Goal: Ask a question: Seek information or help from site administrators or community

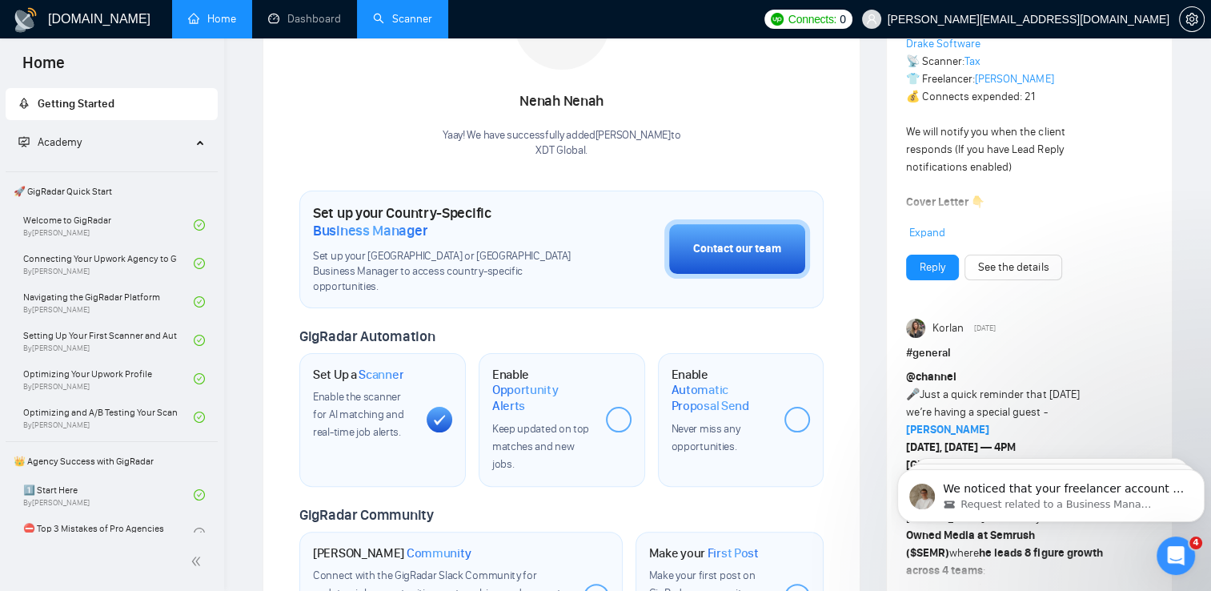
click at [394, 24] on link "Scanner" at bounding box center [402, 19] width 59 height 14
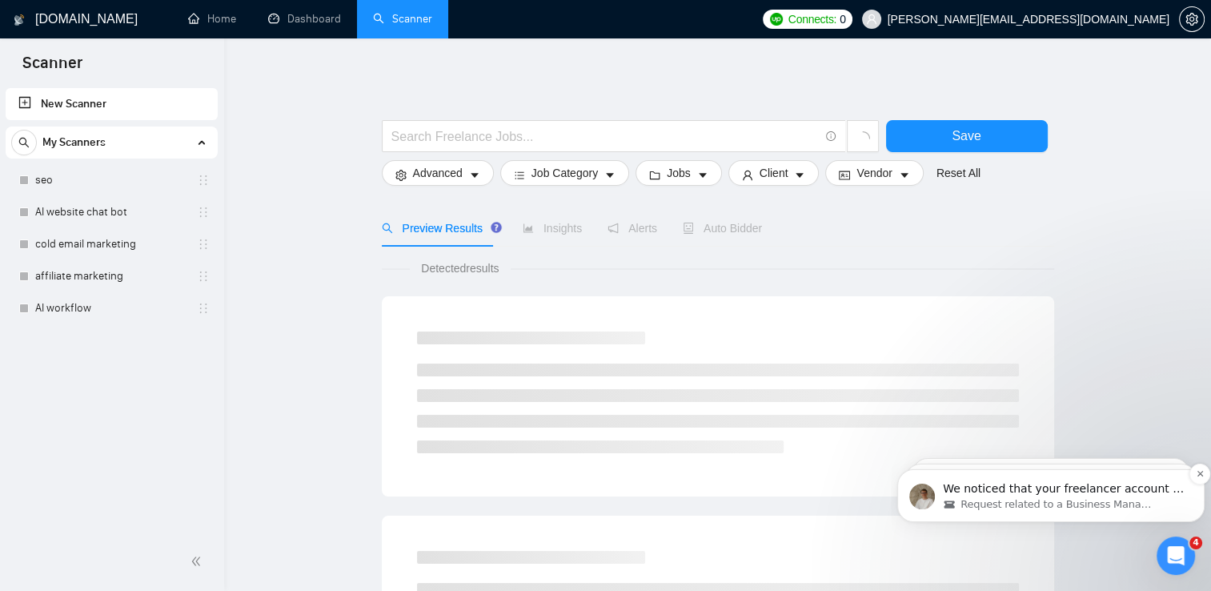
click at [1009, 505] on span "Request related to a Business Manager" at bounding box center [1058, 504] width 194 height 14
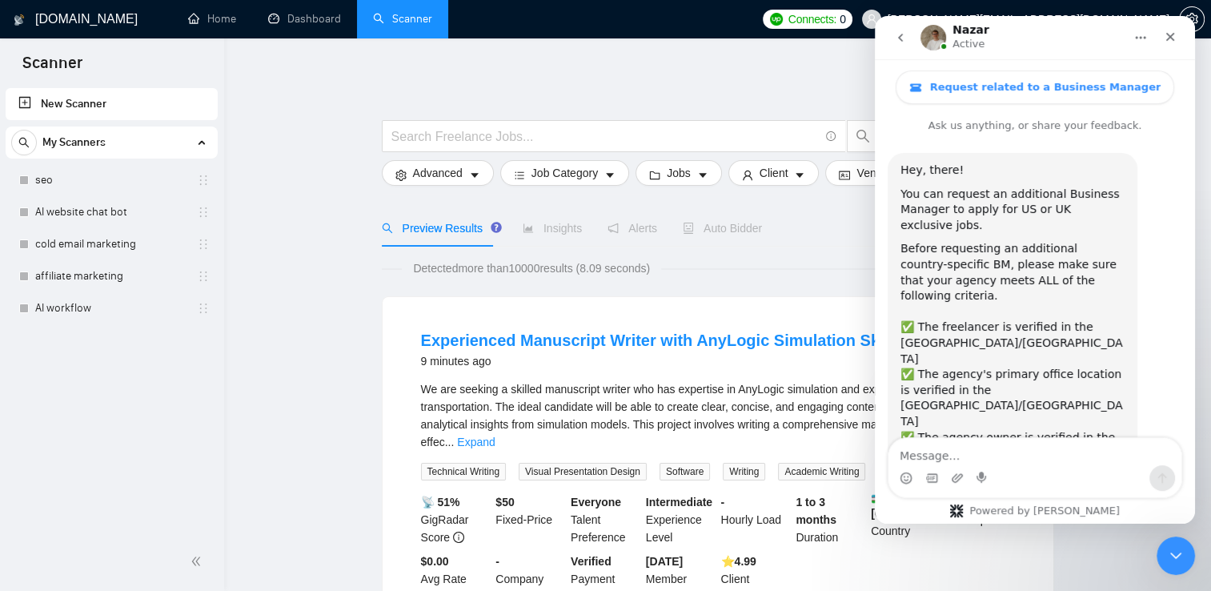
scroll to position [92, 0]
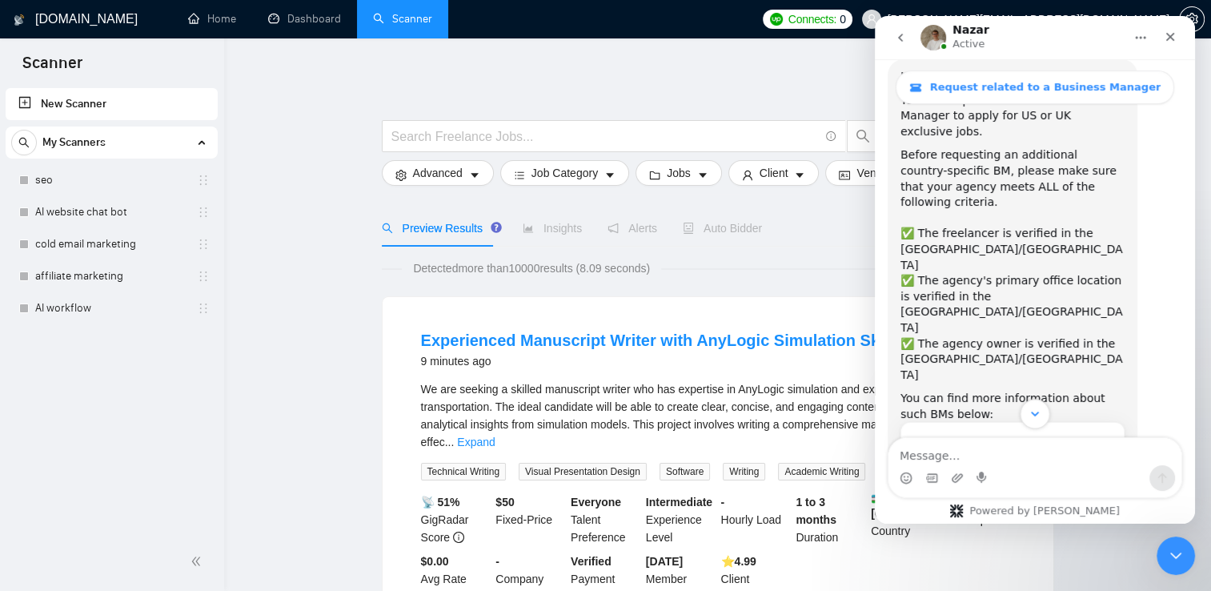
click at [1031, 415] on icon "Scroll to bottom" at bounding box center [1035, 414] width 14 height 14
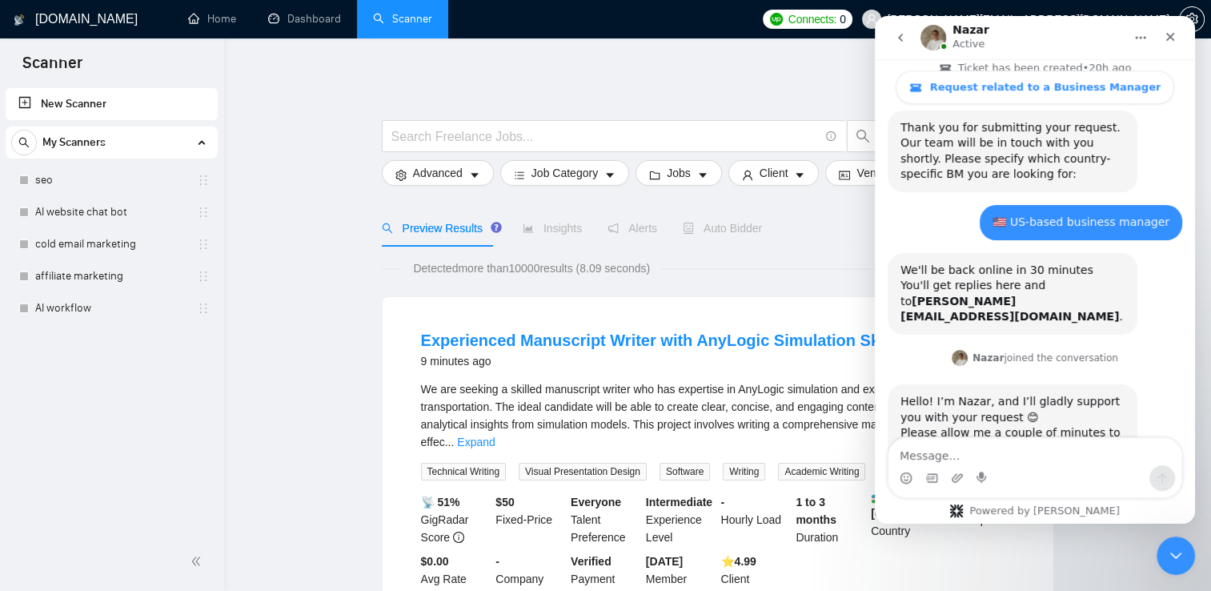
scroll to position [626, 0]
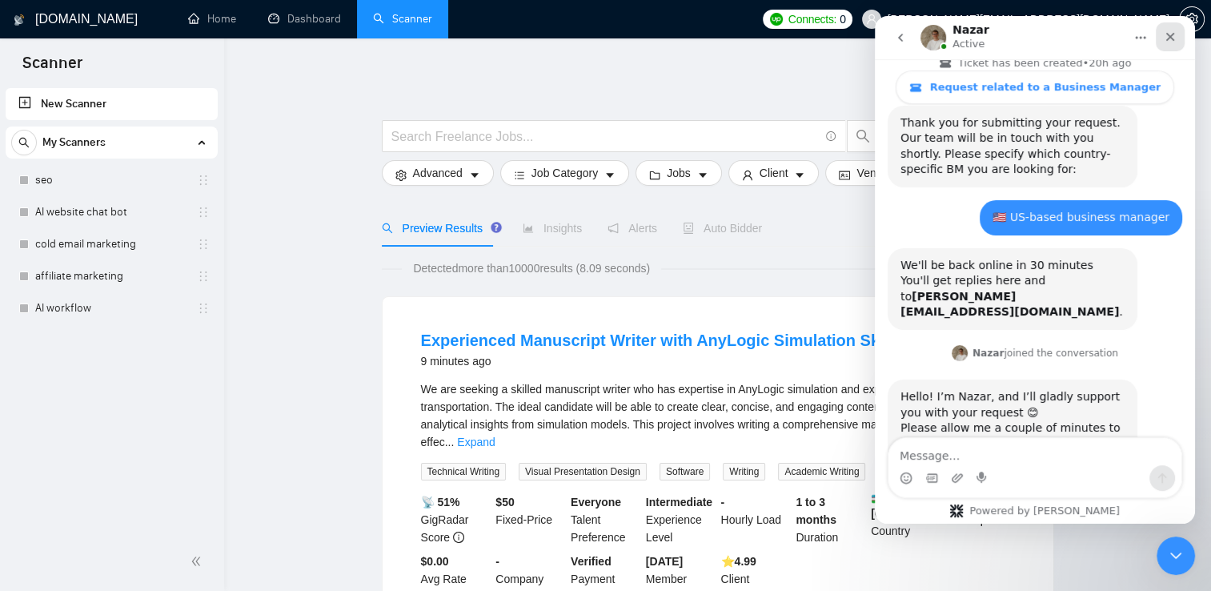
click at [1174, 38] on icon "Close" at bounding box center [1170, 36] width 13 height 13
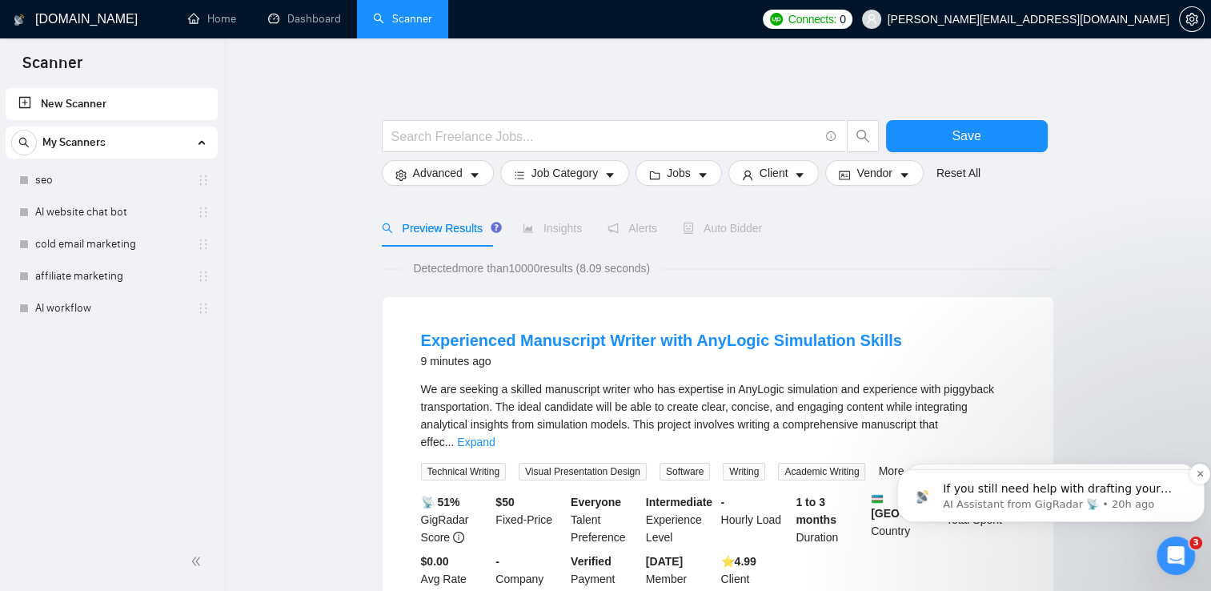
click at [1017, 514] on div "If you still need help with drafting your cover letter or setting up your scann…" at bounding box center [1050, 495] width 307 height 53
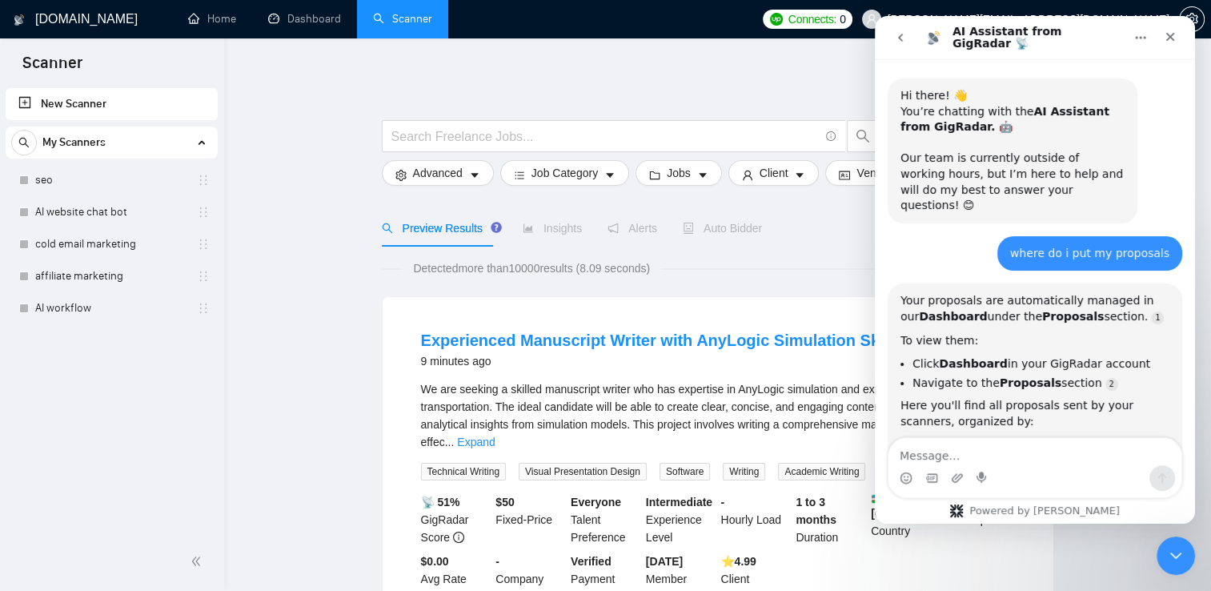
scroll to position [18, 0]
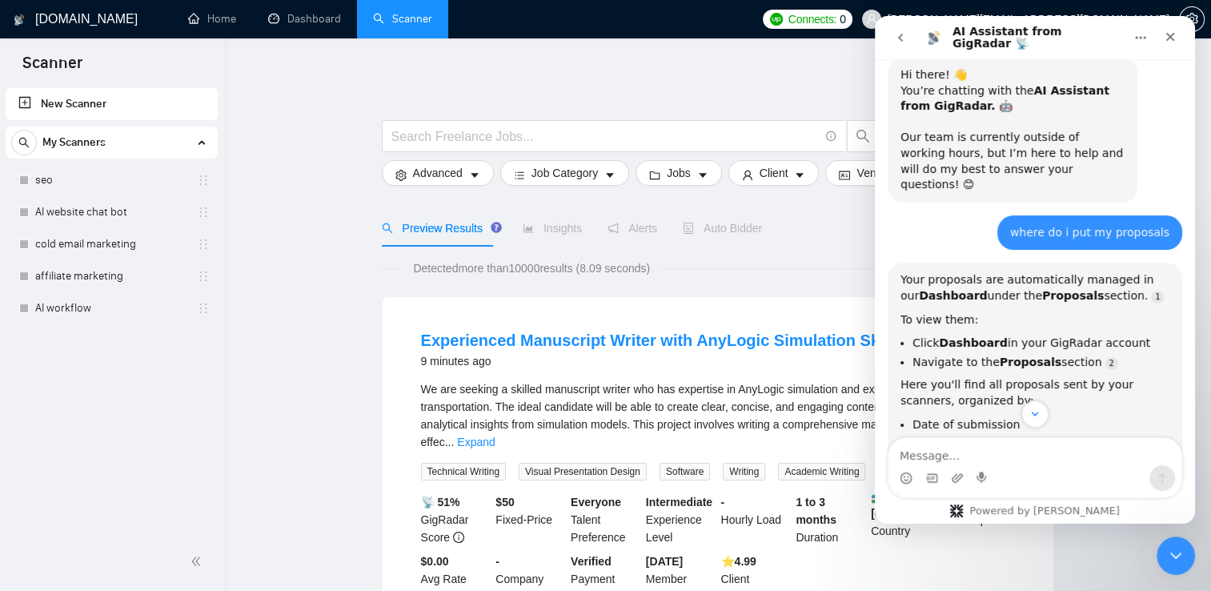
click at [1037, 419] on icon "Scroll to bottom" at bounding box center [1035, 414] width 14 height 14
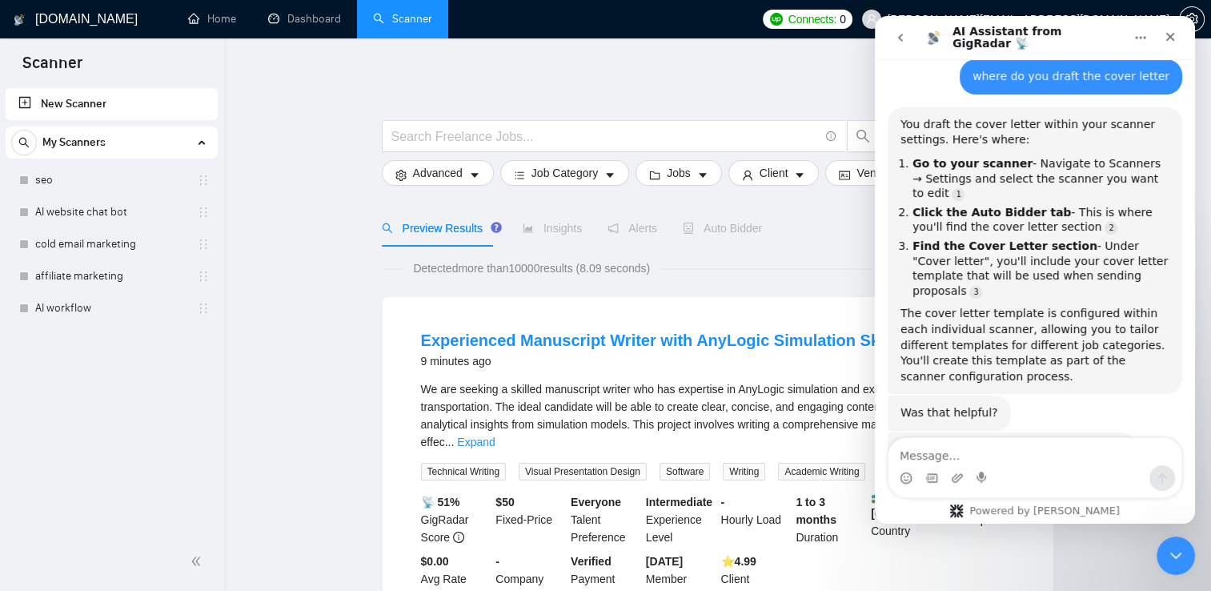
scroll to position [2047, 0]
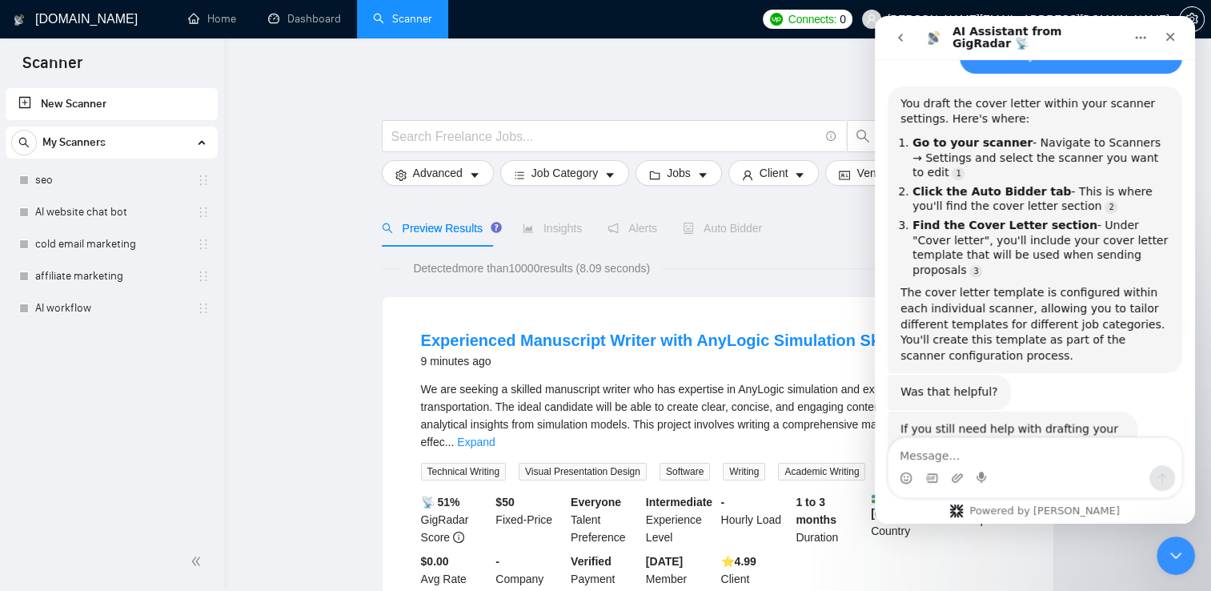
click at [99, 186] on link "seo" at bounding box center [111, 180] width 152 height 32
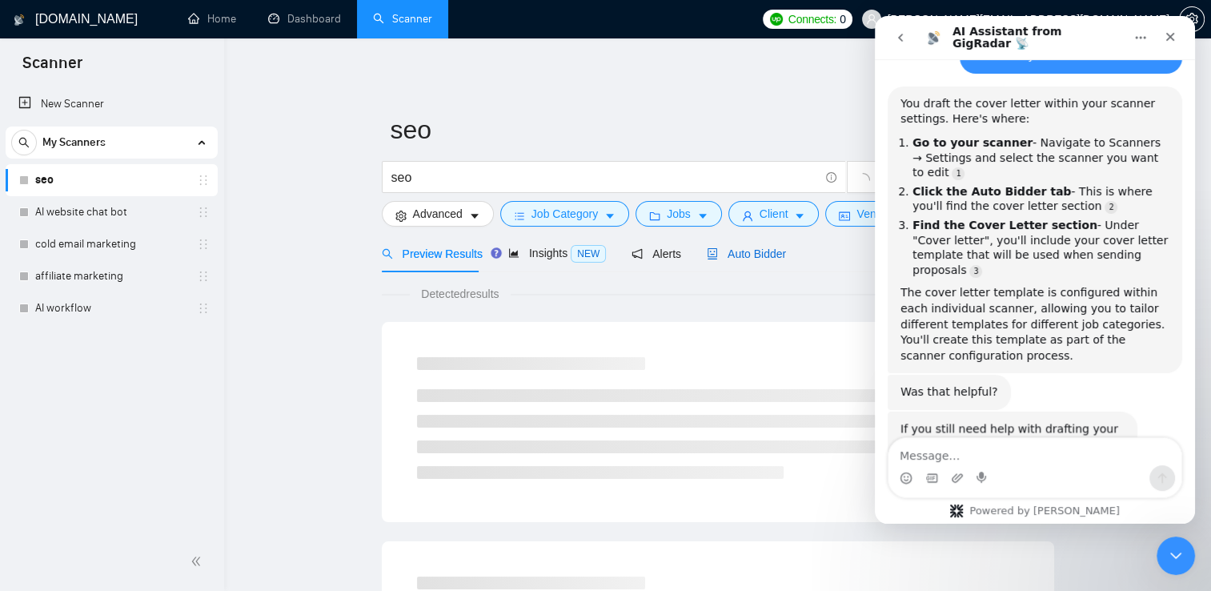
click at [718, 257] on span "Auto Bidder" at bounding box center [746, 253] width 79 height 13
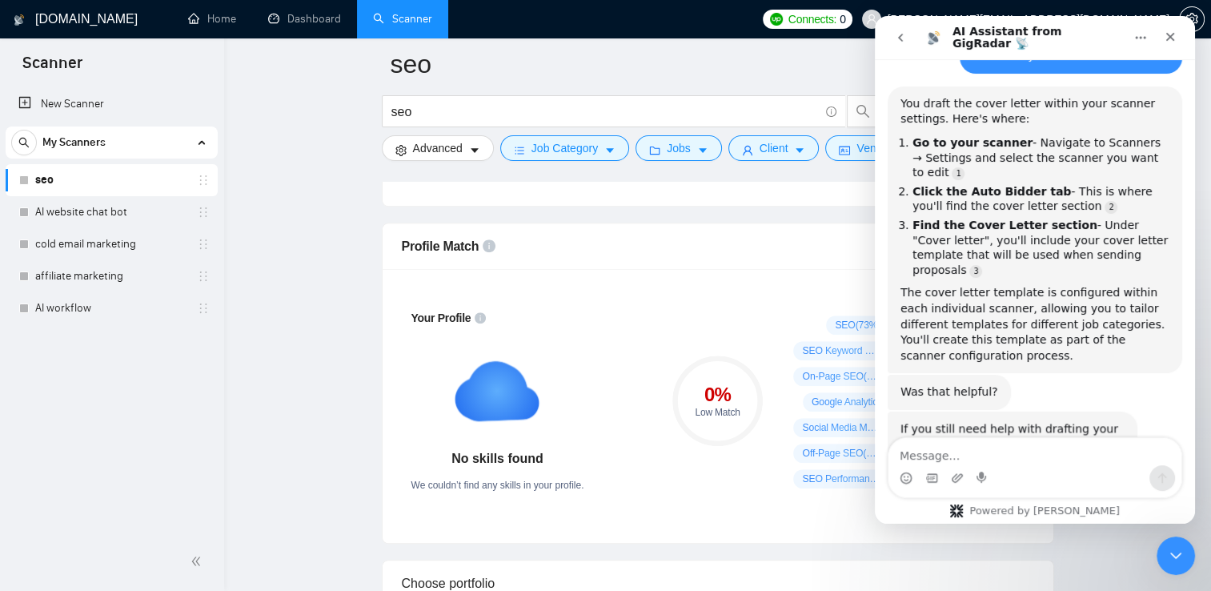
scroll to position [1065, 0]
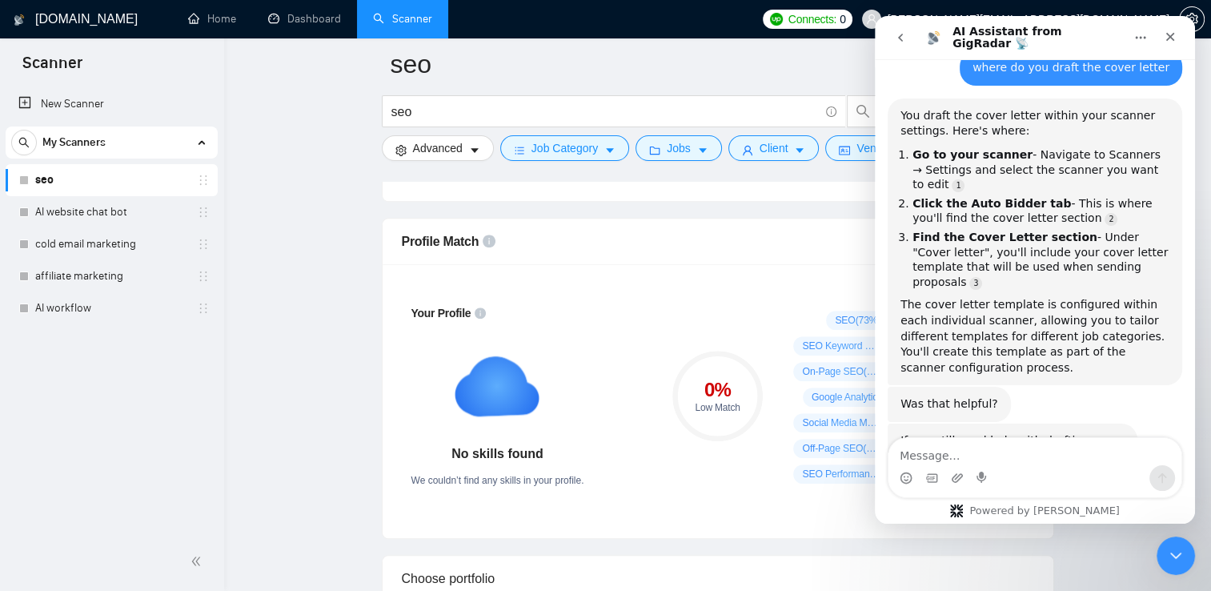
scroll to position [2047, 0]
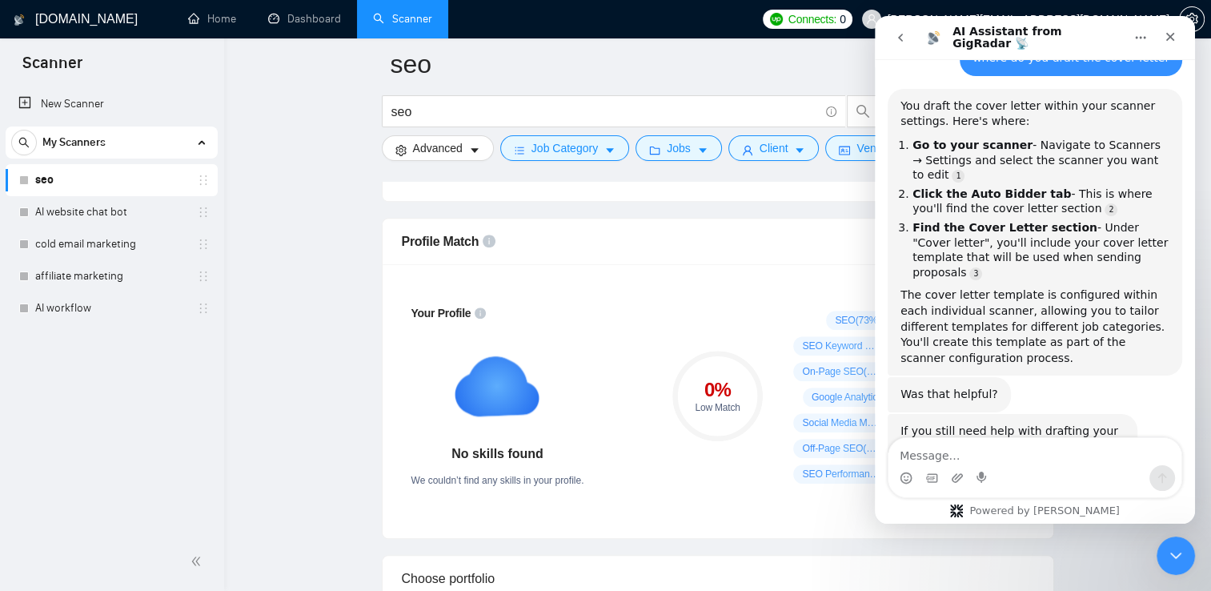
click at [471, 317] on div at bounding box center [478, 313] width 15 height 18
click at [1170, 48] on div "Close" at bounding box center [1170, 36] width 29 height 29
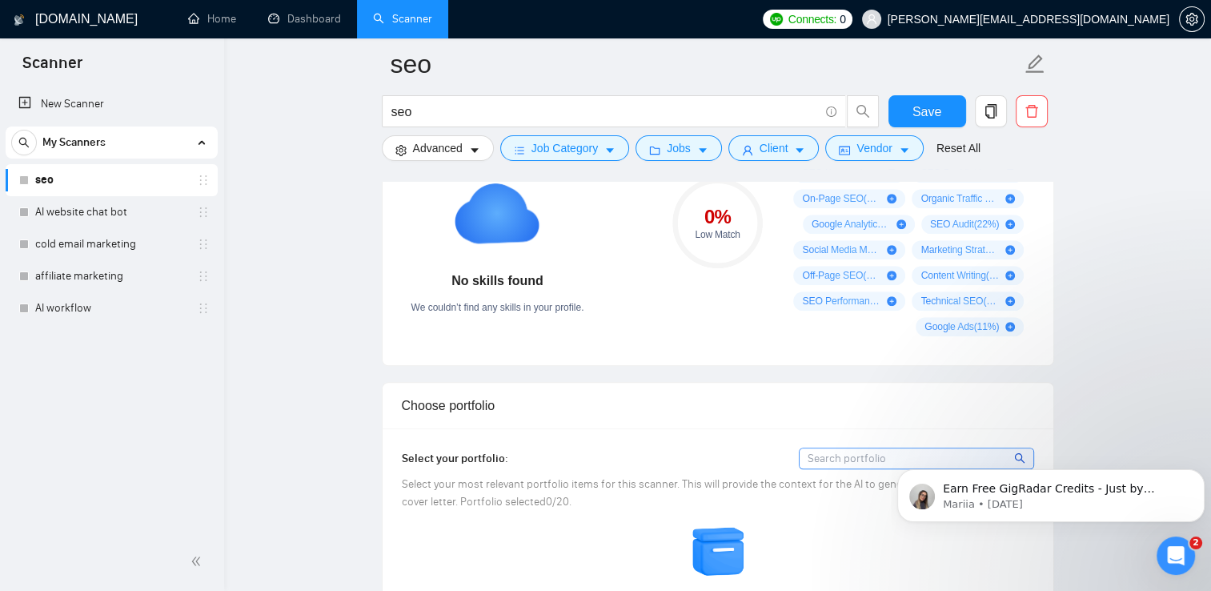
scroll to position [1237, 0]
click at [944, 157] on link "Reset All" at bounding box center [959, 148] width 44 height 18
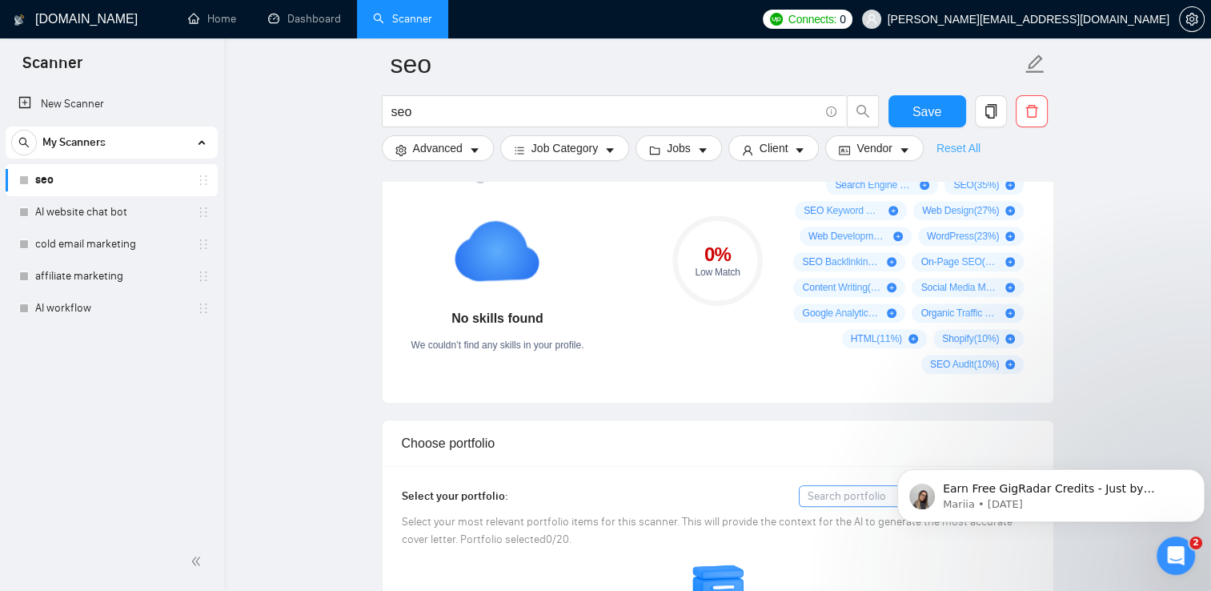
scroll to position [1203, 0]
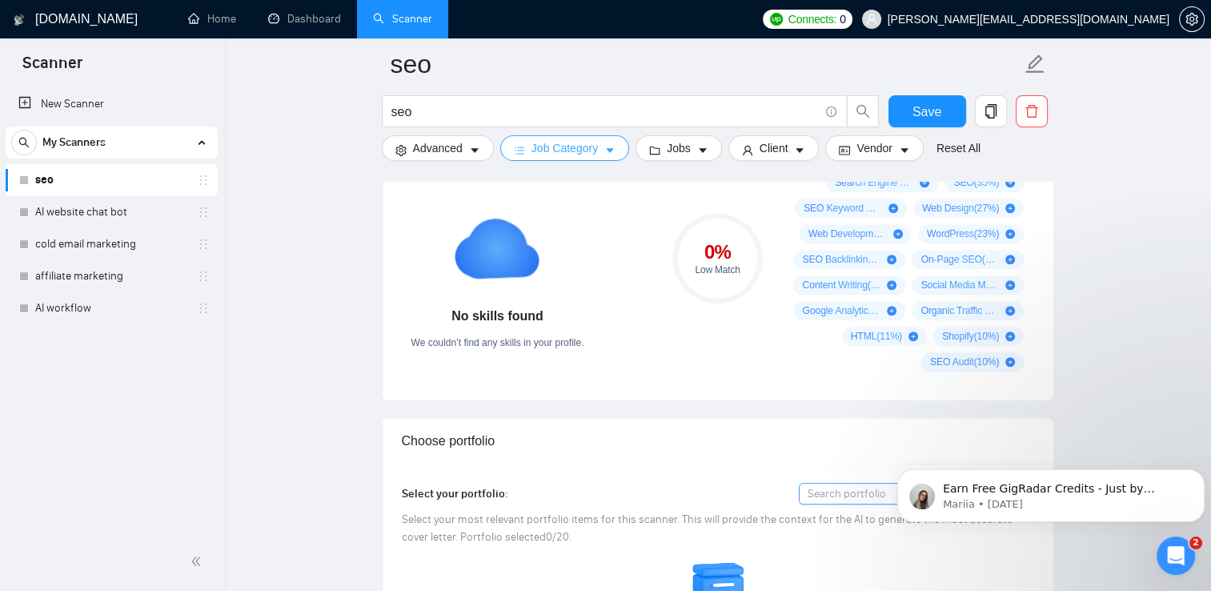
click at [544, 148] on span "Job Category" at bounding box center [565, 148] width 66 height 18
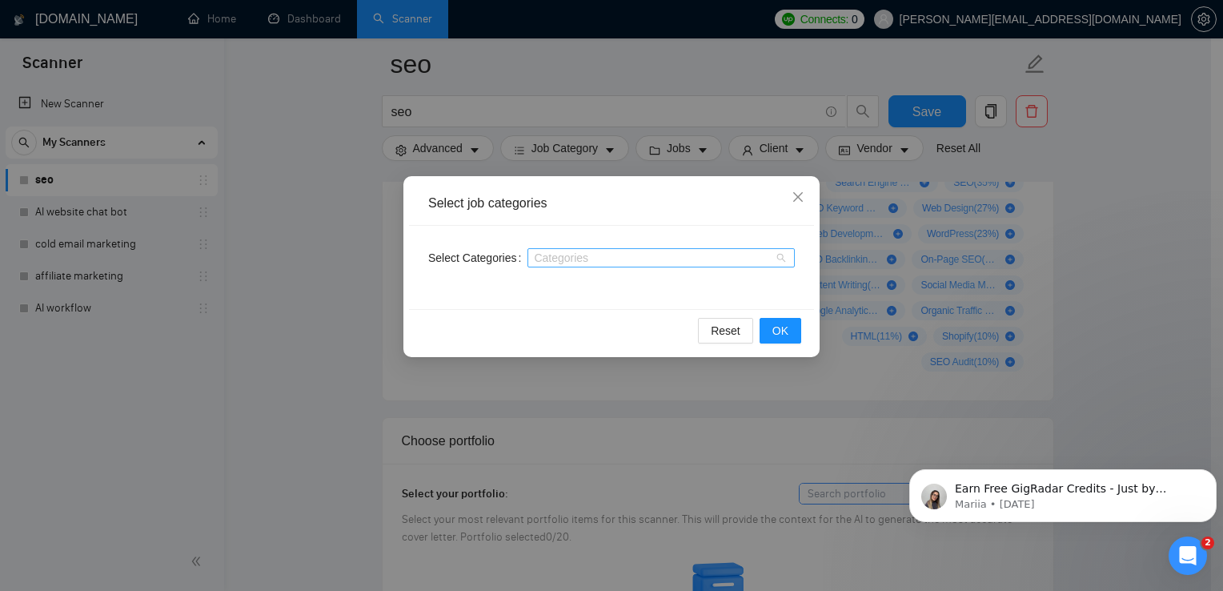
click at [572, 251] on div at bounding box center [653, 257] width 243 height 13
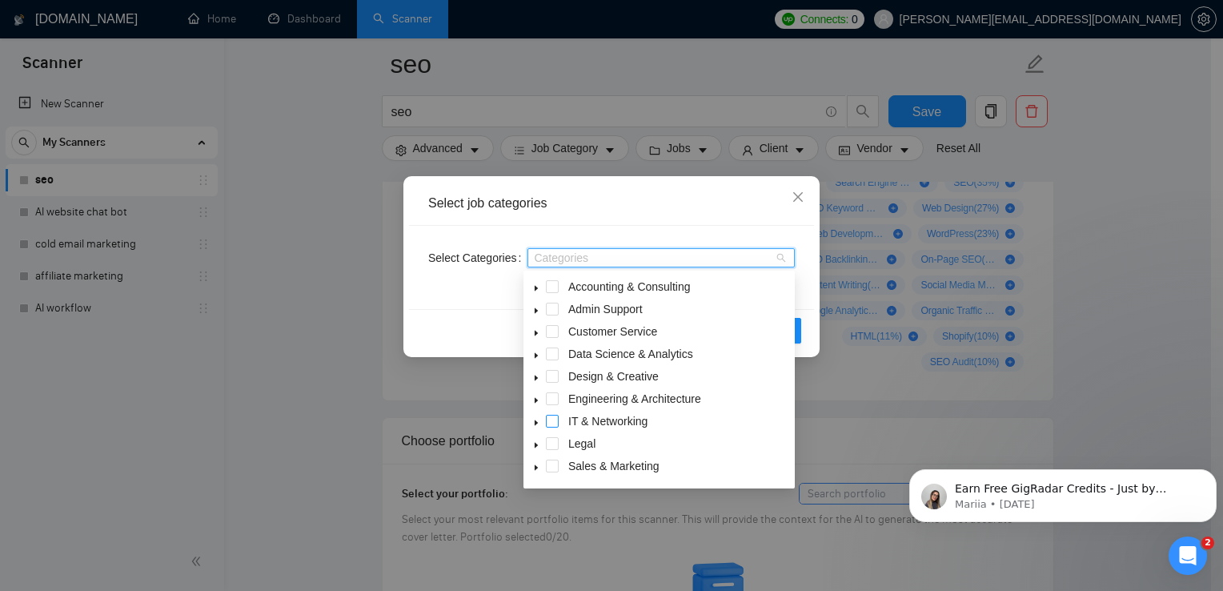
click at [552, 423] on span at bounding box center [552, 421] width 13 height 13
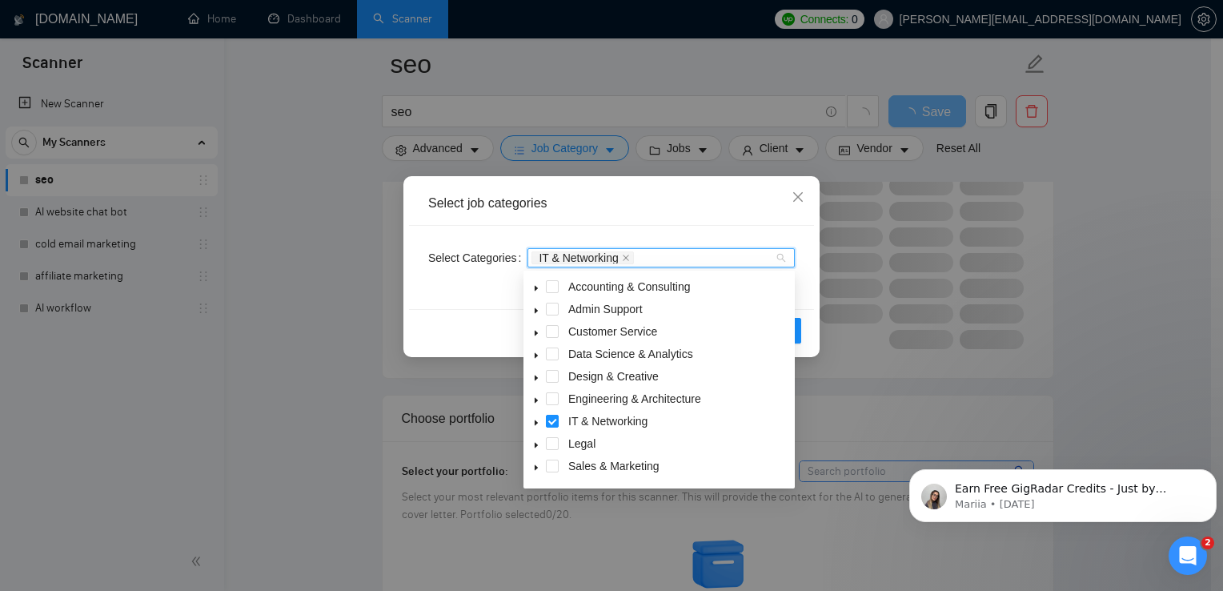
click at [556, 472] on div "Sales & Marketing" at bounding box center [659, 467] width 265 height 22
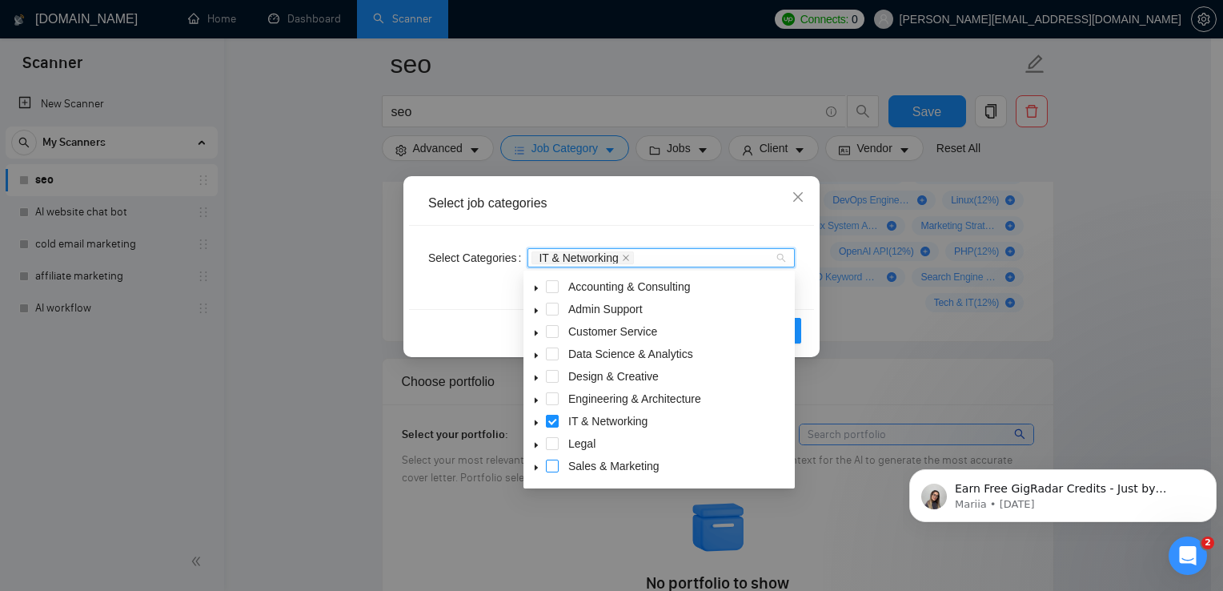
click at [553, 467] on span at bounding box center [552, 465] width 13 height 13
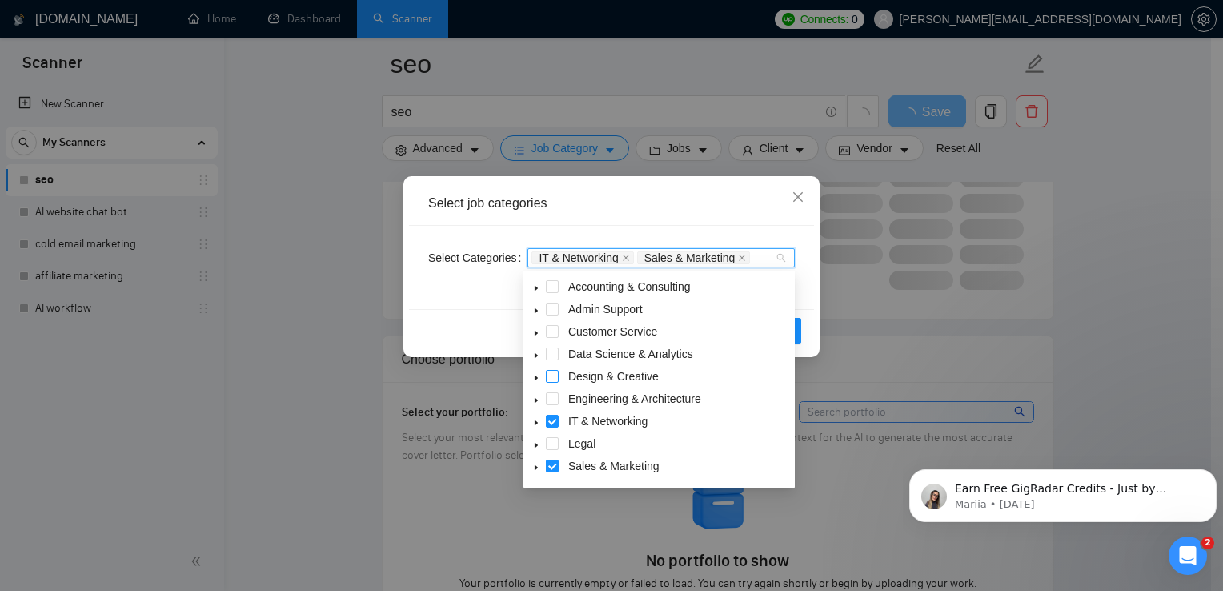
click at [550, 377] on span at bounding box center [552, 376] width 13 height 13
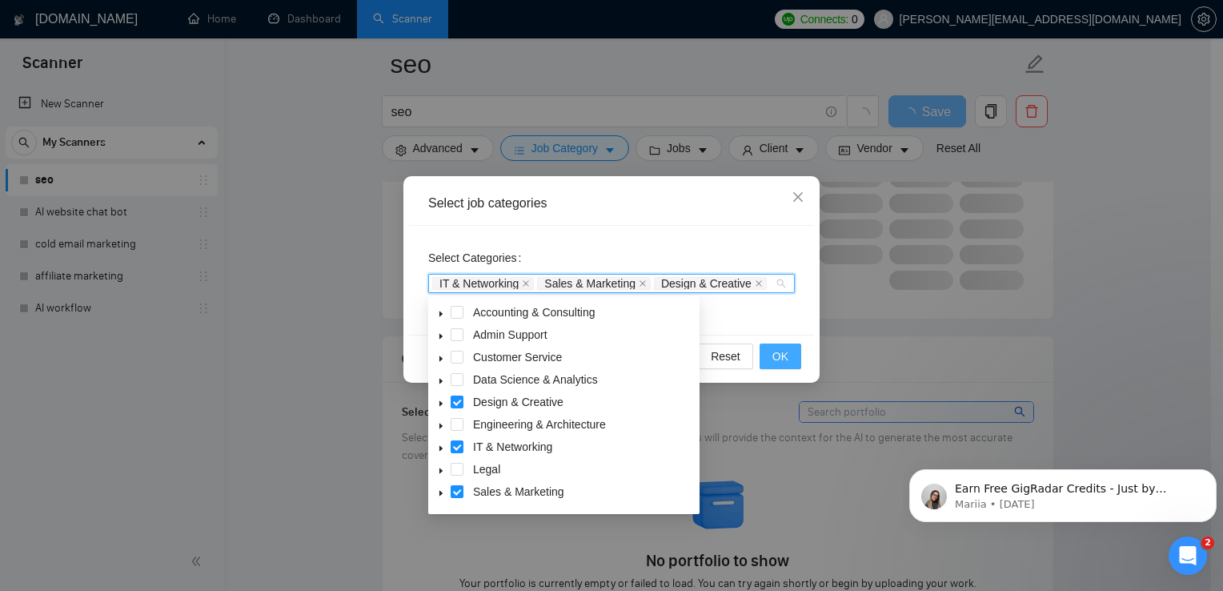
click at [792, 354] on button "OK" at bounding box center [781, 356] width 42 height 26
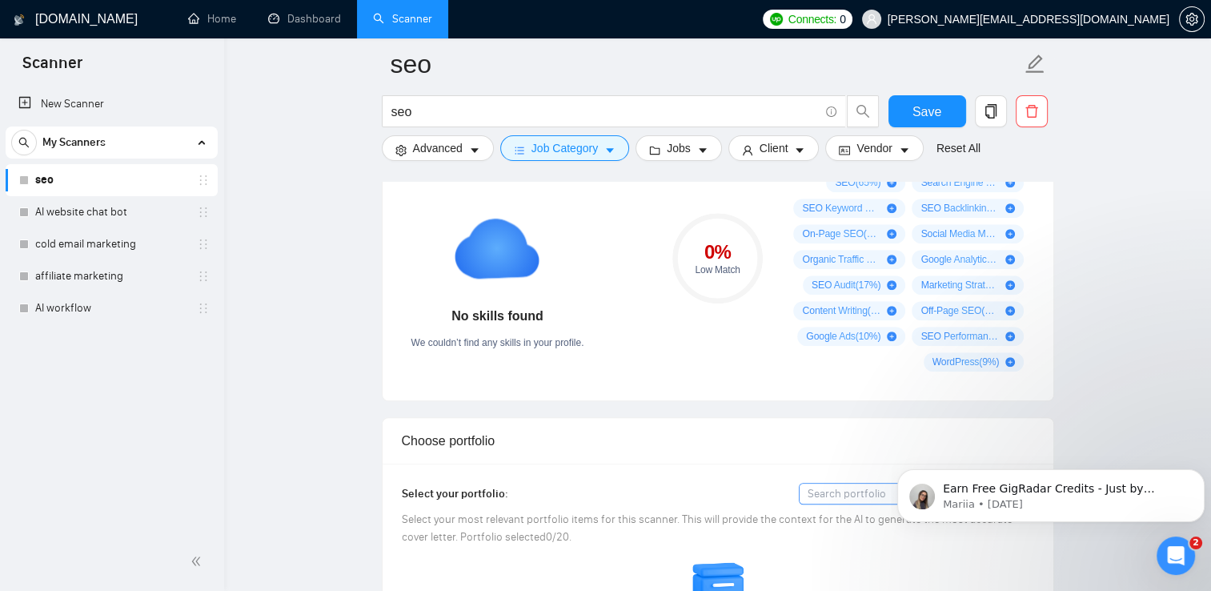
click at [861, 488] on input at bounding box center [917, 494] width 234 height 20
click at [1200, 484] on div "Earn Free GigRadar Credits - Just by Sharing Your Story! 💬 Want more credits fo…" at bounding box center [1050, 495] width 307 height 53
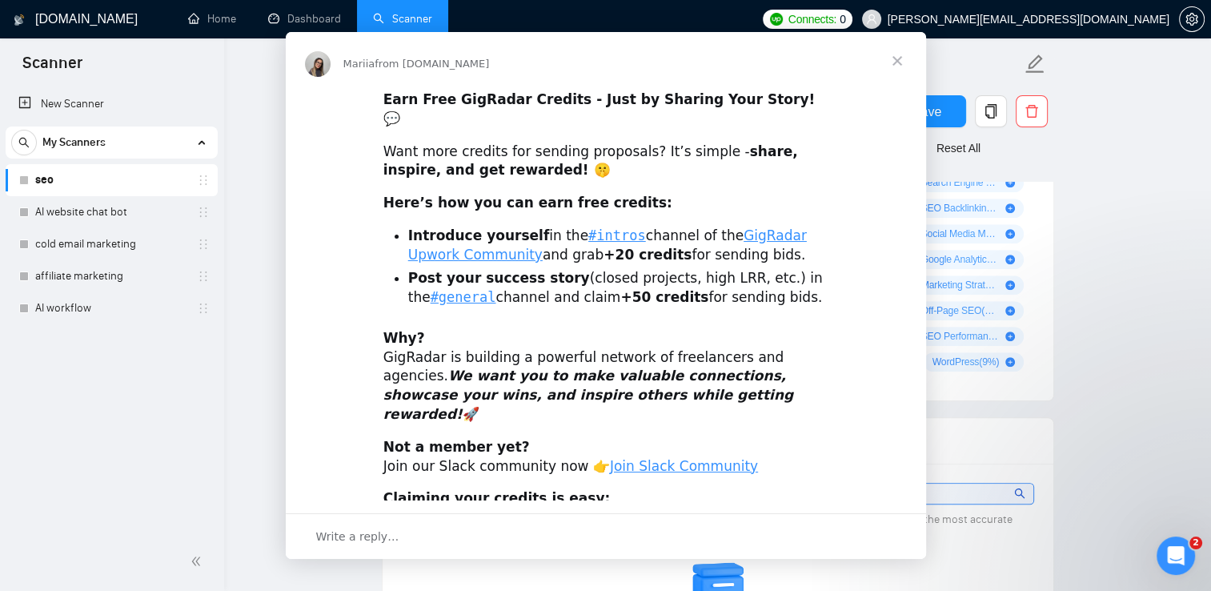
scroll to position [0, 0]
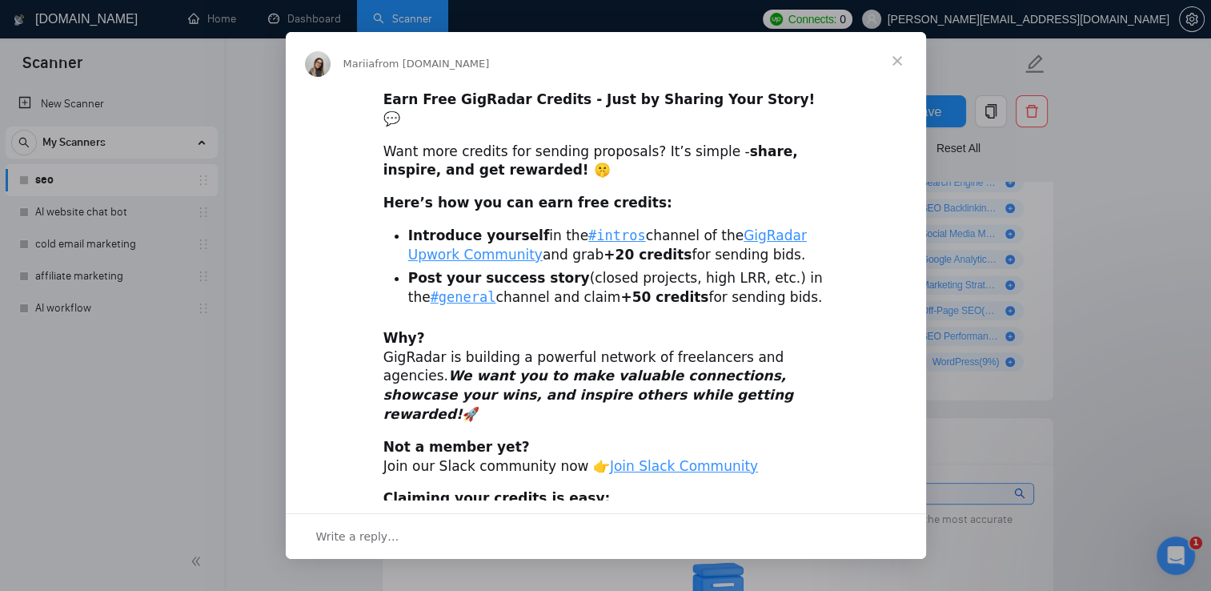
click at [885, 50] on span "Close" at bounding box center [898, 61] width 58 height 58
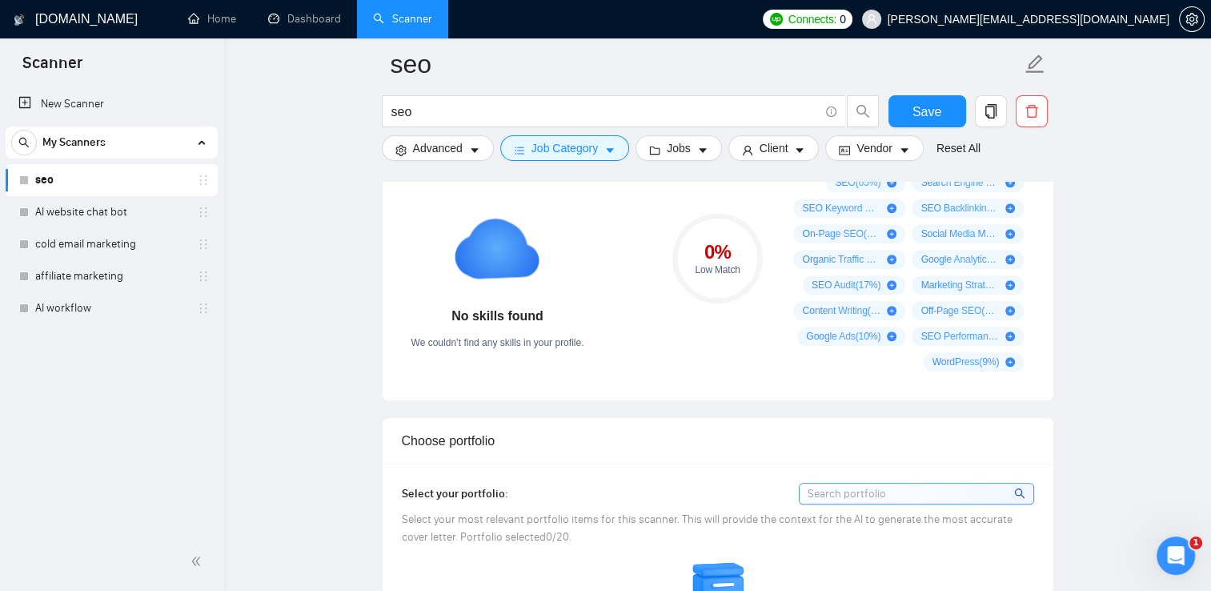
click at [836, 492] on input at bounding box center [917, 494] width 234 height 20
type input "h"
click at [320, 18] on link "Dashboard" at bounding box center [304, 19] width 73 height 14
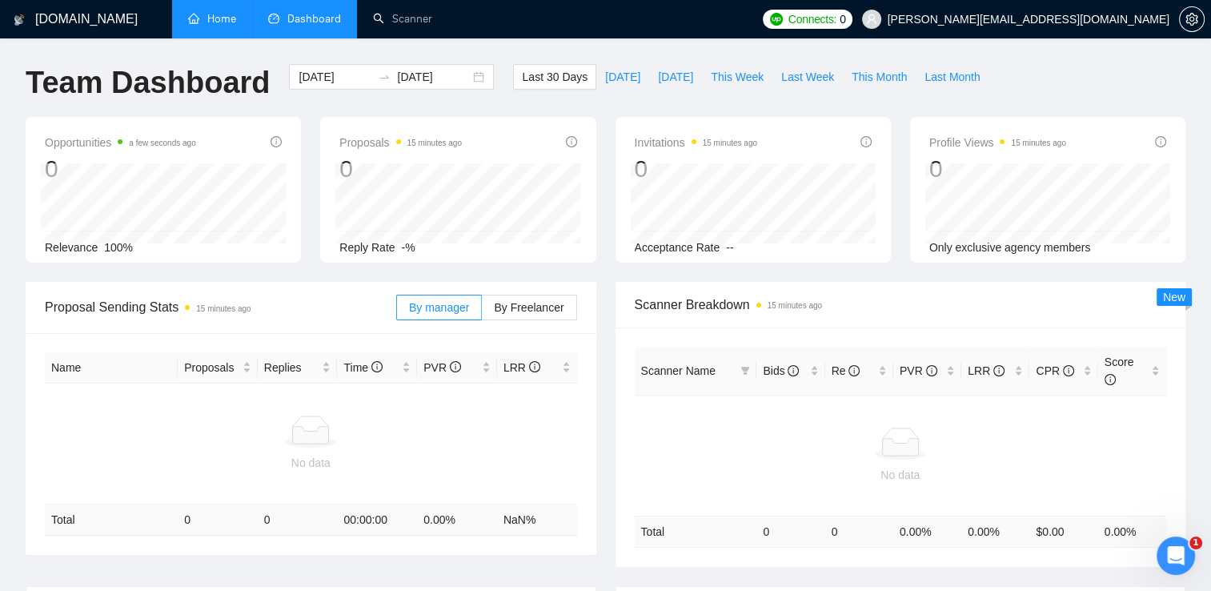
click at [199, 25] on link "Home" at bounding box center [212, 19] width 48 height 14
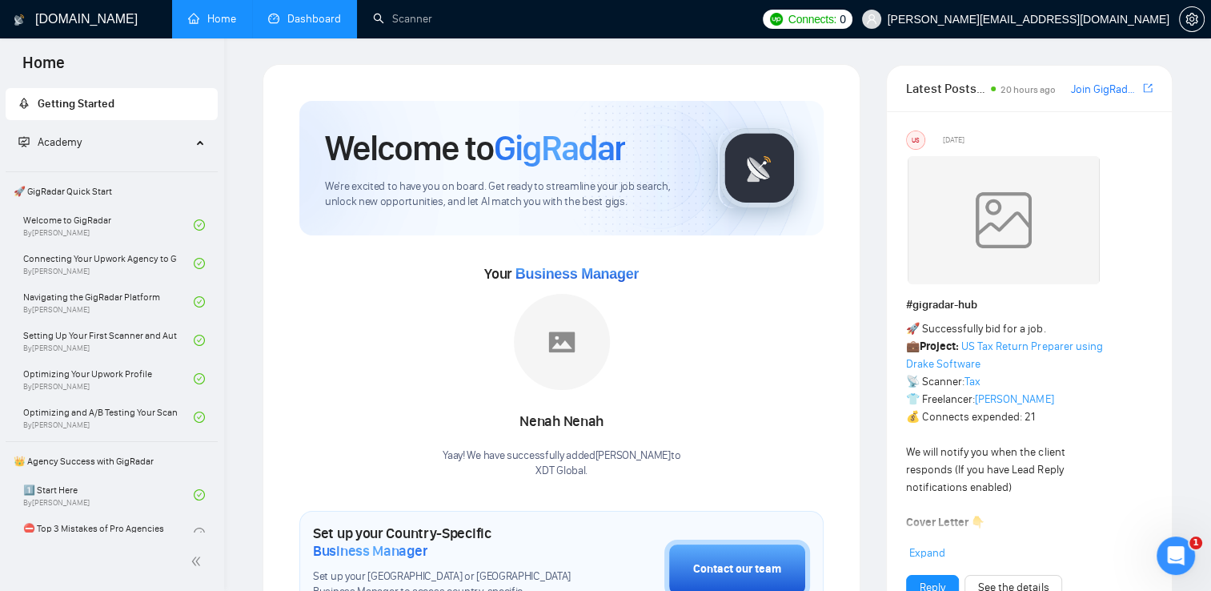
click at [660, 445] on div "[PERSON_NAME]! We have successfully added Nenah Nenah to XDT Global ." at bounding box center [562, 386] width 238 height 184
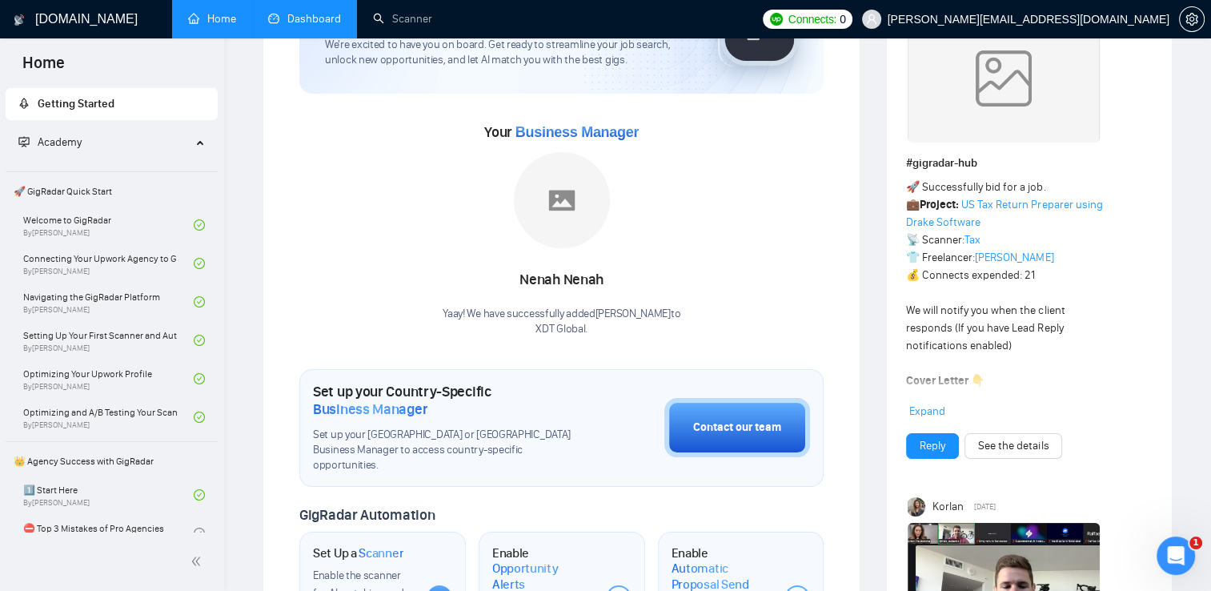
scroll to position [137, 0]
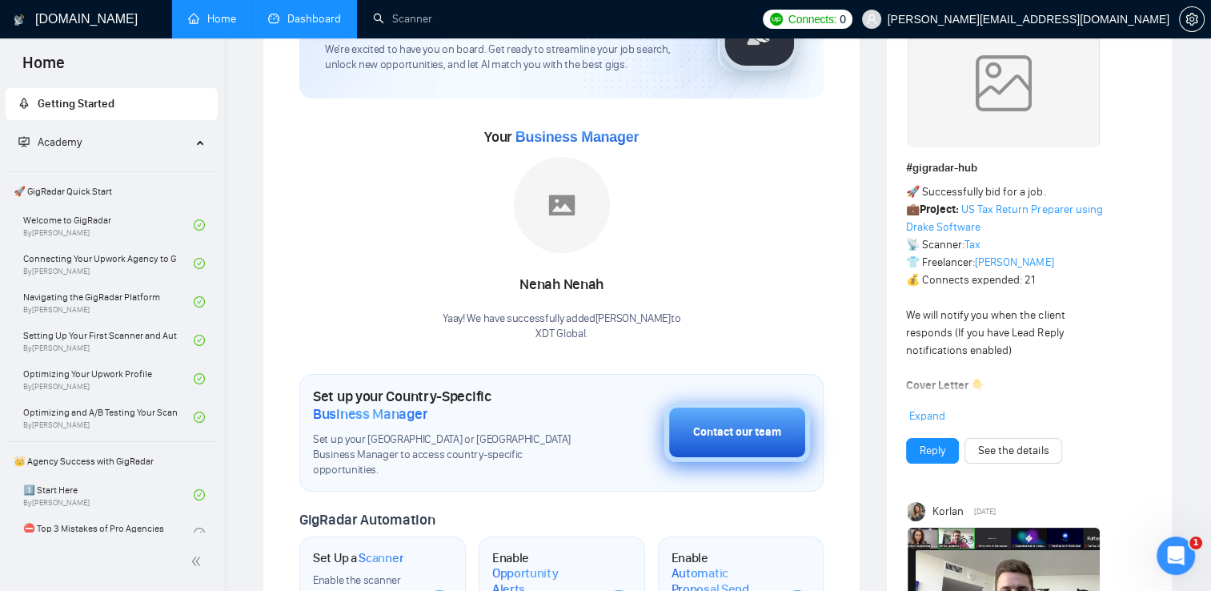
click at [744, 436] on button "Contact our team" at bounding box center [737, 432] width 146 height 59
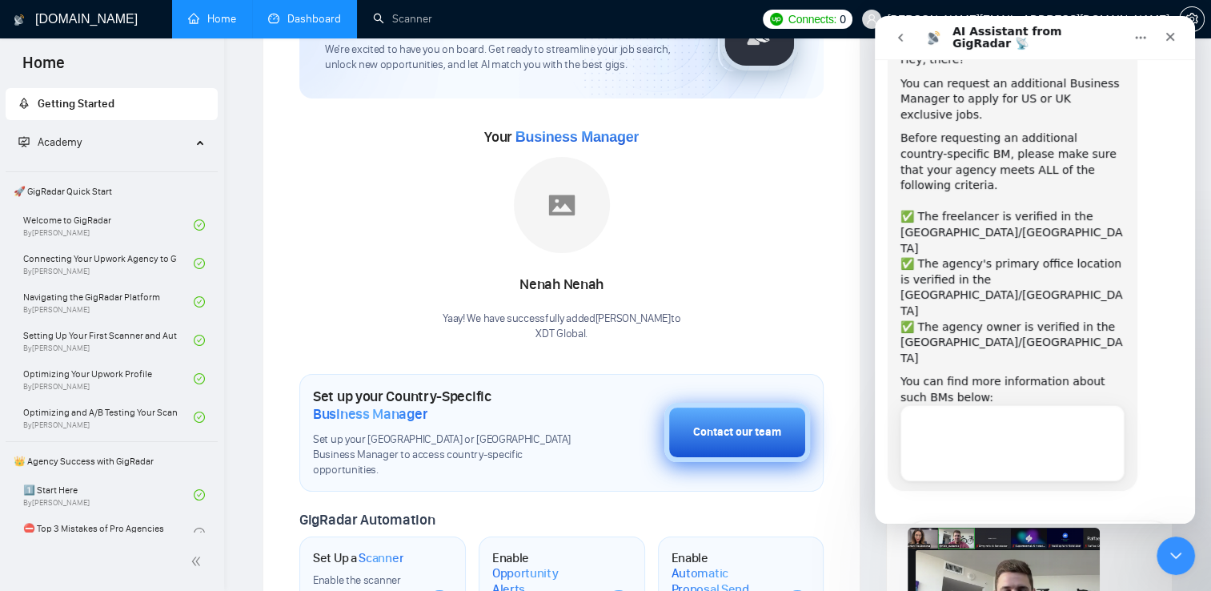
scroll to position [66, 0]
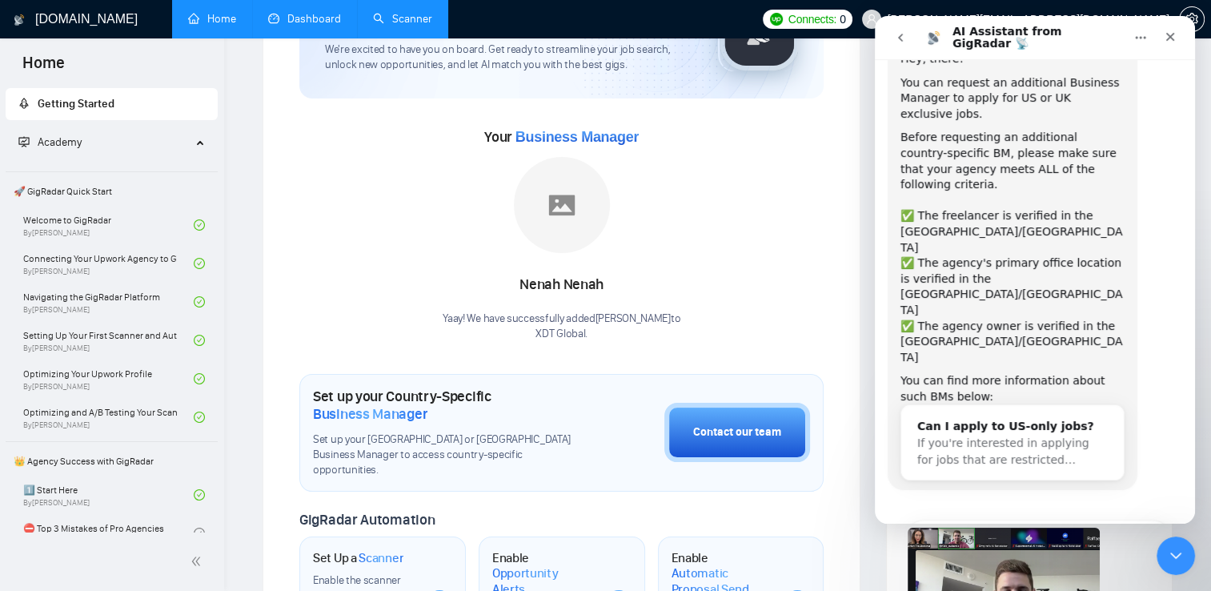
click at [389, 19] on link "Scanner" at bounding box center [402, 19] width 59 height 14
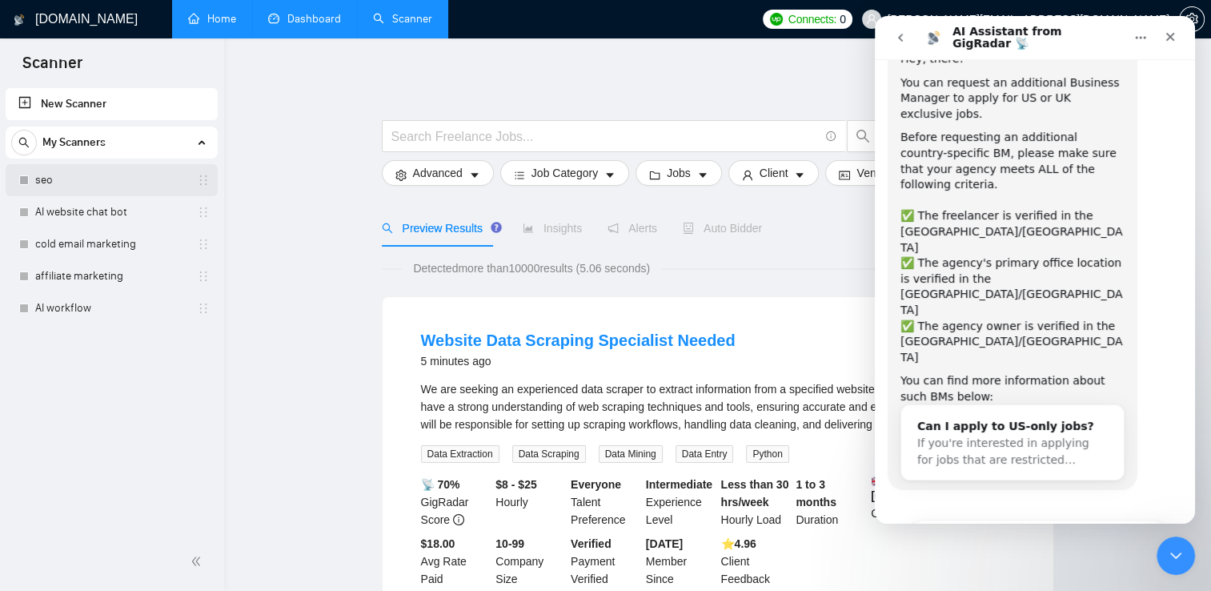
click at [95, 177] on link "seo" at bounding box center [111, 180] width 152 height 32
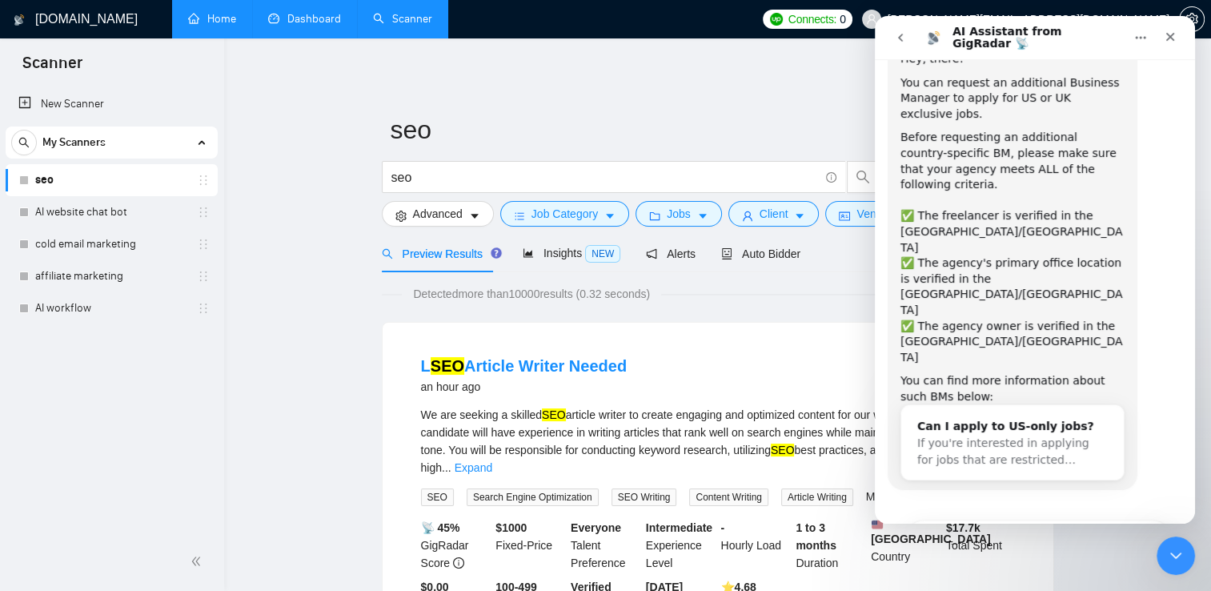
click at [985, 520] on div "Maybe another time! Yes, I meet all of the criteria - request a new BM Maybe an…" at bounding box center [1035, 560] width 279 height 80
click at [1014, 520] on button "Yes, I meet all of the criteria - request a new BM" at bounding box center [1038, 543] width 272 height 46
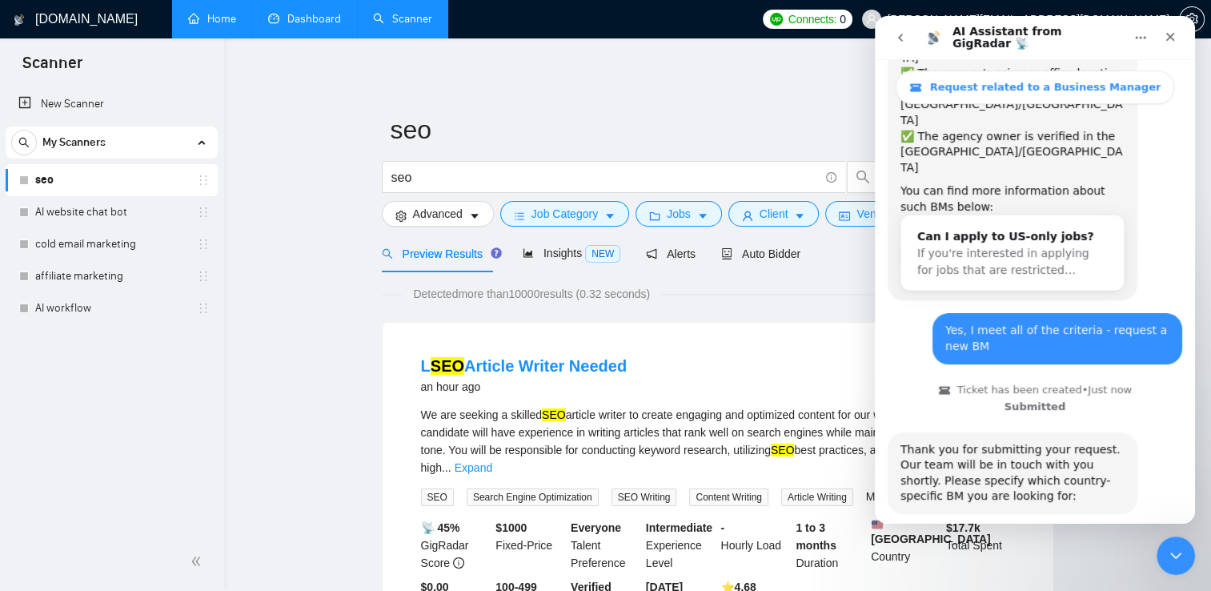
scroll to position [324, 0]
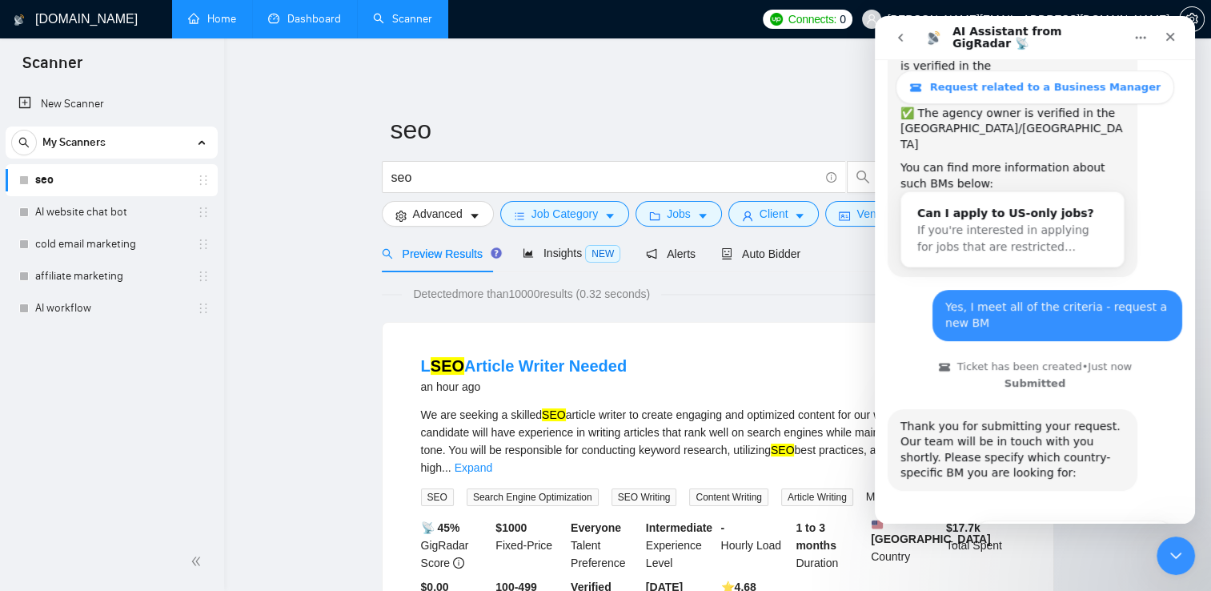
click at [904, 46] on button "go back" at bounding box center [900, 37] width 30 height 30
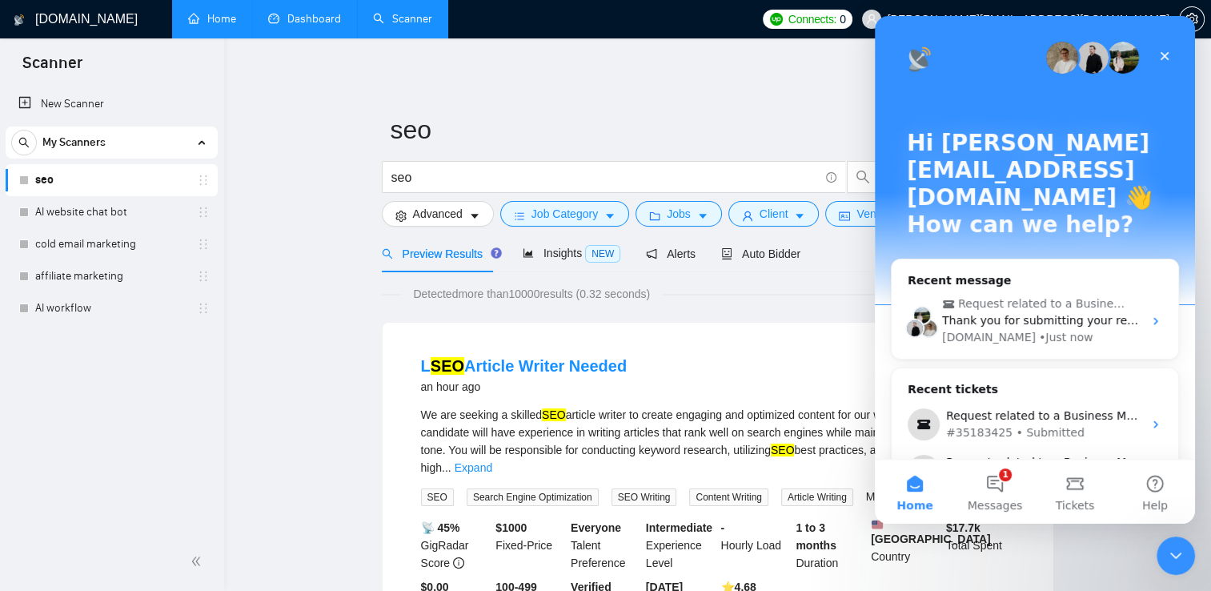
scroll to position [0, 0]
click at [1009, 483] on button "1 Messages" at bounding box center [995, 491] width 80 height 64
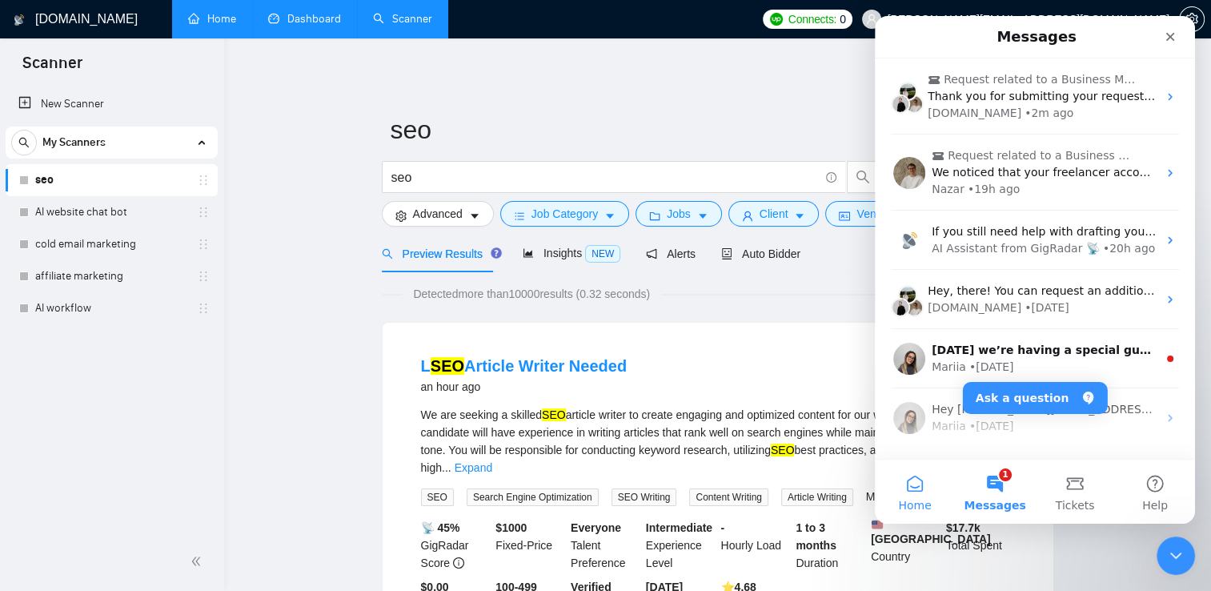
click at [905, 492] on button "Home" at bounding box center [915, 491] width 80 height 64
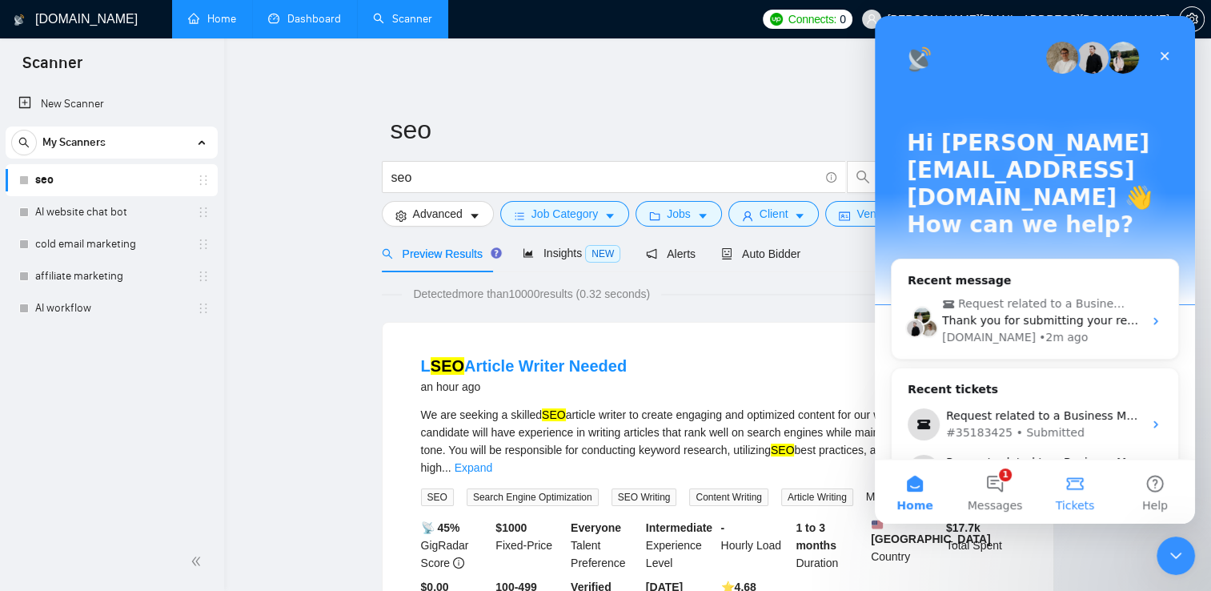
click at [1050, 485] on button "Tickets" at bounding box center [1075, 491] width 80 height 64
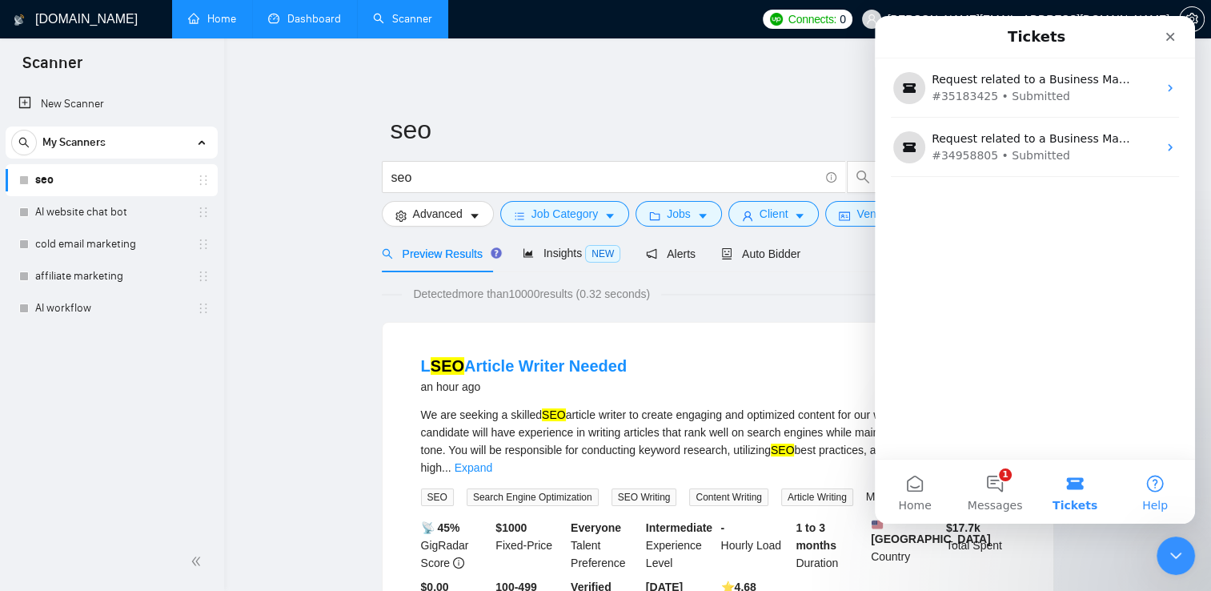
click at [1160, 491] on button "Help" at bounding box center [1155, 491] width 80 height 64
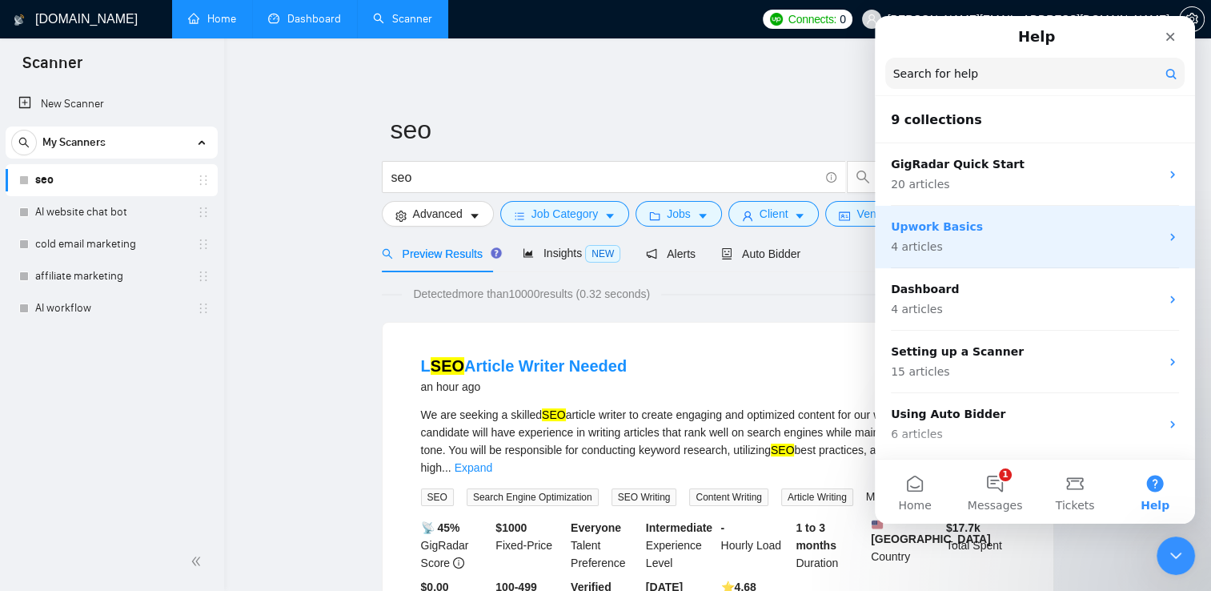
click at [1003, 253] on p "4 articles" at bounding box center [1025, 247] width 269 height 17
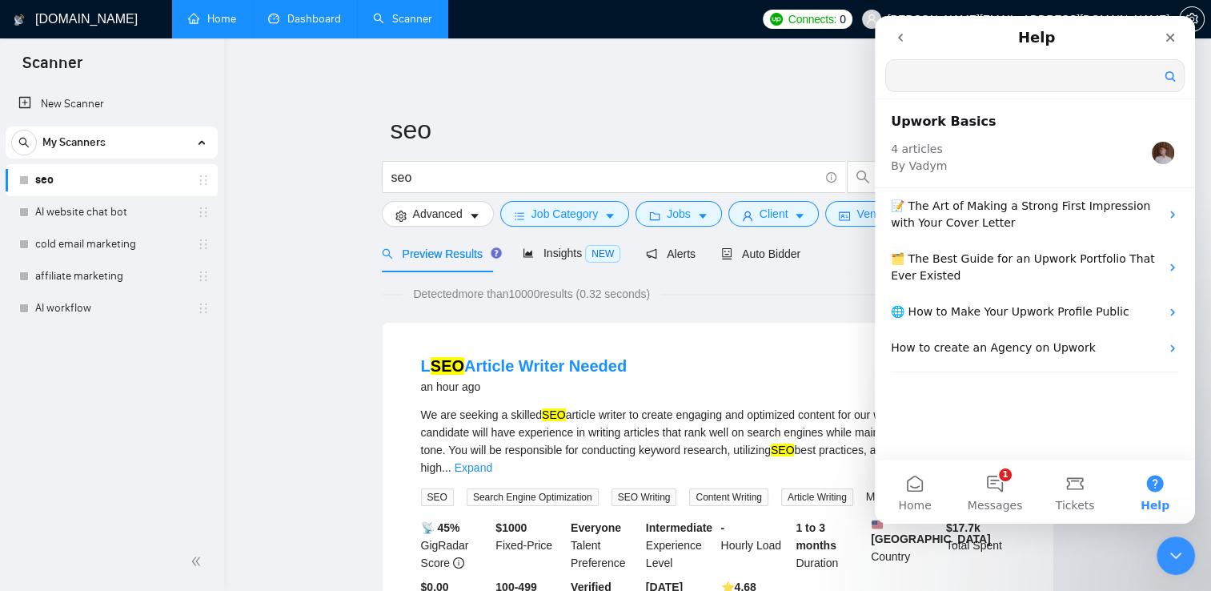
click at [937, 82] on input "Search for help" at bounding box center [1035, 75] width 298 height 31
type input "i"
click at [894, 39] on icon "go back" at bounding box center [900, 37] width 13 height 13
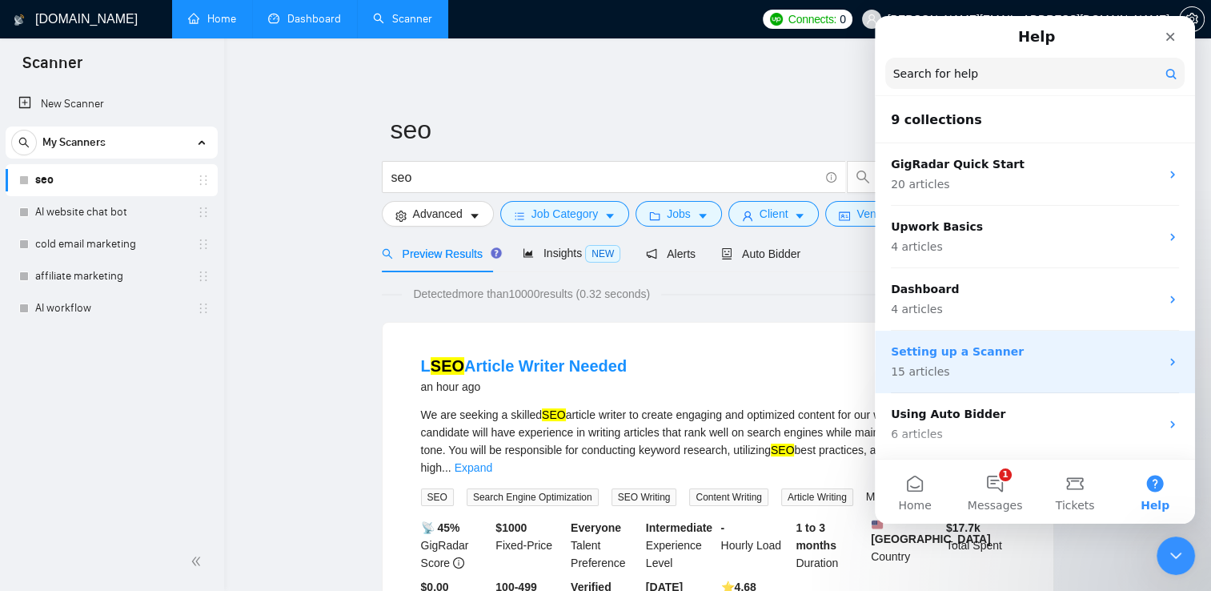
click at [905, 375] on span "15 articles" at bounding box center [920, 371] width 58 height 17
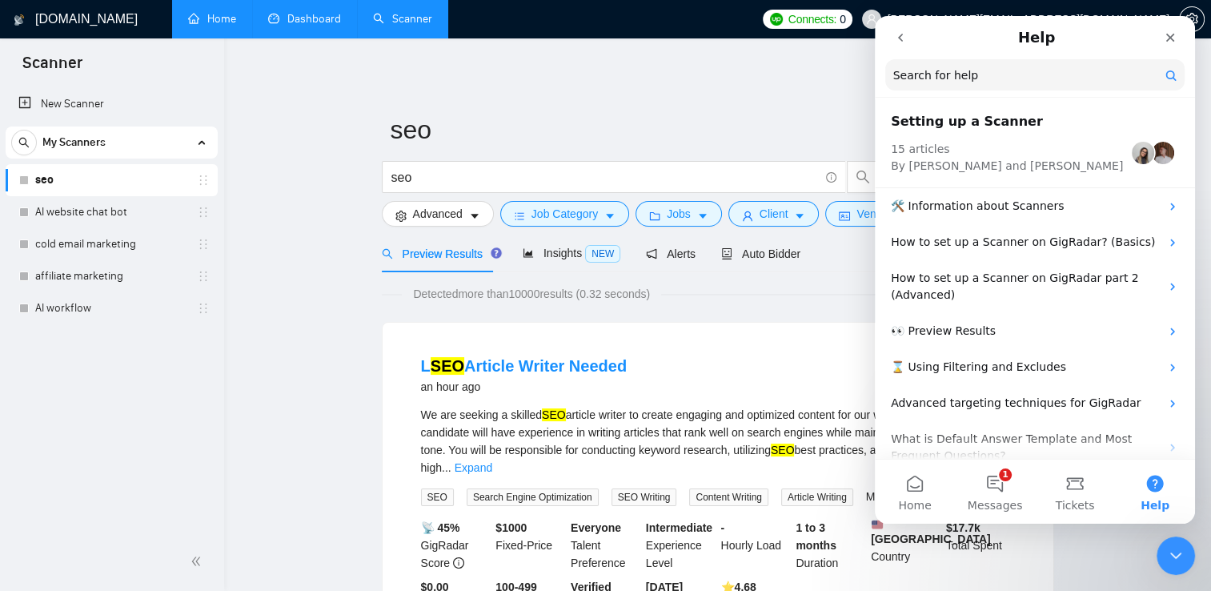
click at [904, 38] on icon "go back" at bounding box center [900, 37] width 13 height 13
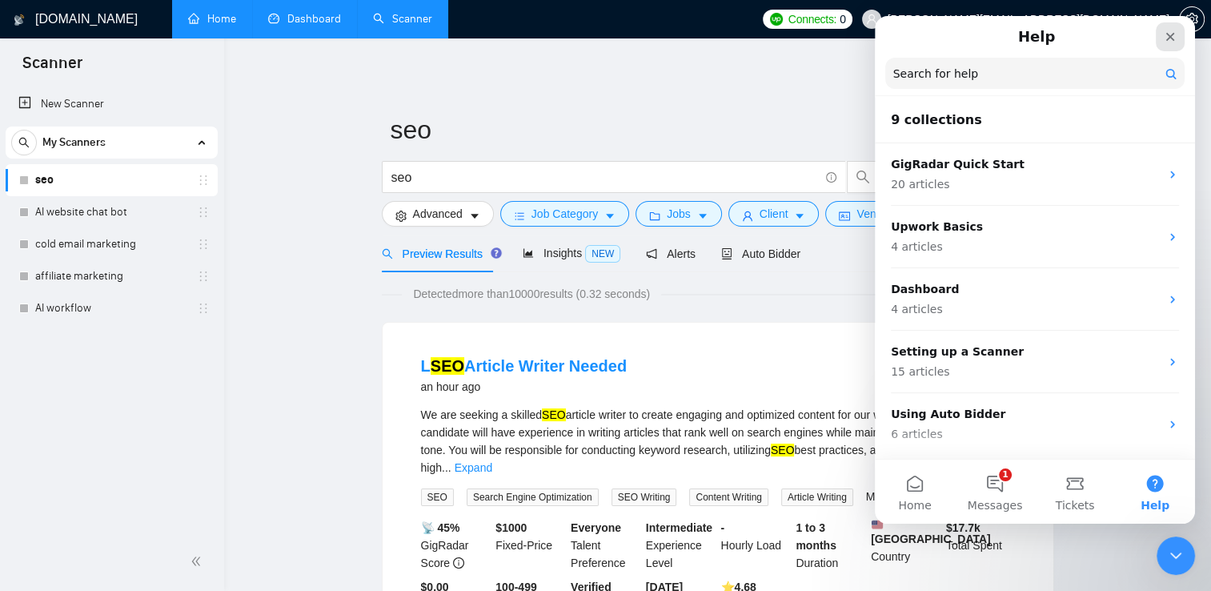
click at [1162, 39] on div "Close" at bounding box center [1170, 36] width 29 height 29
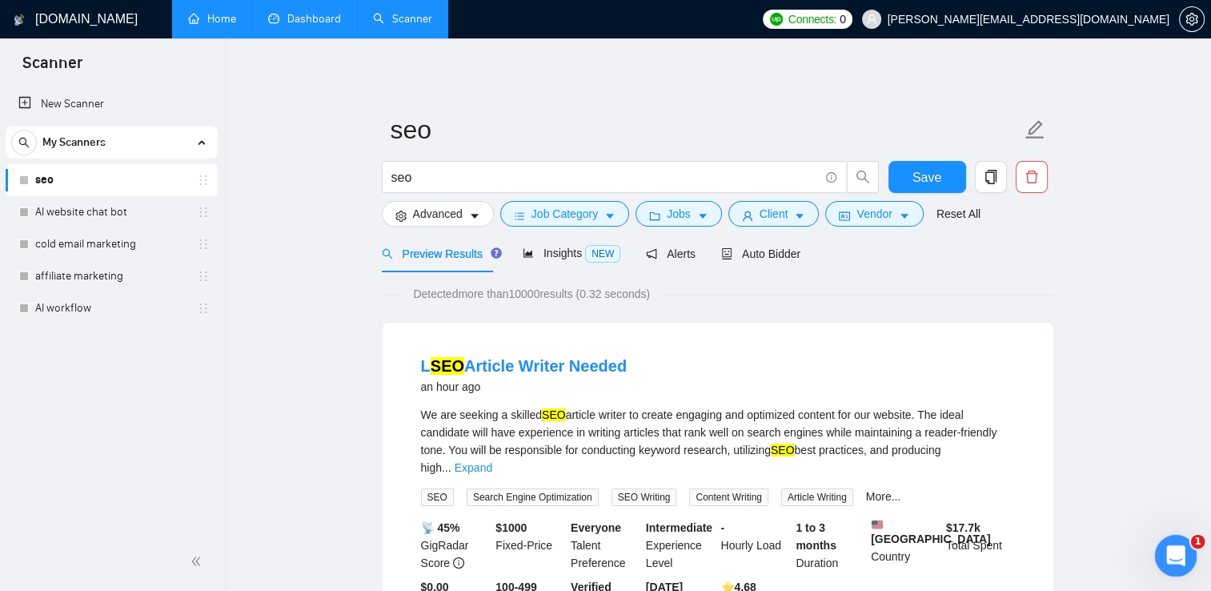
click at [1171, 565] on div "Open Intercom Messenger" at bounding box center [1173, 553] width 53 height 53
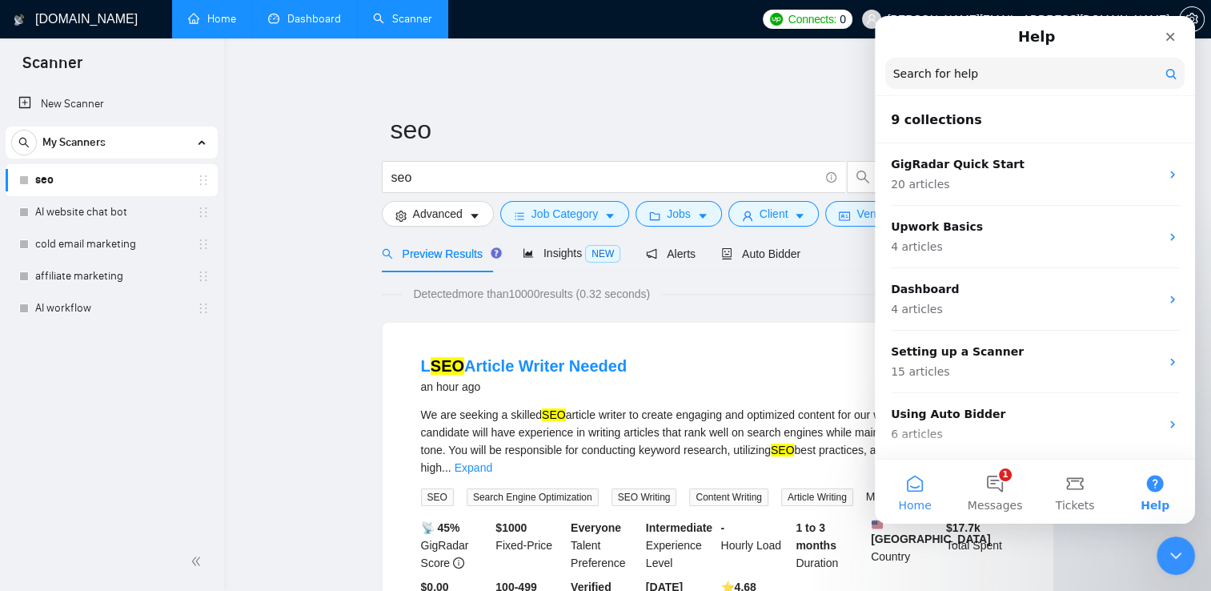
click at [905, 490] on button "Home" at bounding box center [915, 491] width 80 height 64
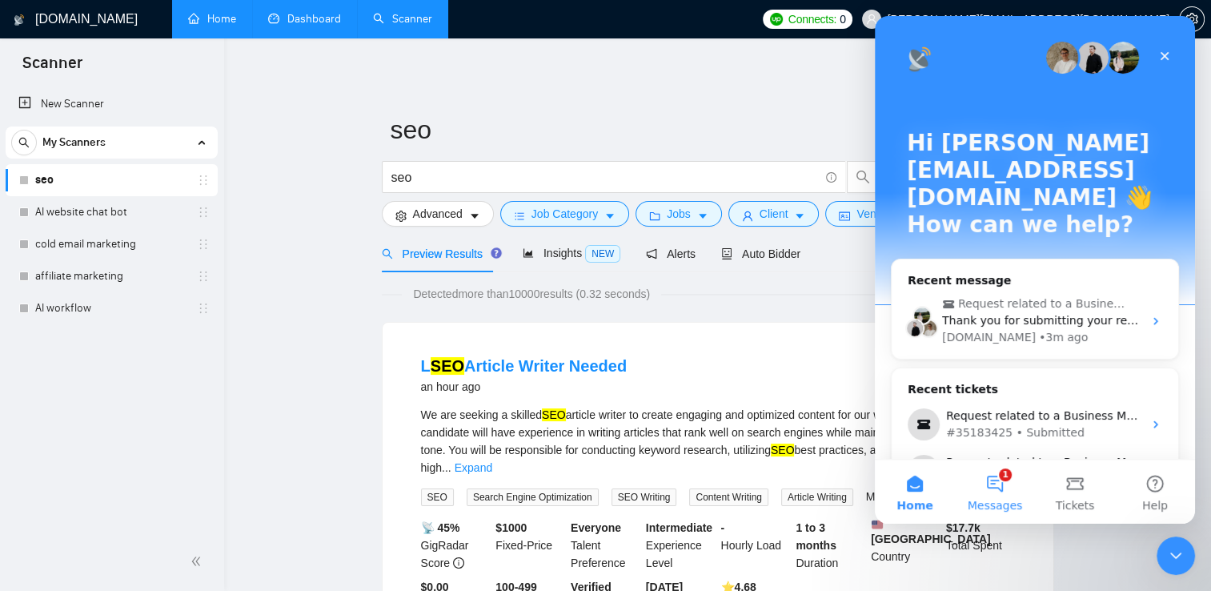
click at [1007, 496] on button "1 Messages" at bounding box center [995, 491] width 80 height 64
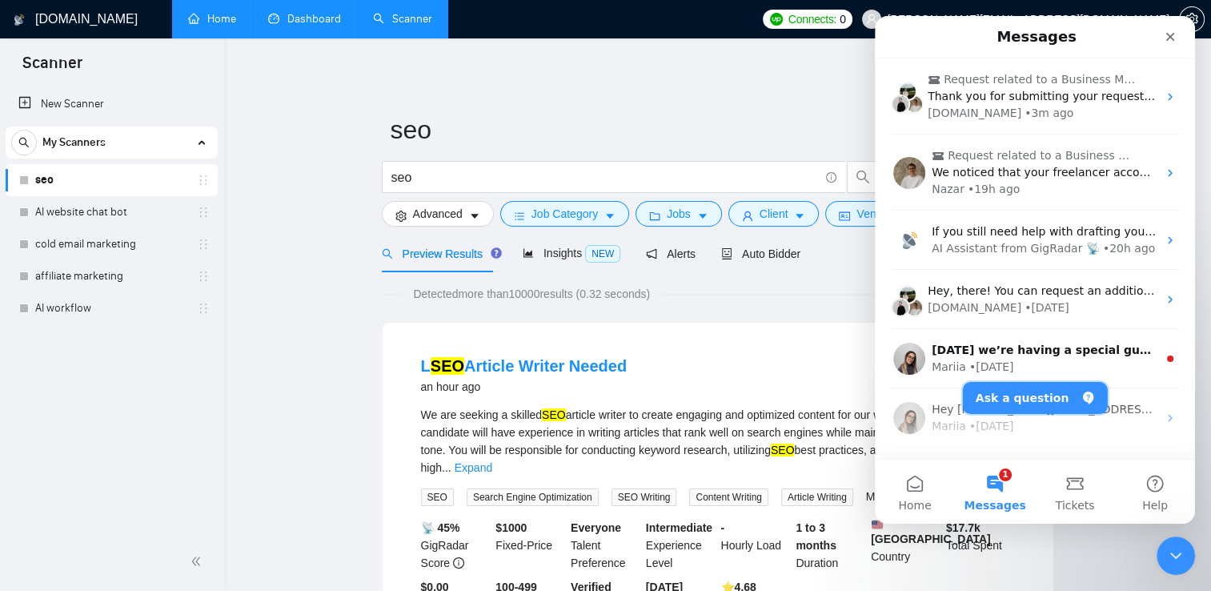
click at [1042, 395] on button "Ask a question" at bounding box center [1035, 398] width 145 height 32
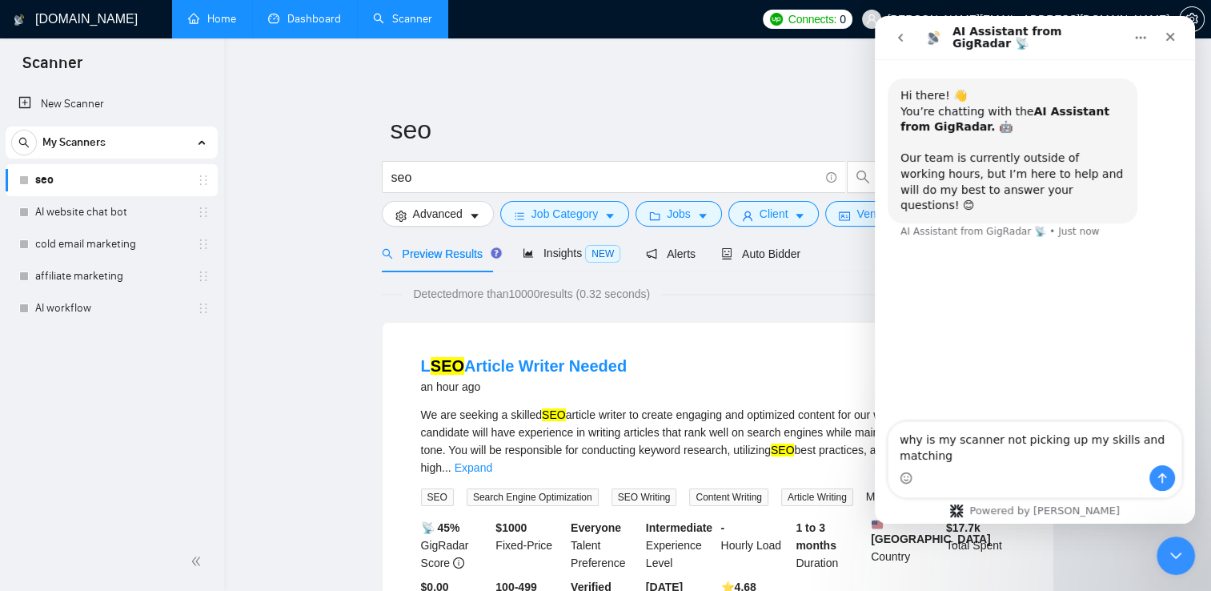
type textarea "why is my scanner not picking up my skills and matching?"
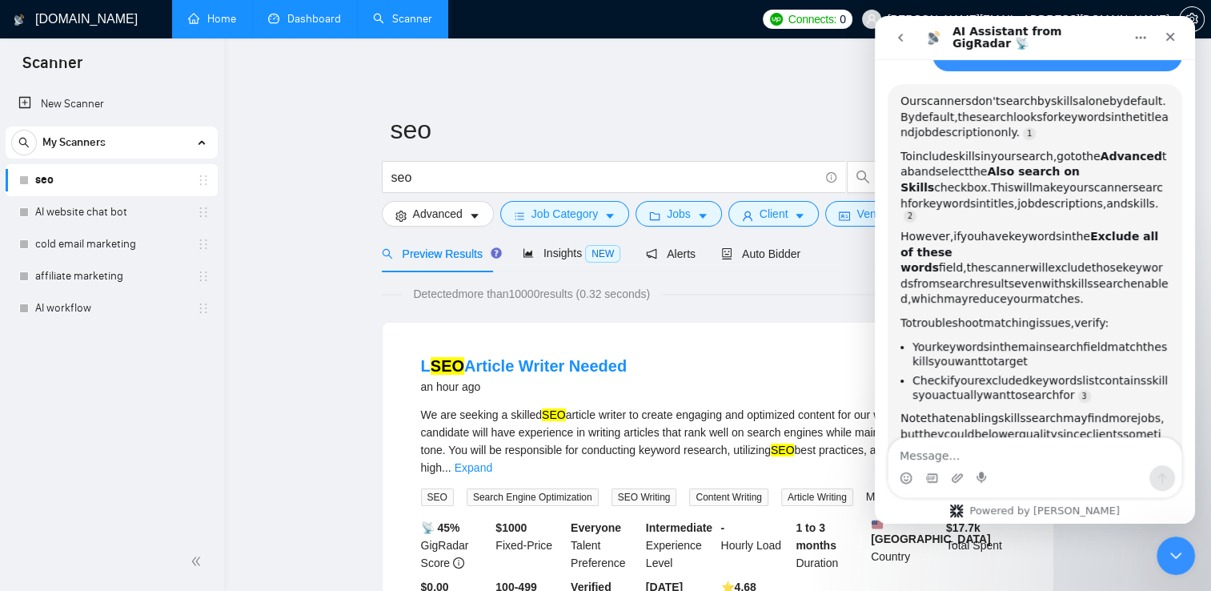
scroll to position [2, 0]
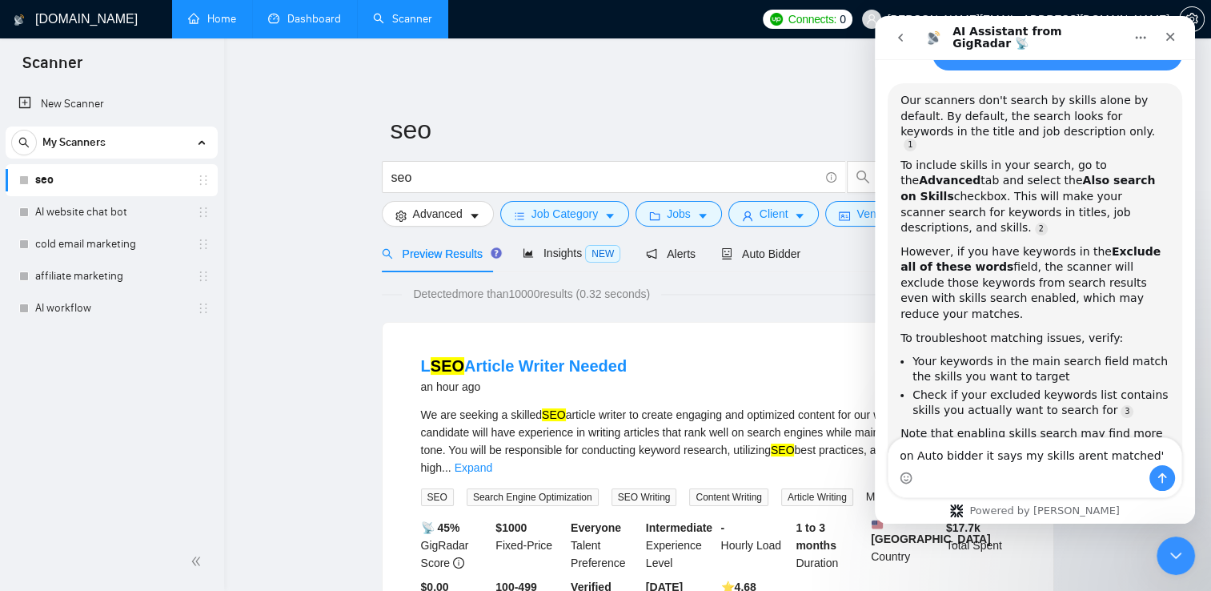
type textarea "on Auto bidder it says my skills arent matched"
click at [1065, 387] on li "Check if your excluded keywords list contains skills you actually want to searc…" at bounding box center [1041, 402] width 257 height 30
click at [1060, 179] on div "To include skills in your search, go to the Advanced tab and select the Also se…" at bounding box center [1035, 197] width 269 height 78
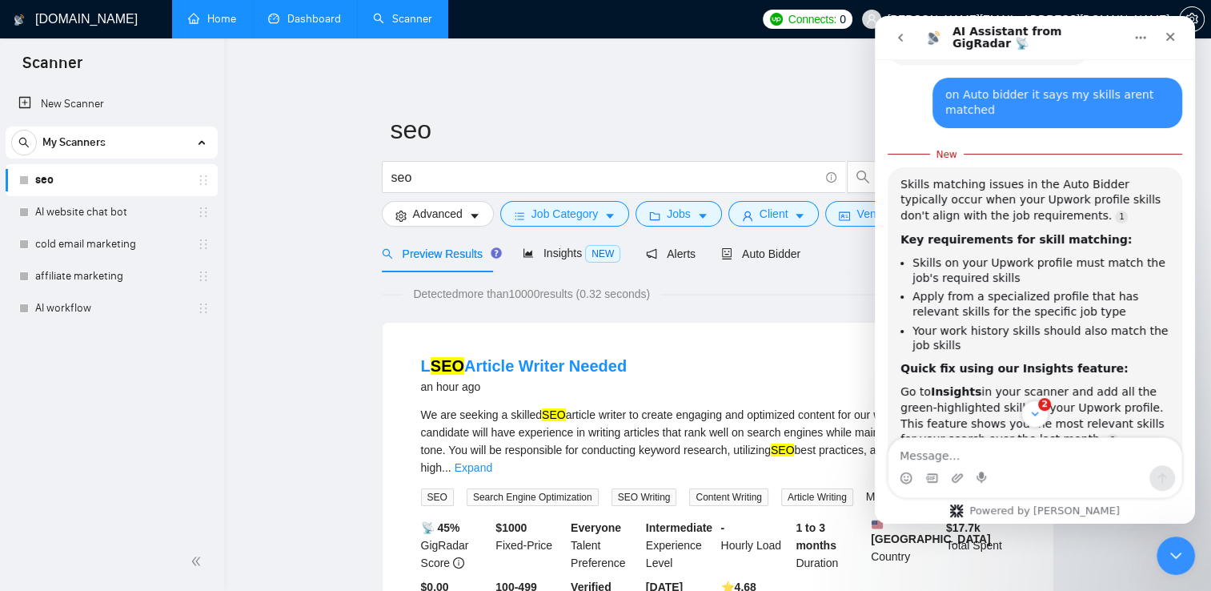
scroll to position [712, 0]
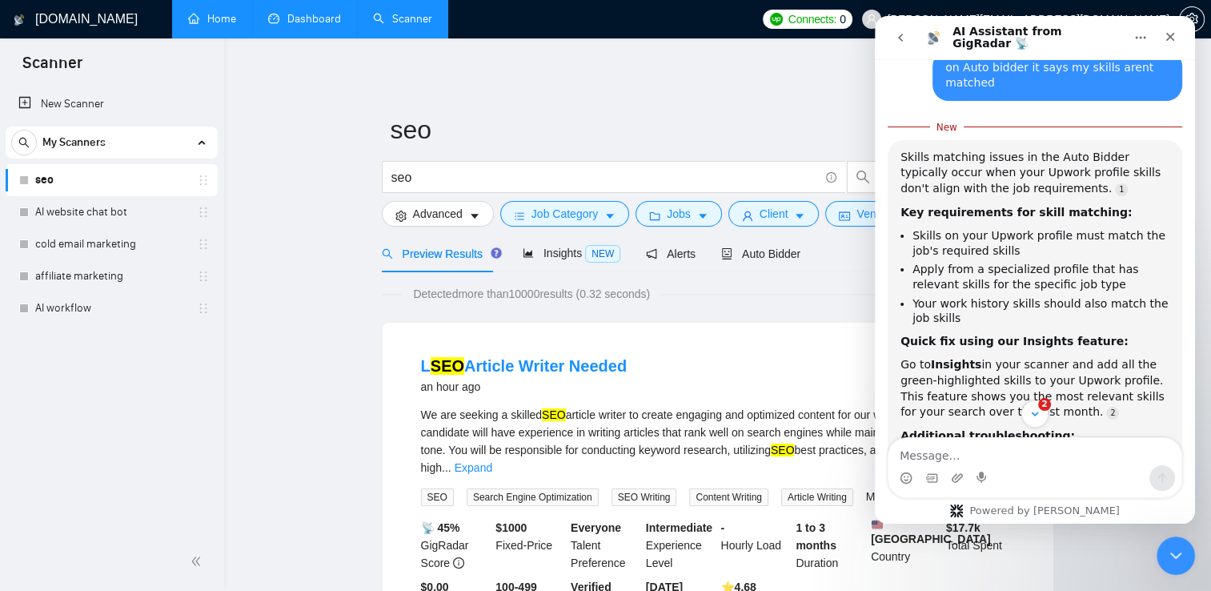
click at [1142, 428] on div "Additional troubleshooting:" at bounding box center [1035, 436] width 269 height 16
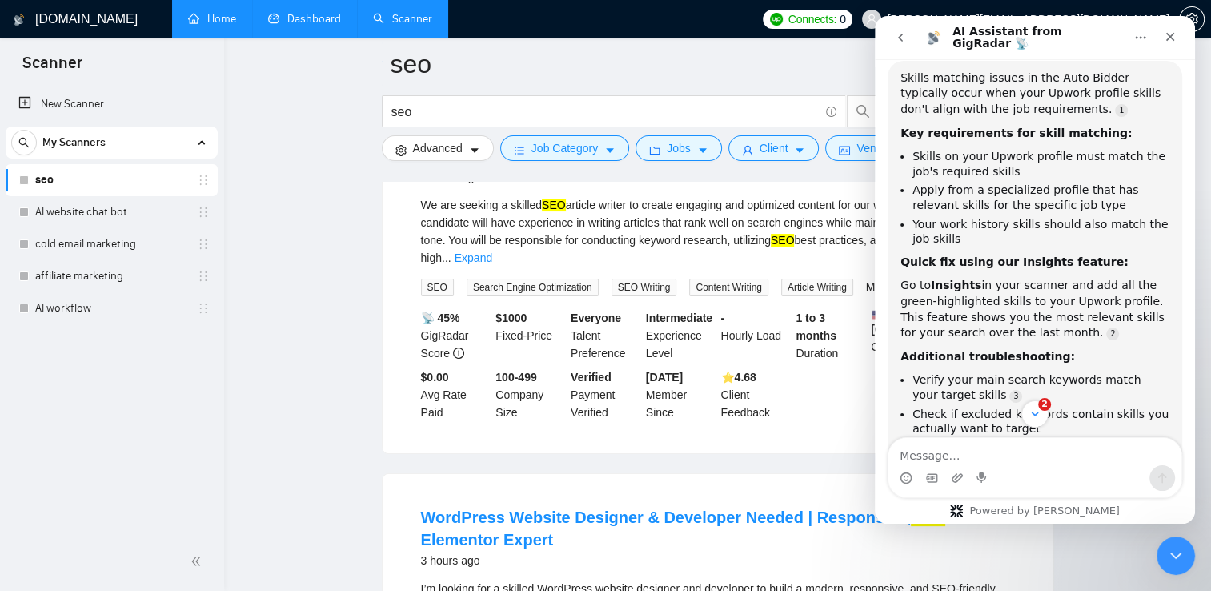
scroll to position [224, 0]
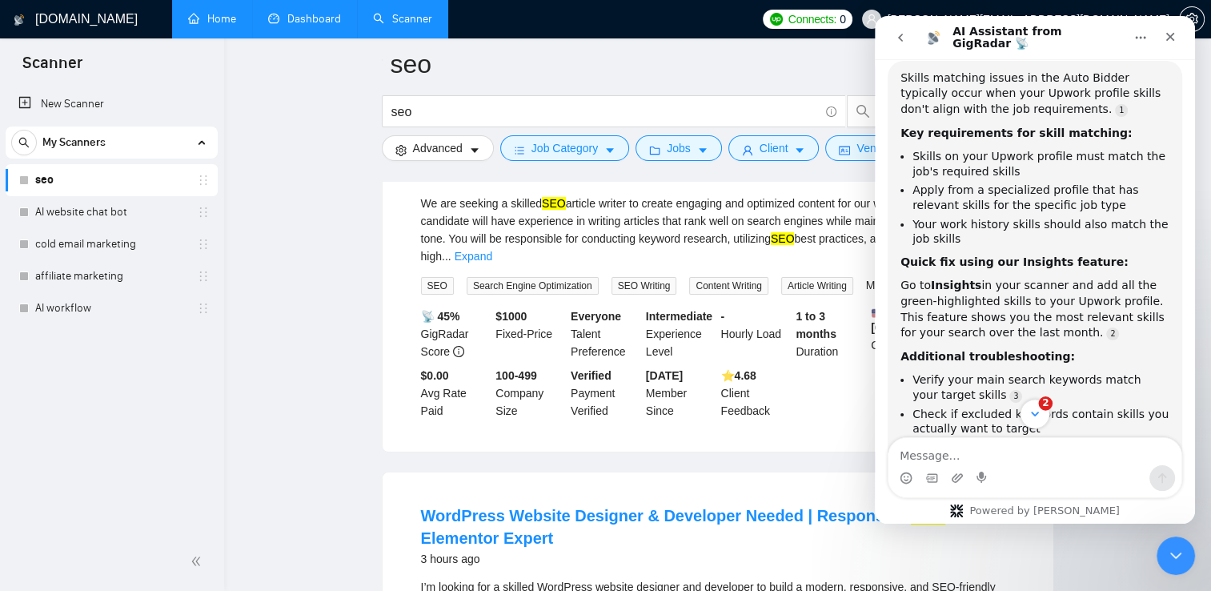
click at [1033, 426] on button "2" at bounding box center [1035, 414] width 30 height 30
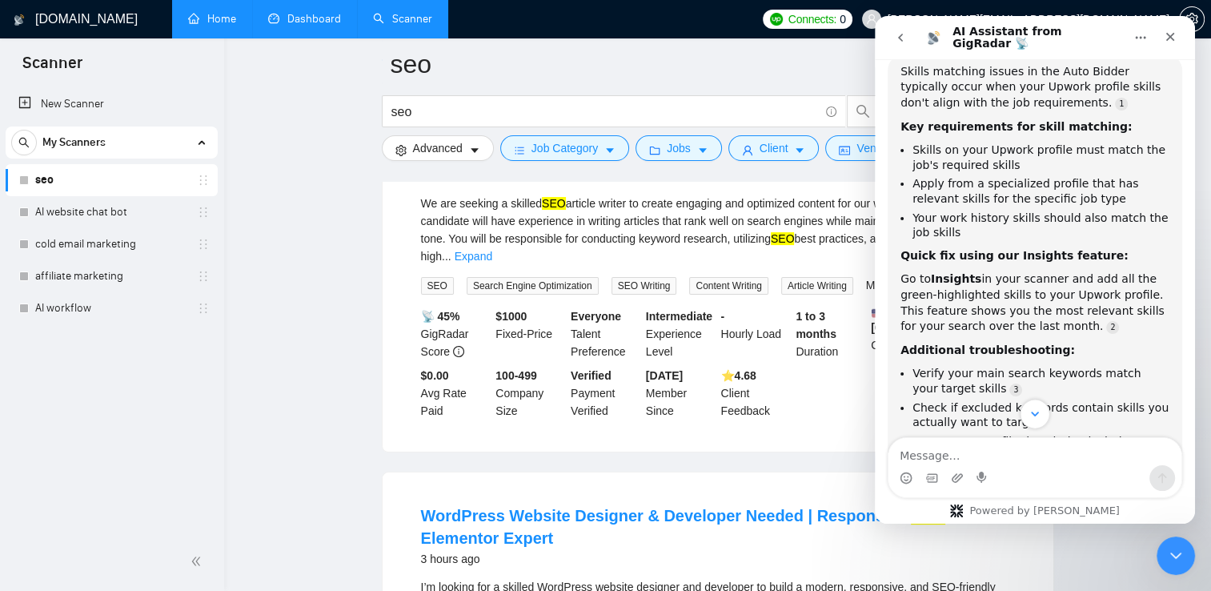
scroll to position [847, 0]
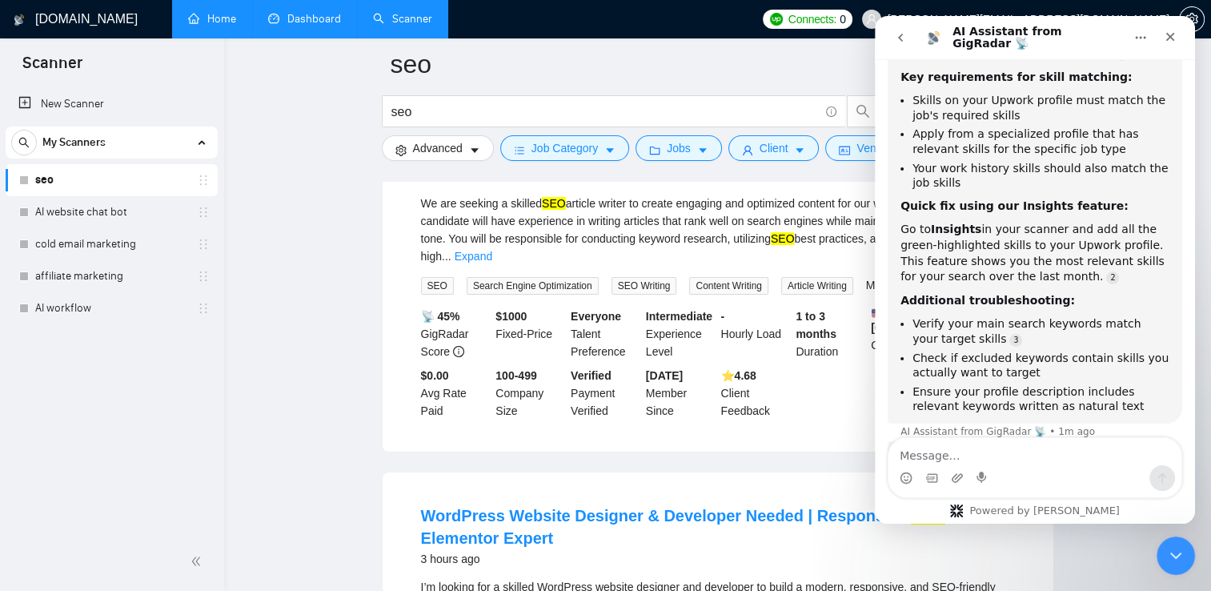
click at [1107, 316] on ul "Verify your main search keywords match your target skills Check if excluded key…" at bounding box center [1035, 365] width 269 height 98
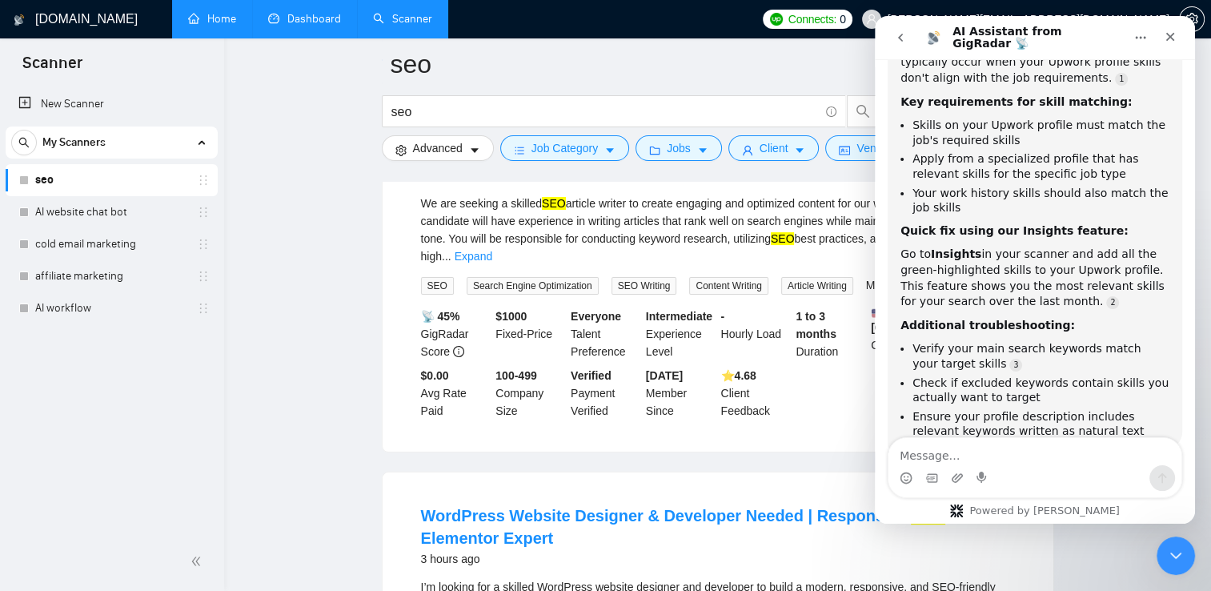
scroll to position [832, 0]
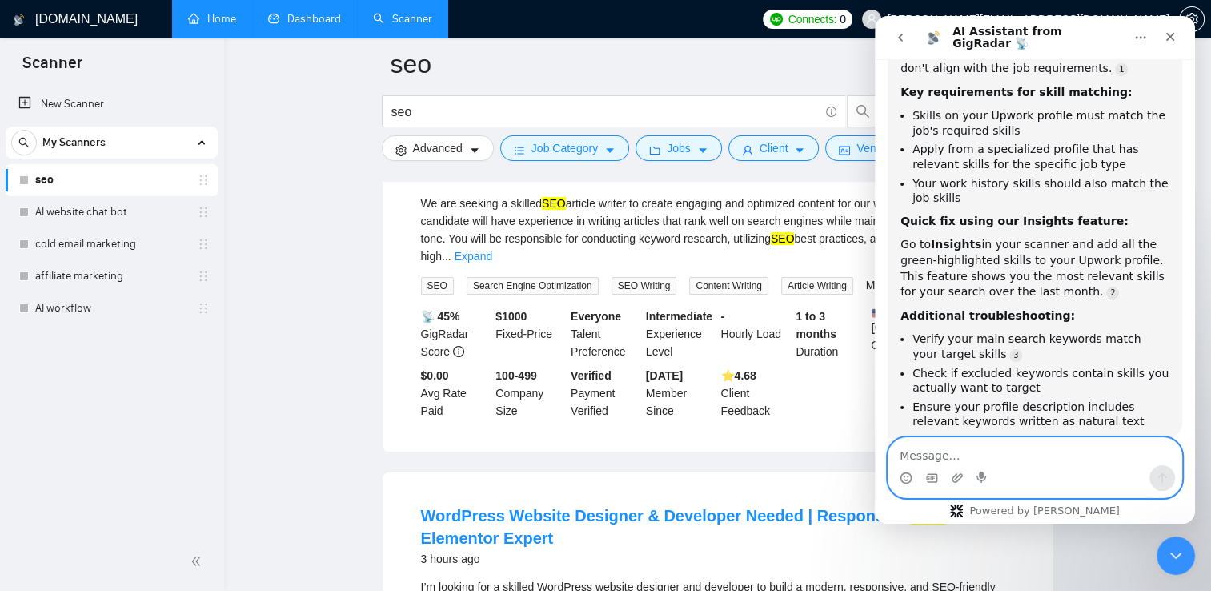
click at [1006, 459] on textarea "Message…" at bounding box center [1035, 451] width 293 height 27
type textarea "is the upworks directed liked to gigRadar account"
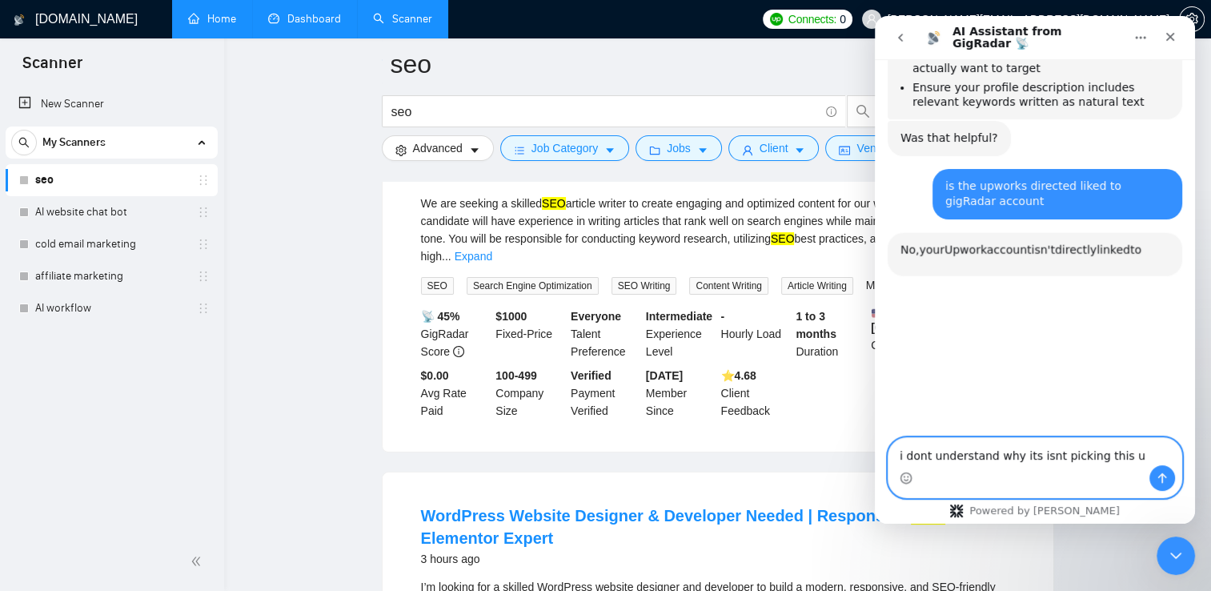
scroll to position [1168, 0]
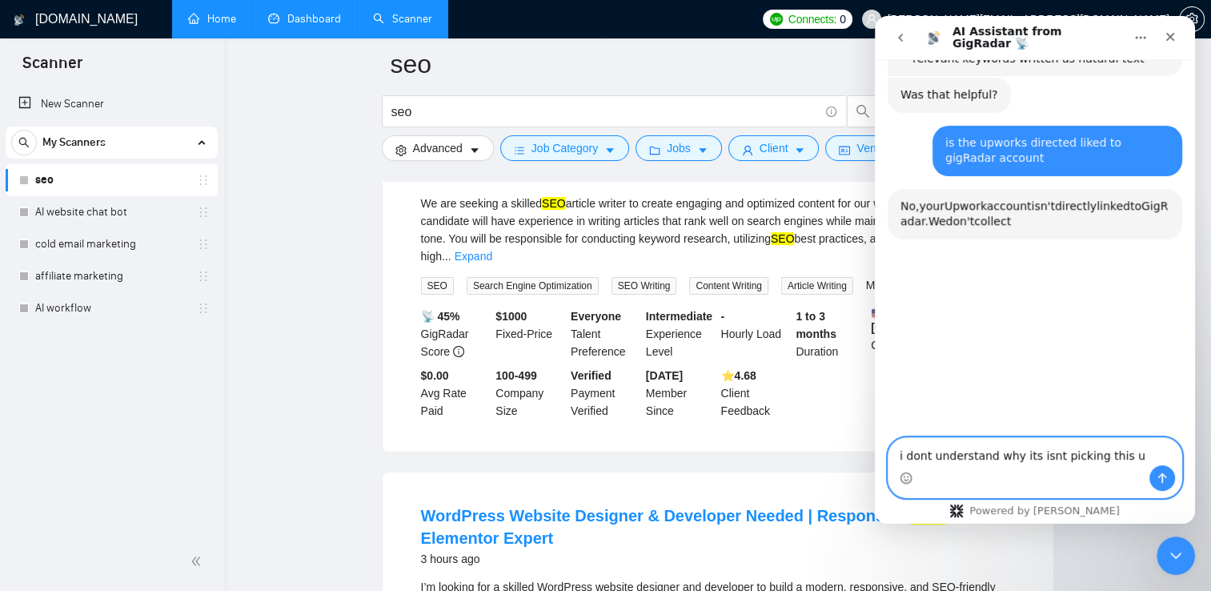
type textarea "i dont understand why its isnt picking this up"
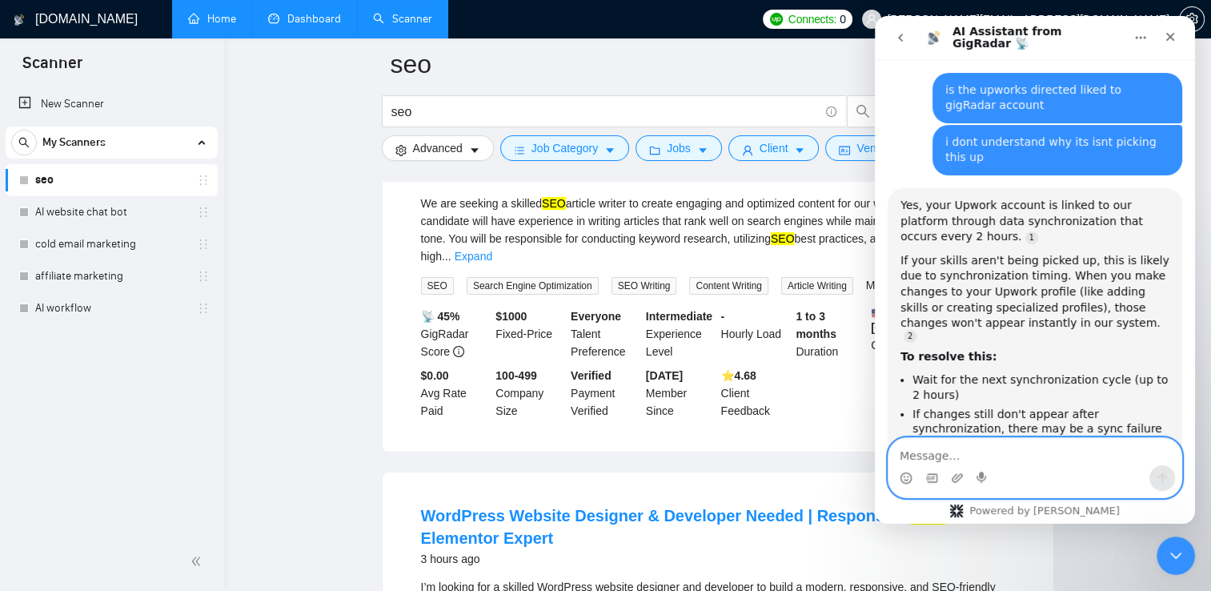
scroll to position [1253, 0]
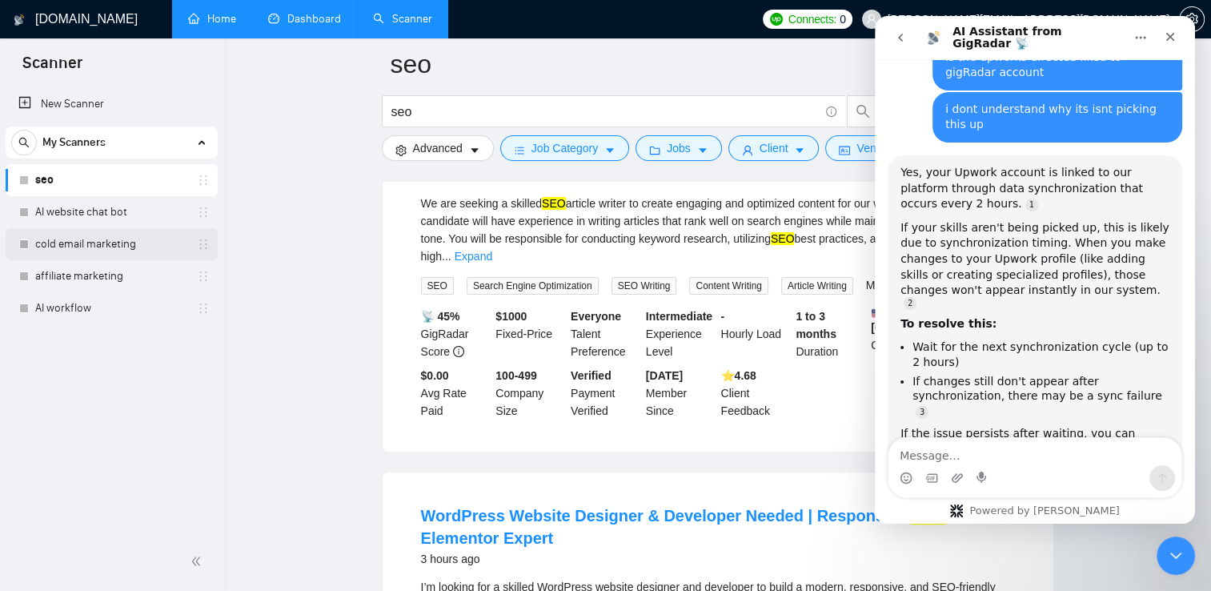
click at [94, 251] on link "cold email marketing" at bounding box center [111, 244] width 152 height 32
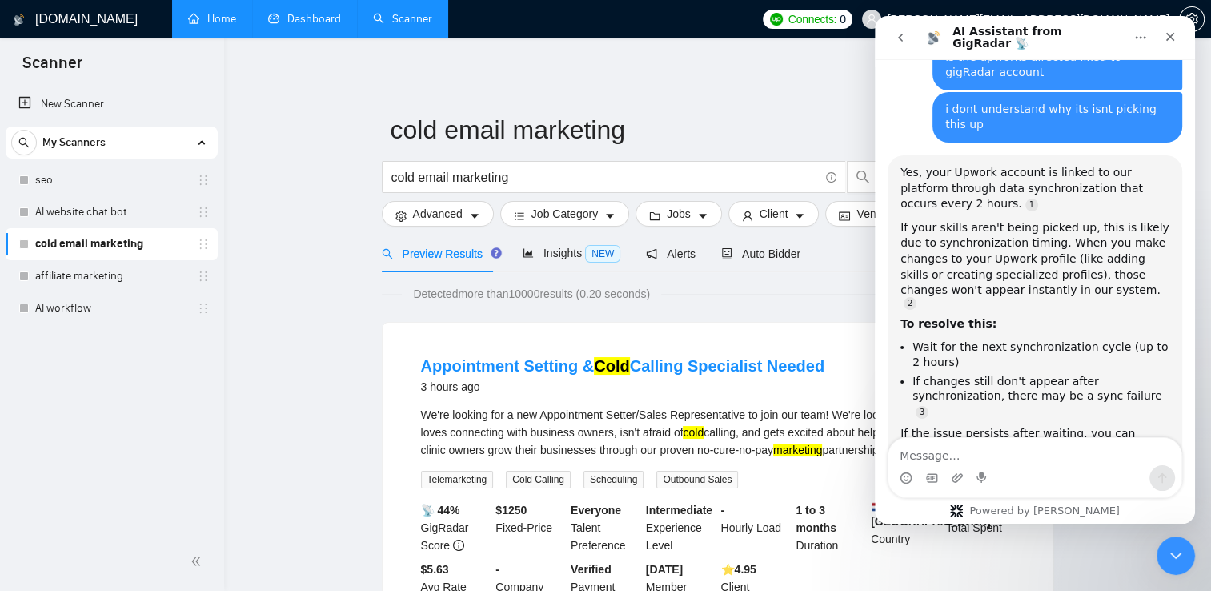
click at [1169, 16] on nav "AI Assistant from GigRadar 📡" at bounding box center [1035, 37] width 320 height 43
click at [771, 267] on div "Auto Bidder" at bounding box center [760, 254] width 79 height 38
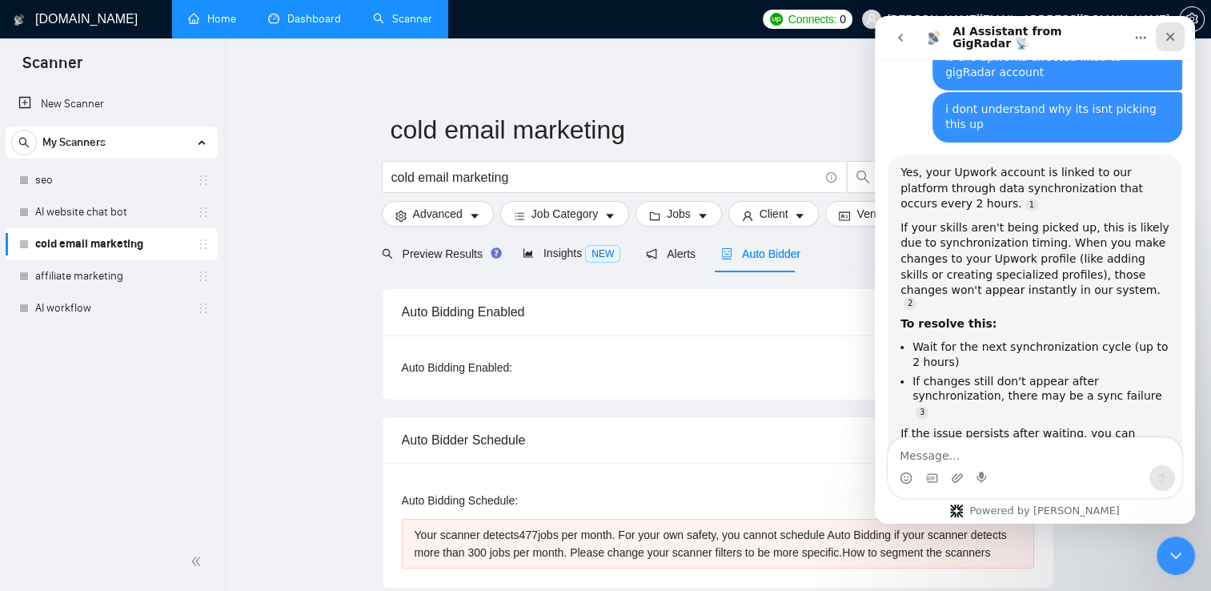
click at [1173, 34] on icon "Close" at bounding box center [1170, 37] width 9 height 9
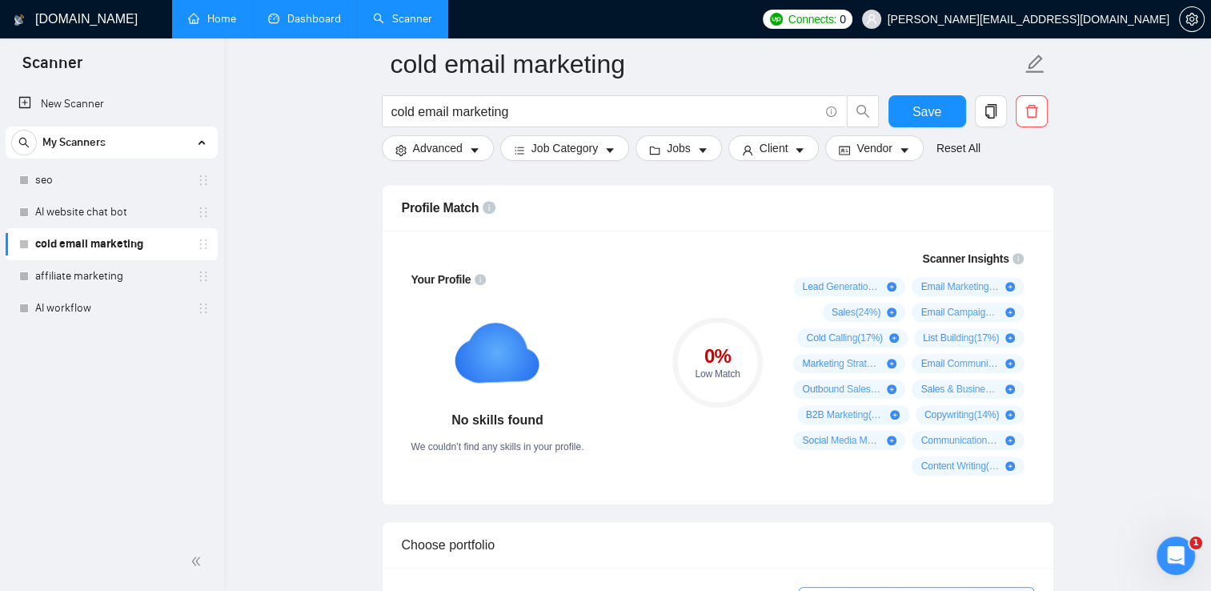
scroll to position [1121, 0]
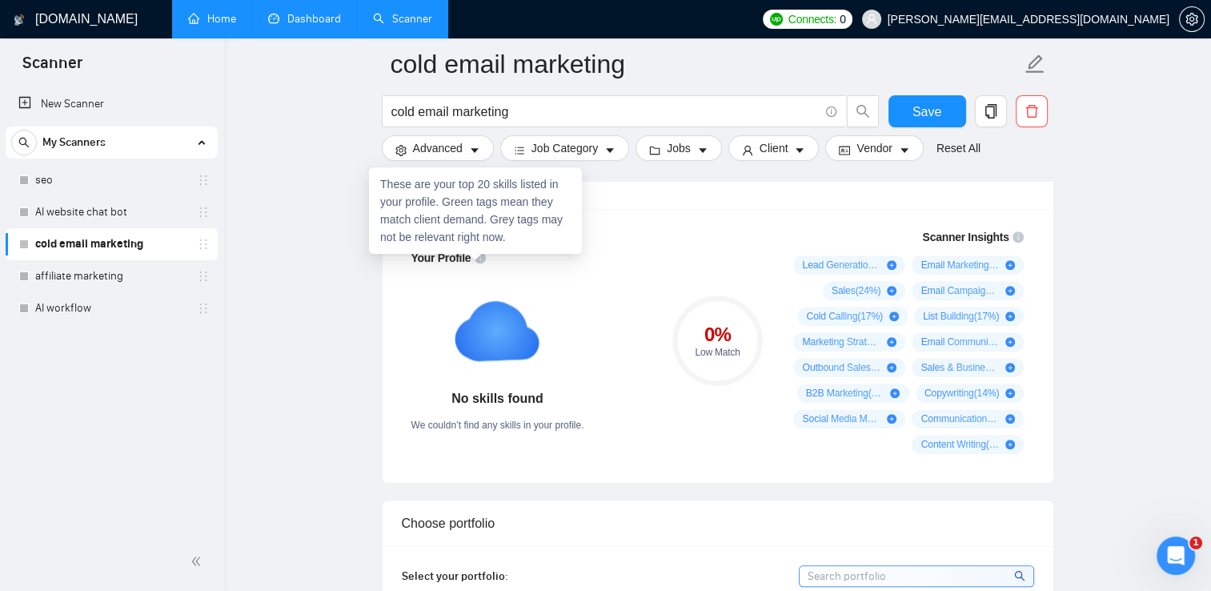
click at [475, 258] on icon "info-circle" at bounding box center [480, 257] width 11 height 11
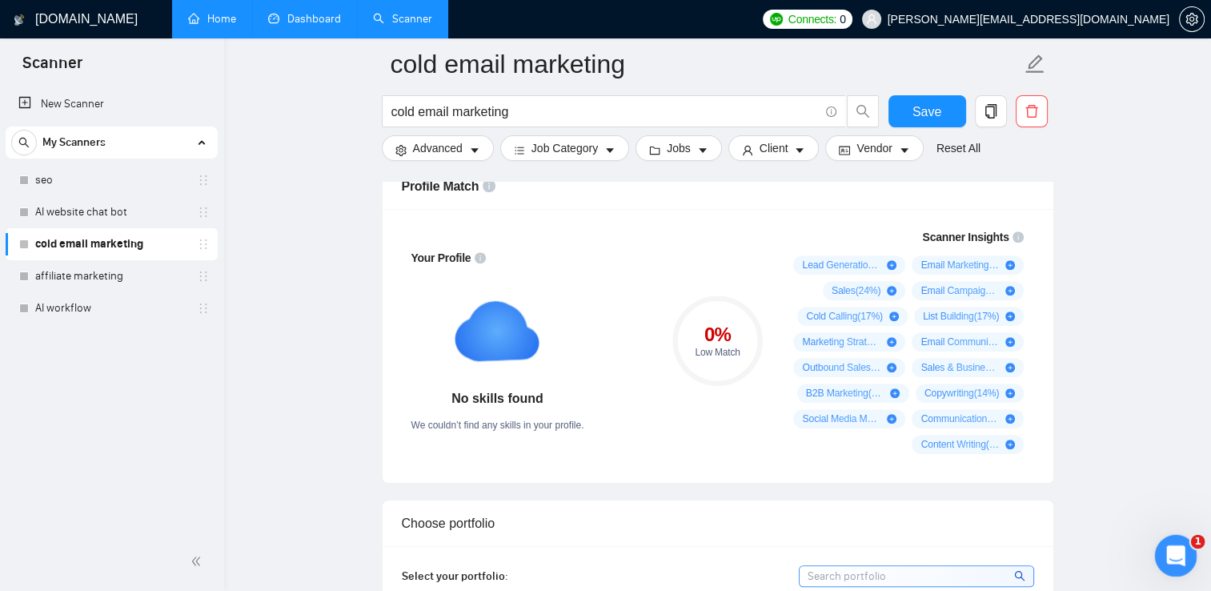
click at [1177, 545] on icon "Open Intercom Messenger" at bounding box center [1174, 553] width 26 height 26
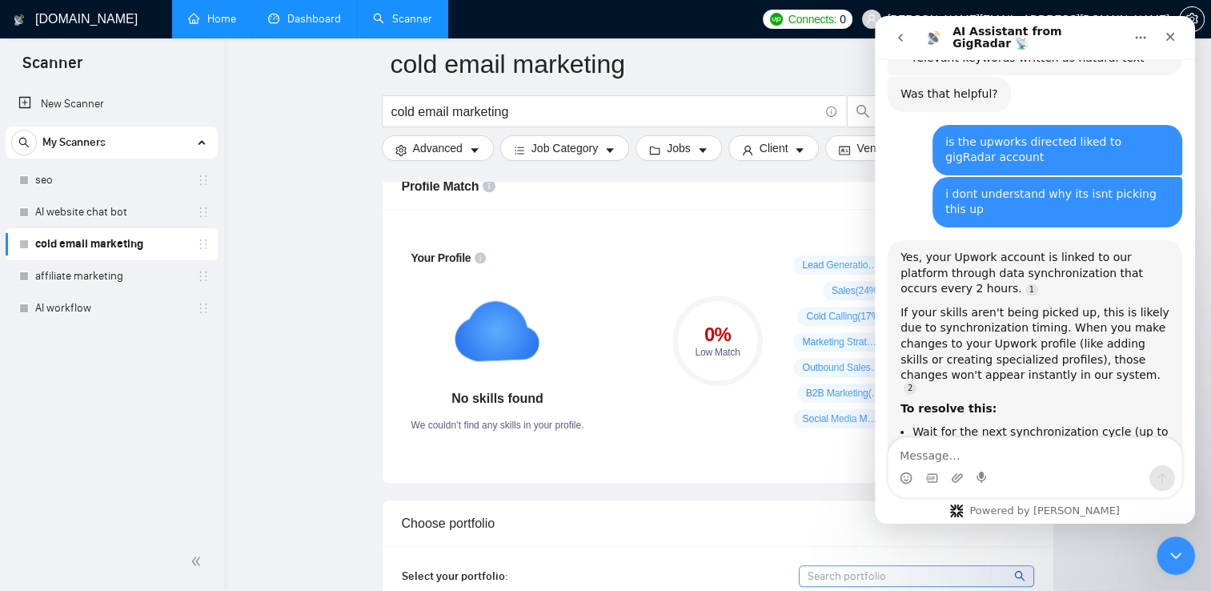
scroll to position [1273, 0]
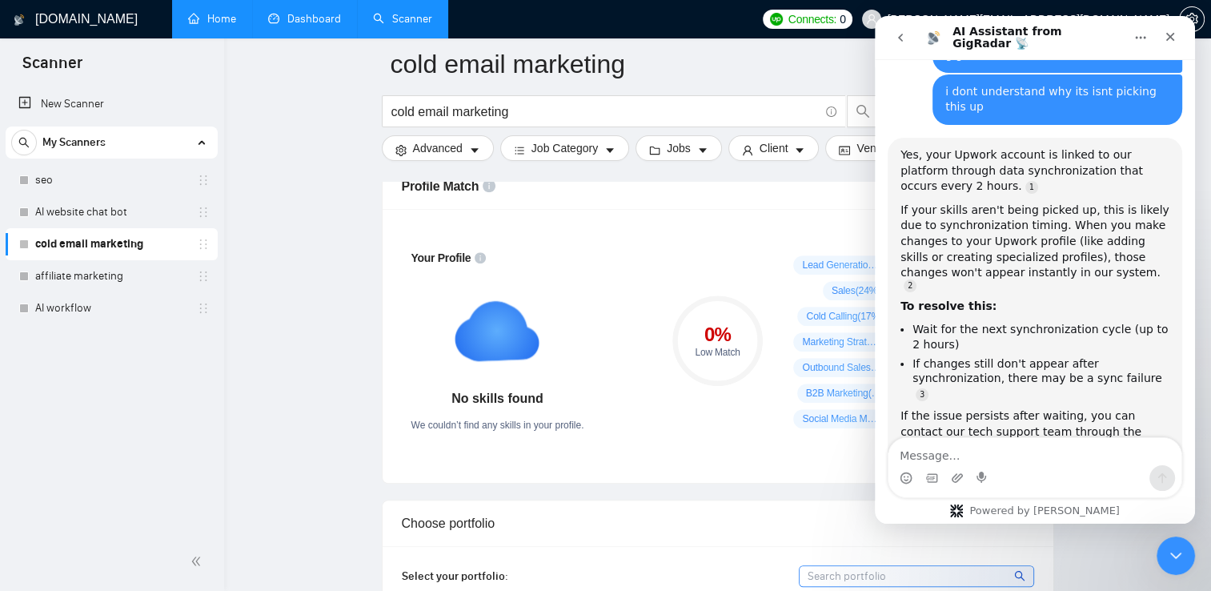
click at [901, 459] on textarea "Message…" at bounding box center [1035, 451] width 293 height 27
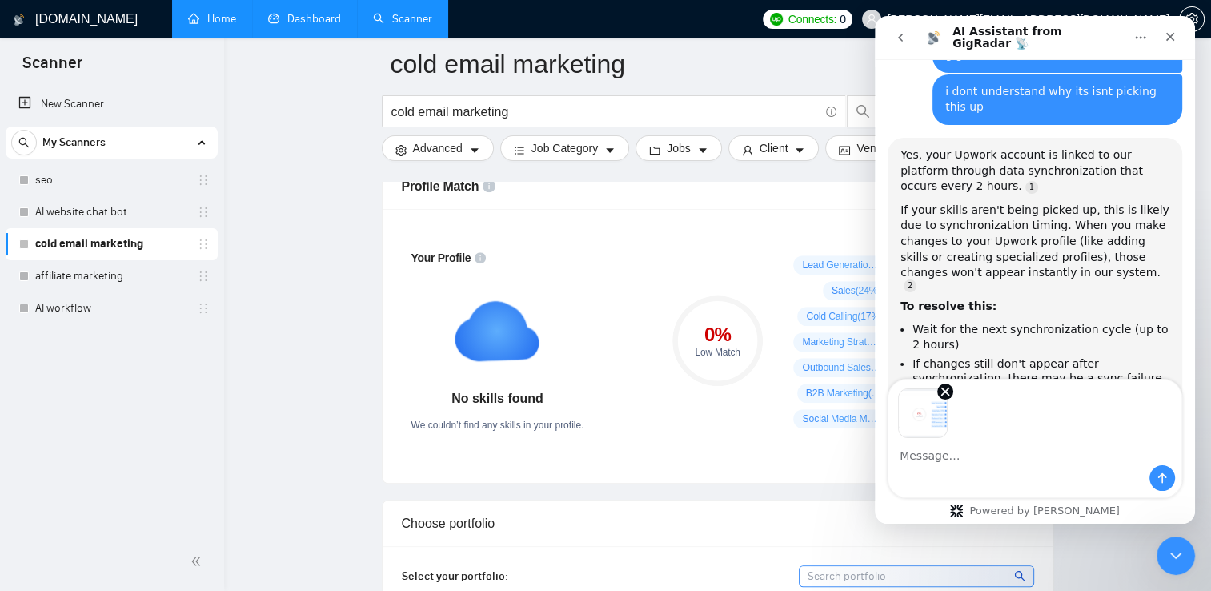
scroll to position [1331, 0]
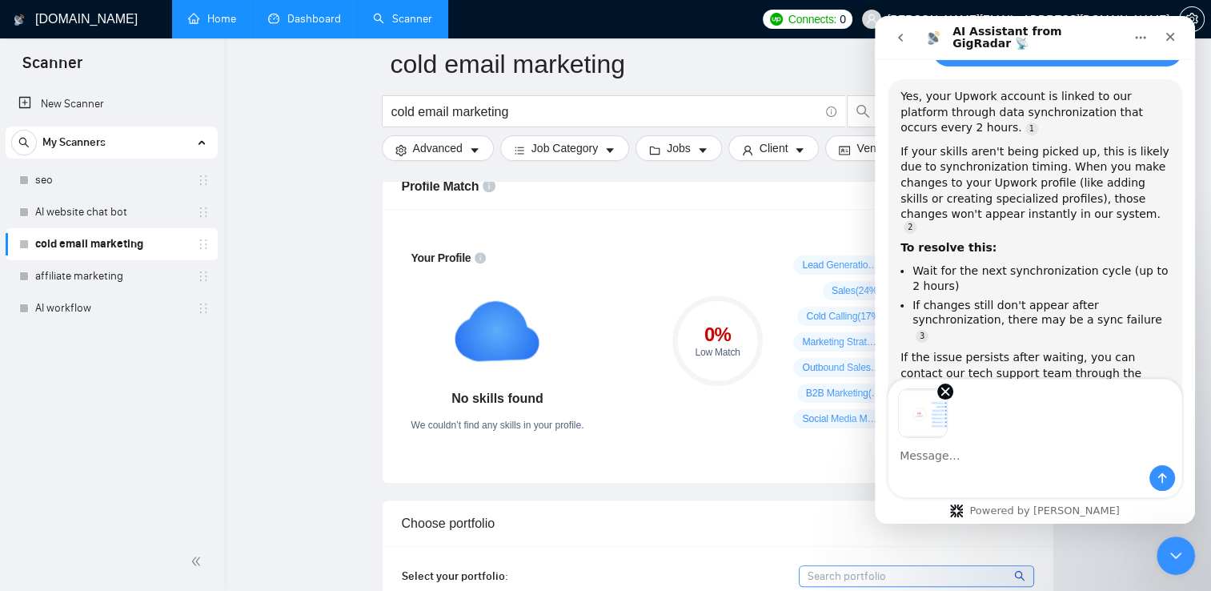
click at [1168, 484] on icon "Send a message…" at bounding box center [1162, 478] width 13 height 13
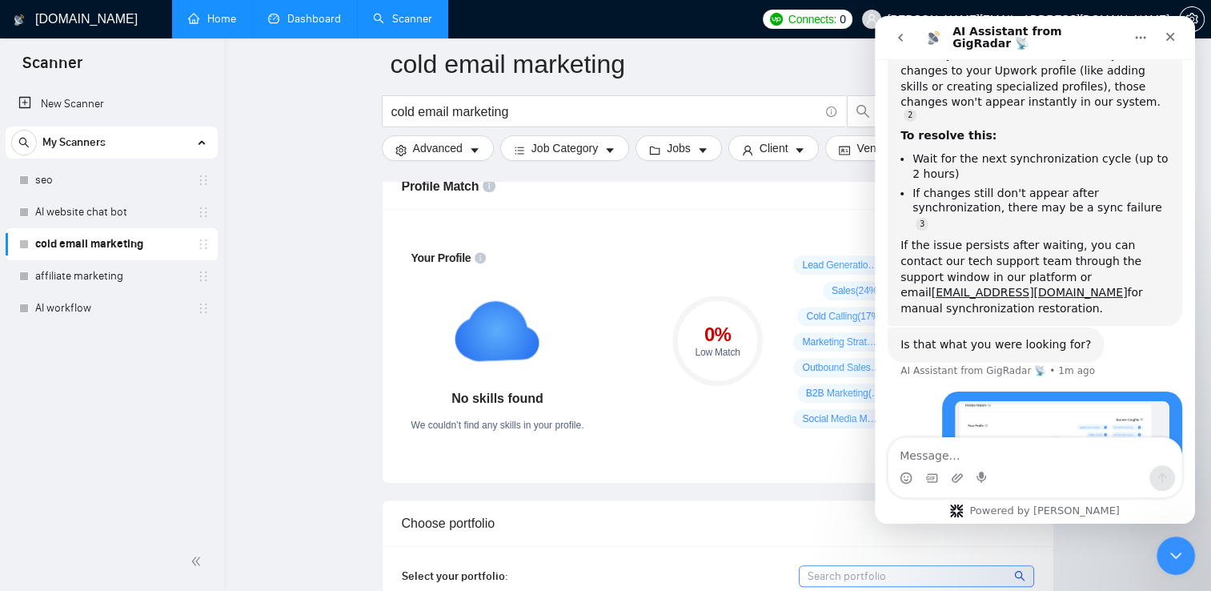
scroll to position [1448, 0]
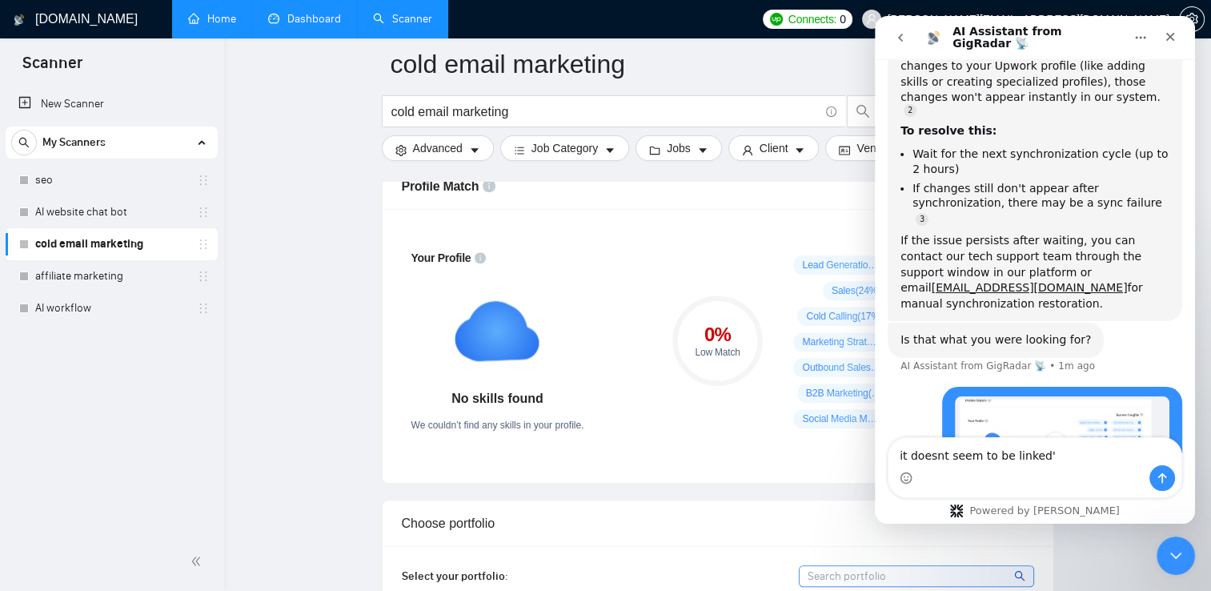
type textarea "it doesnt seem to be linked"
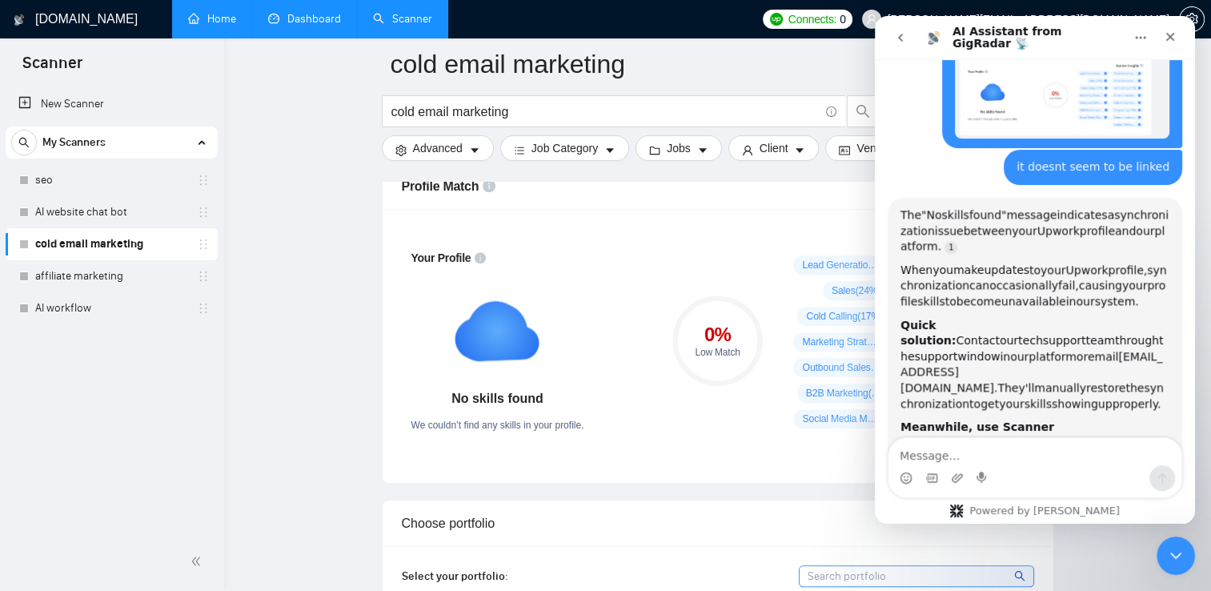
scroll to position [2, 0]
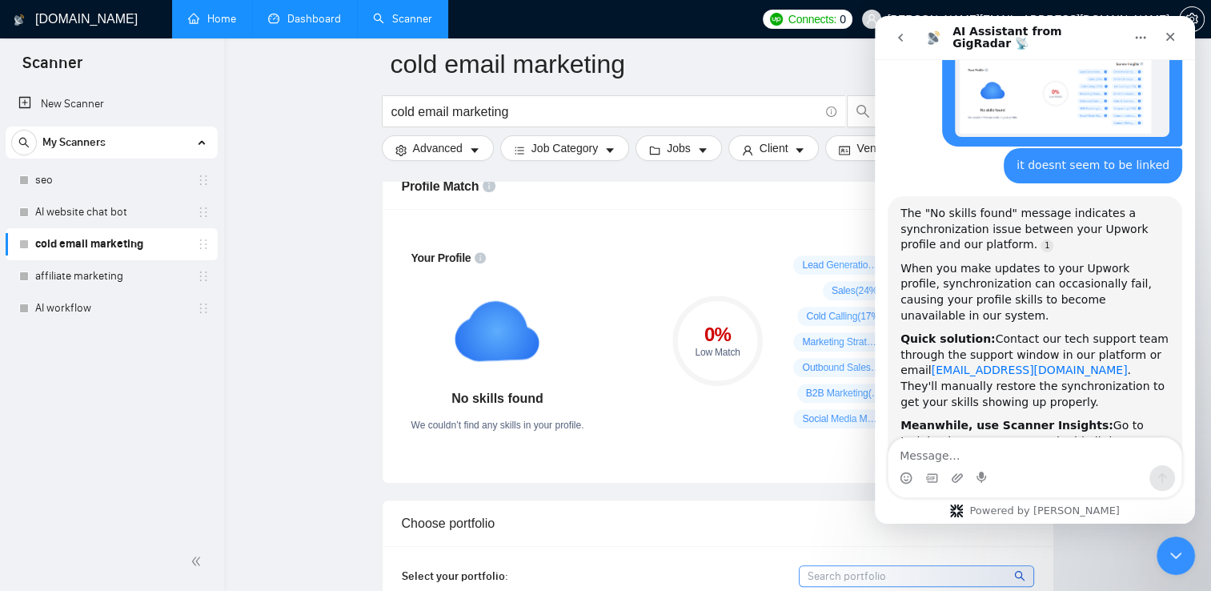
click at [1031, 363] on link "[EMAIL_ADDRESS][DOMAIN_NAME]" at bounding box center [1030, 369] width 196 height 13
drag, startPoint x: 1037, startPoint y: 226, endPoint x: 930, endPoint y: 229, distance: 107.3
click at [930, 331] on div "Quick solution: Contact our tech support team through the support window in our…" at bounding box center [1035, 370] width 269 height 78
drag, startPoint x: 930, startPoint y: 229, endPoint x: 940, endPoint y: 230, distance: 9.6
copy div "[EMAIL_ADDRESS][DOMAIN_NAME] ."
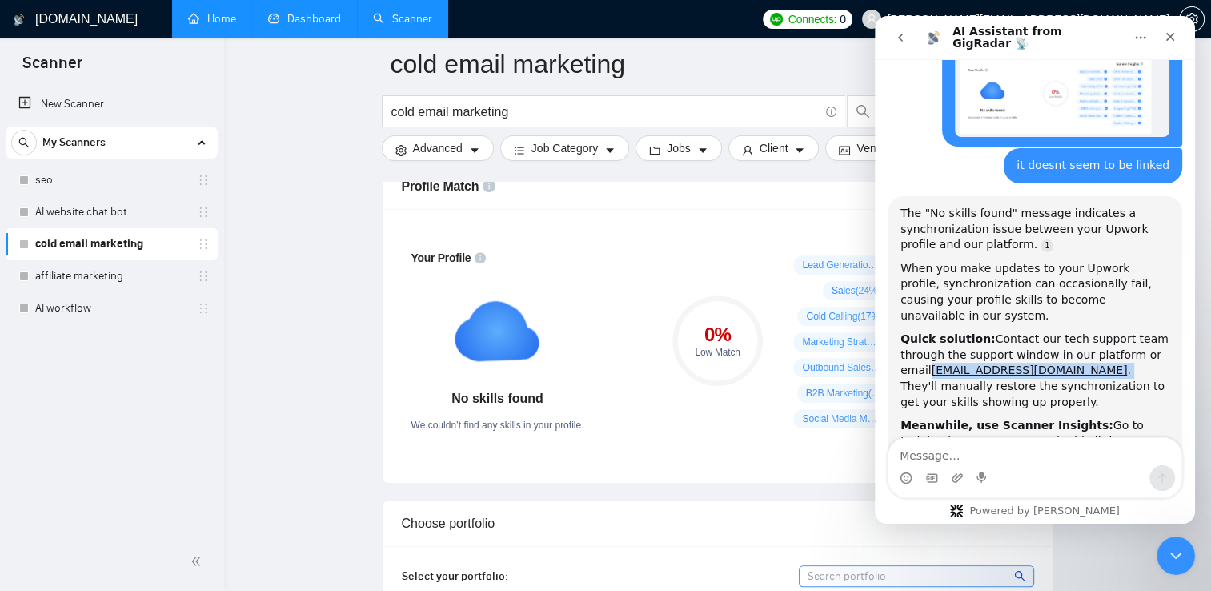
click at [1192, 30] on nav "AI Assistant from GigRadar 📡" at bounding box center [1035, 37] width 320 height 43
click at [1174, 36] on icon "Close" at bounding box center [1170, 36] width 13 height 13
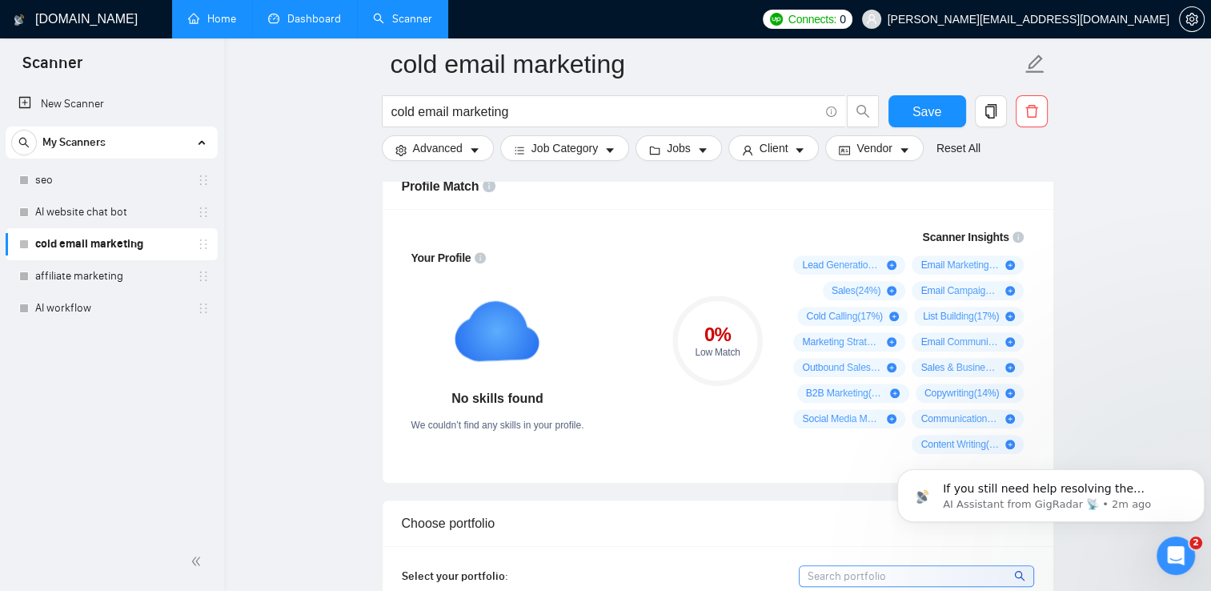
scroll to position [1781, 0]
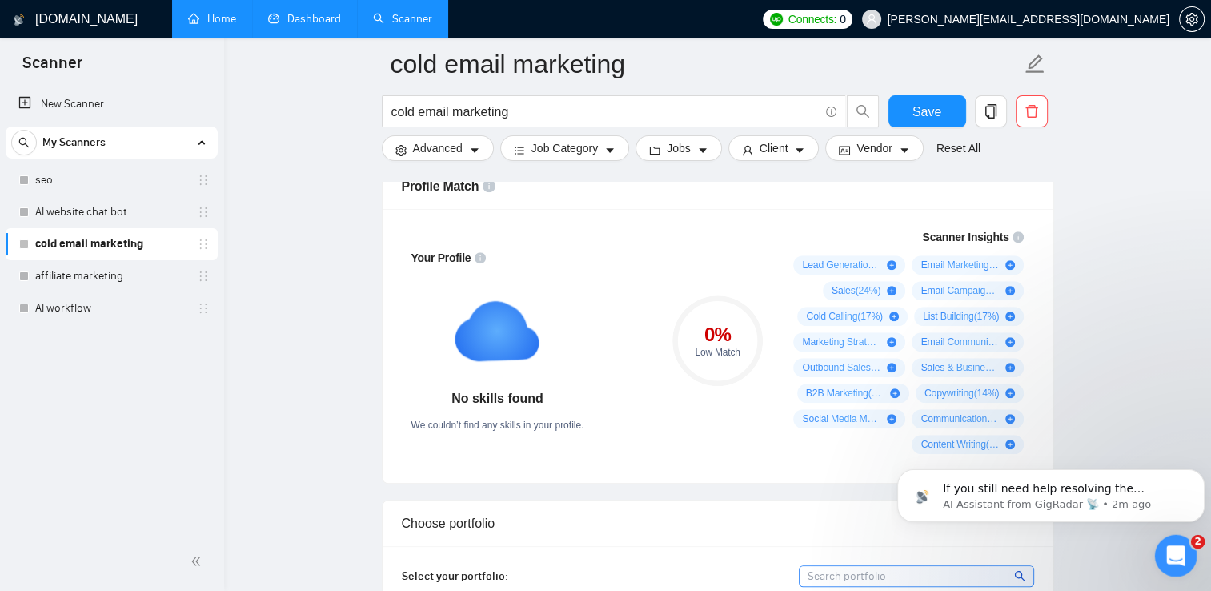
click at [1158, 551] on div "Open Intercom Messenger" at bounding box center [1173, 553] width 53 height 53
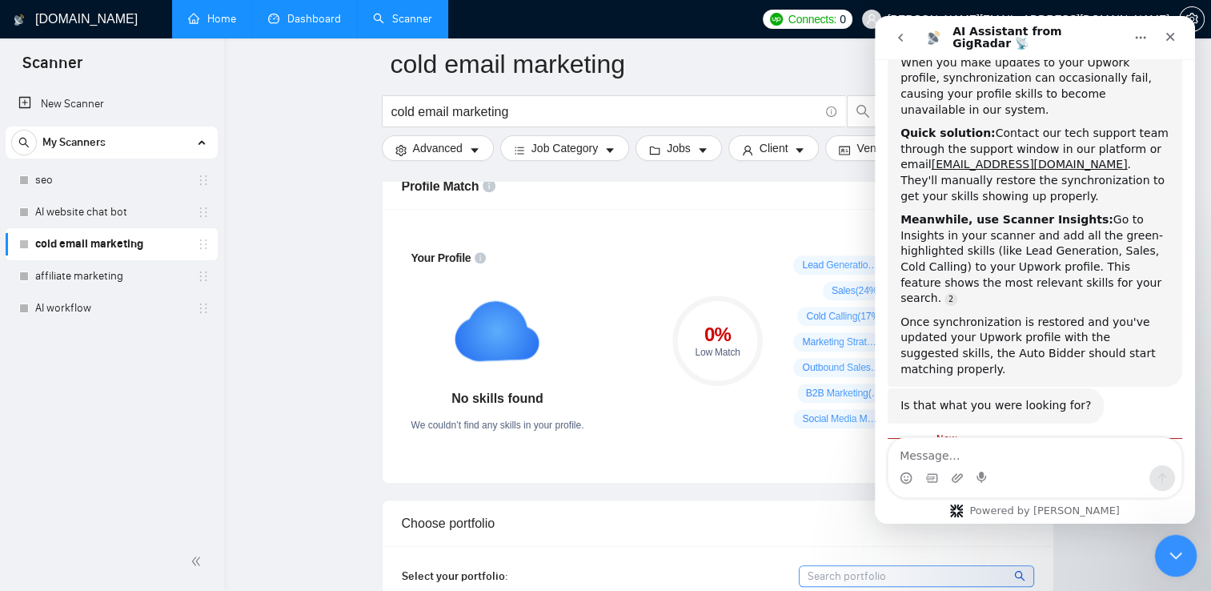
scroll to position [1988, 0]
click at [1166, 40] on icon "Close" at bounding box center [1170, 37] width 9 height 9
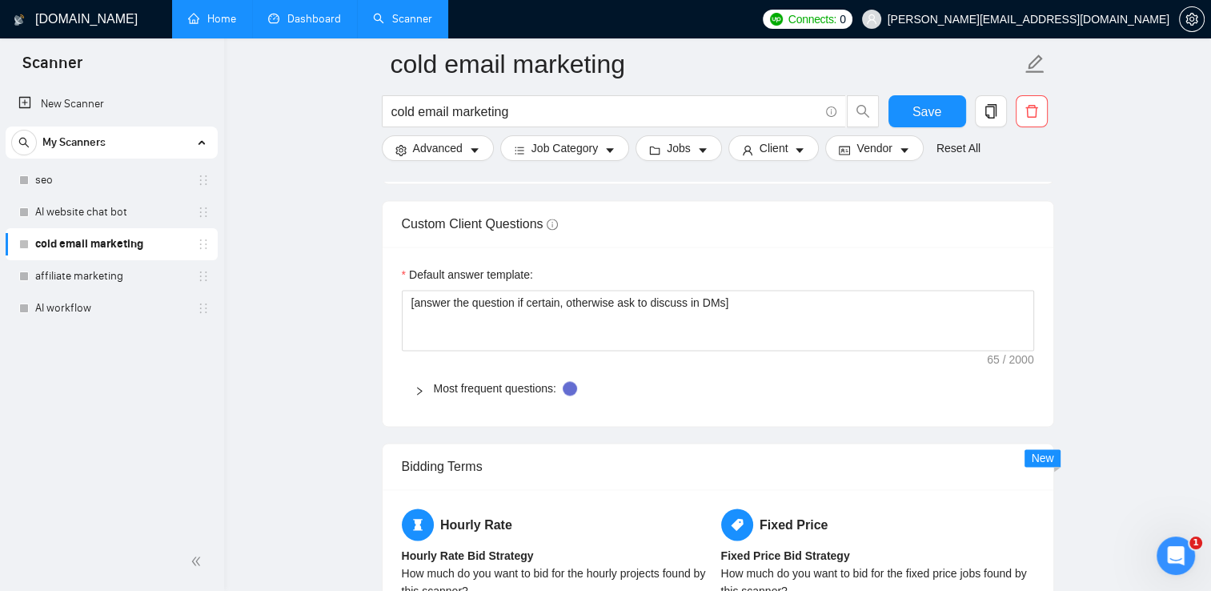
scroll to position [2257, 0]
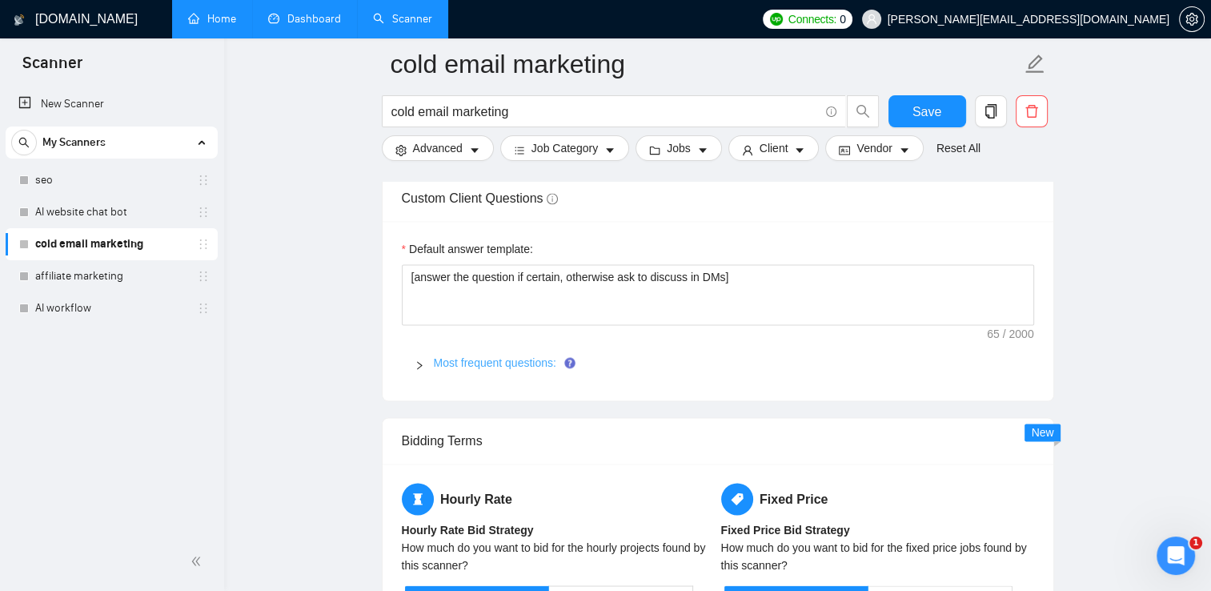
click at [506, 362] on link "Most frequent questions:" at bounding box center [495, 362] width 122 height 13
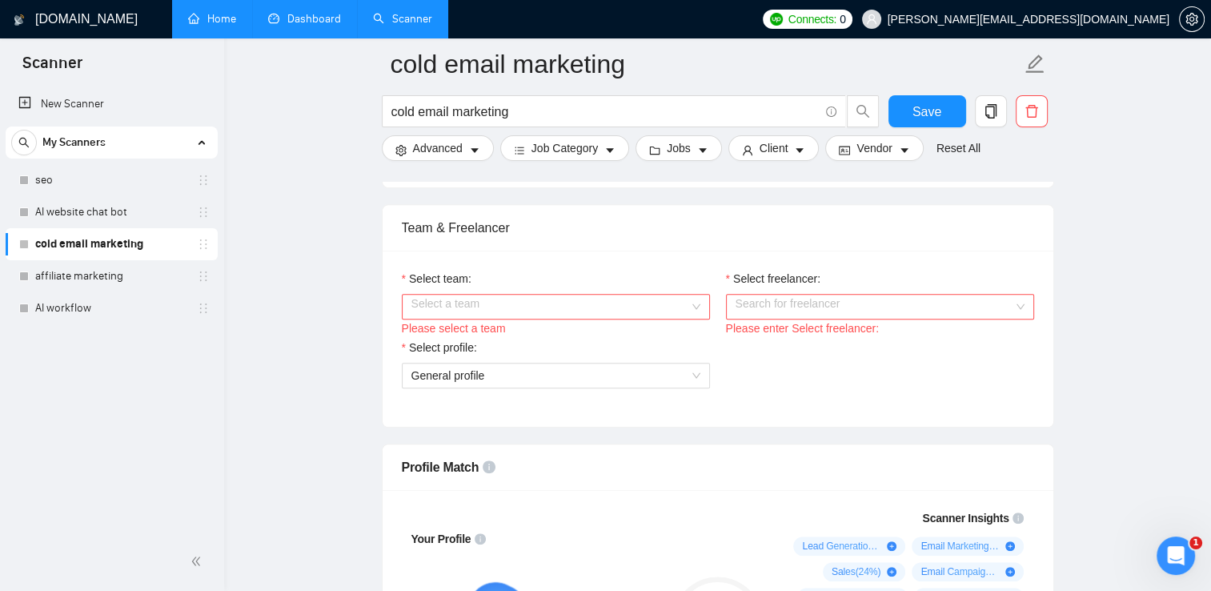
scroll to position [797, 0]
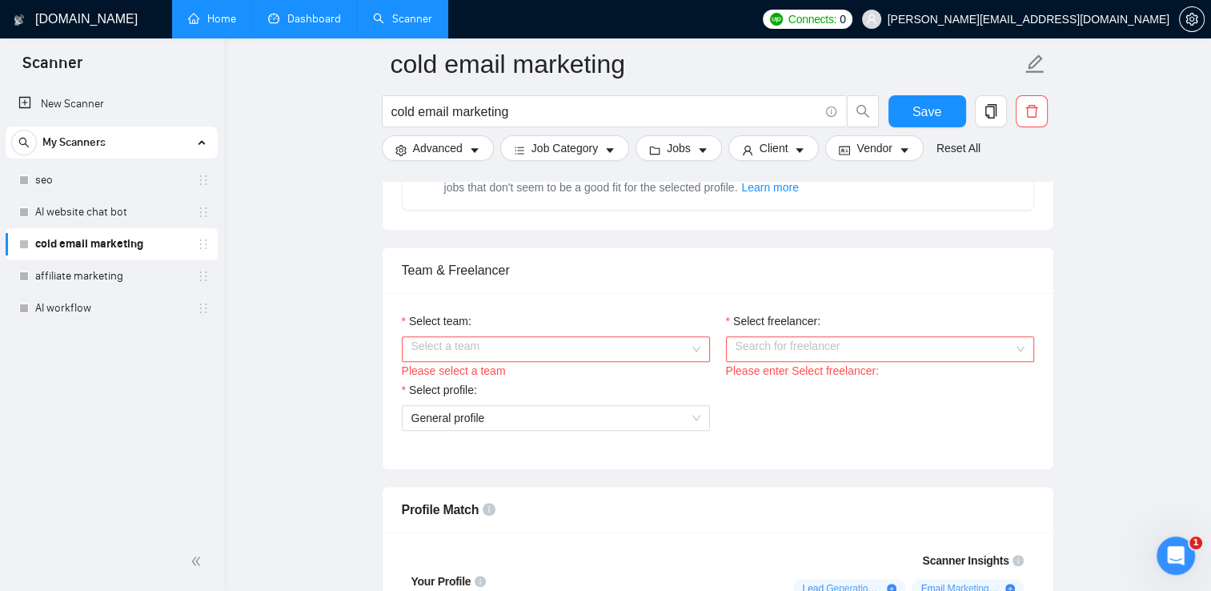
click at [647, 343] on input "Select team:" at bounding box center [550, 349] width 278 height 24
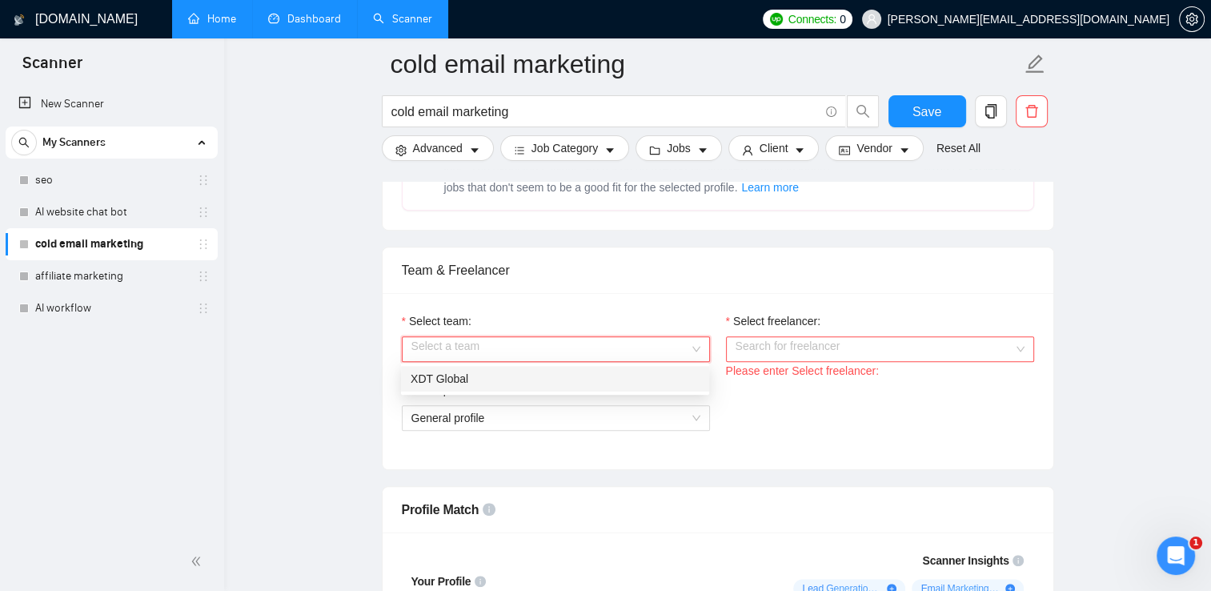
click at [596, 383] on div "XDT Global" at bounding box center [555, 379] width 289 height 18
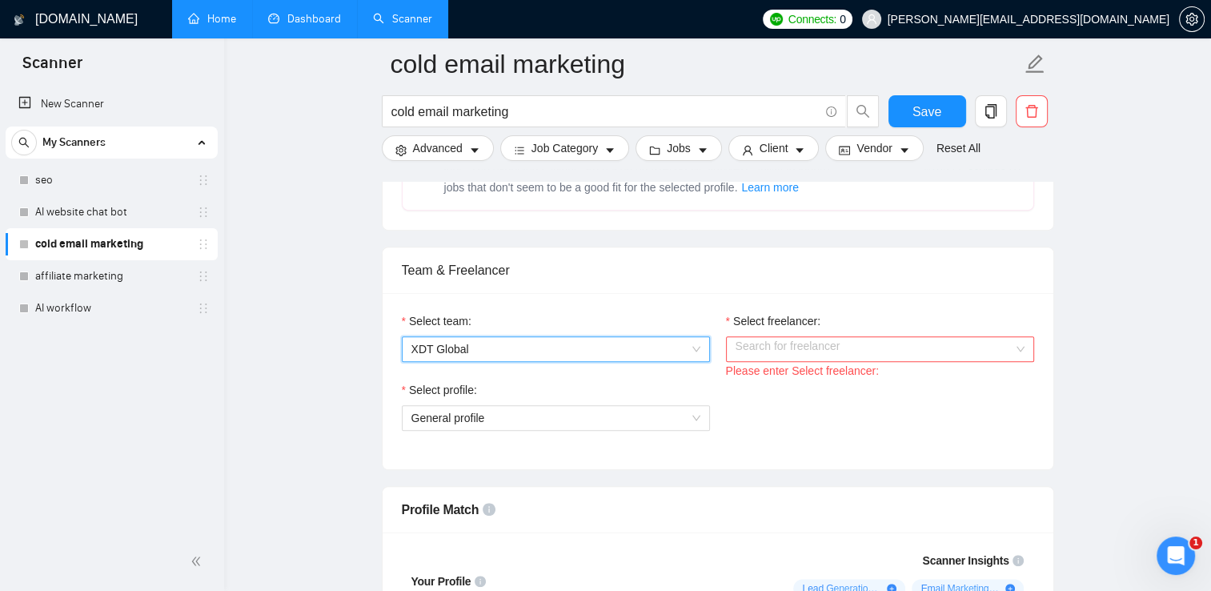
click at [991, 351] on input "Select freelancer:" at bounding box center [875, 349] width 278 height 24
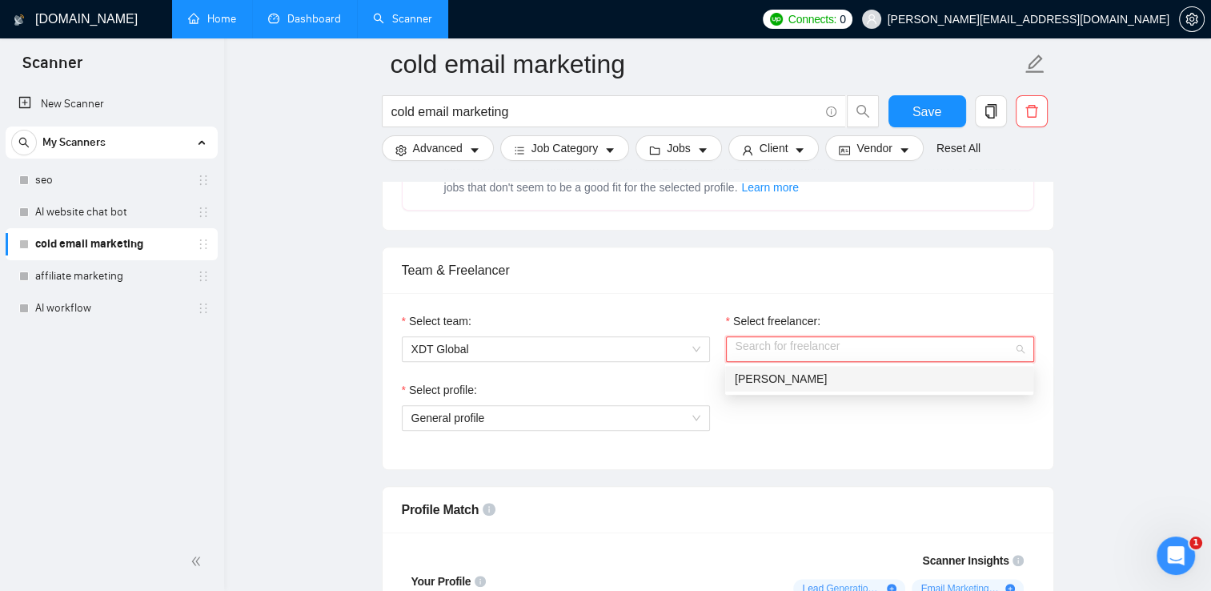
click at [862, 383] on div "[PERSON_NAME]" at bounding box center [879, 379] width 289 height 18
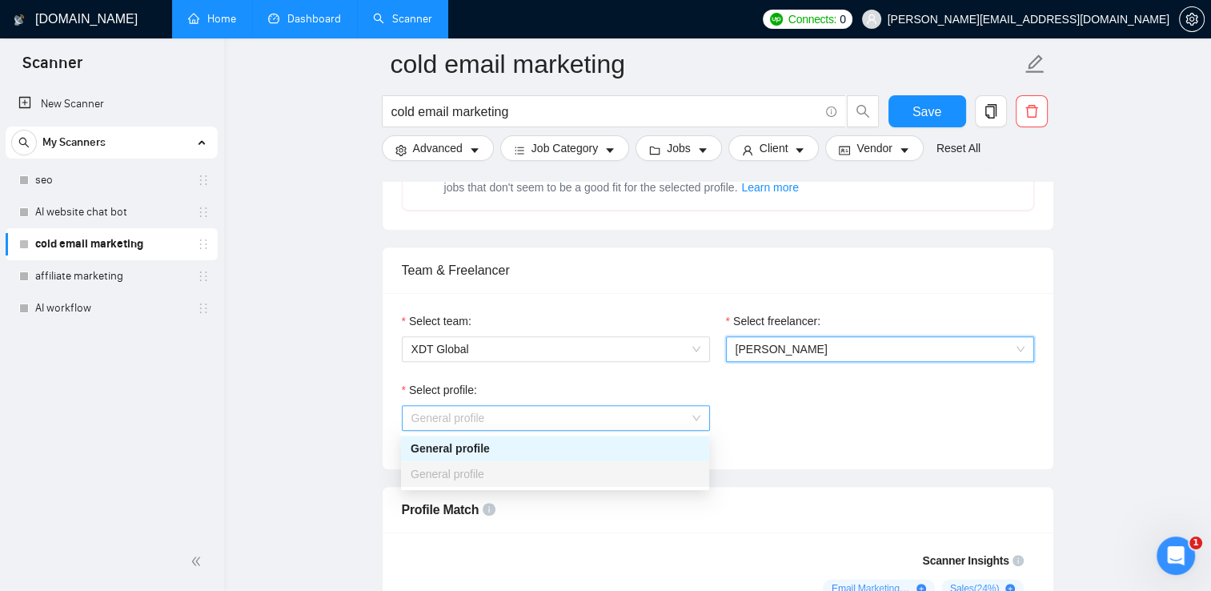
click at [644, 419] on span "General profile" at bounding box center [555, 418] width 289 height 24
click at [631, 450] on div "General profile" at bounding box center [555, 448] width 289 height 18
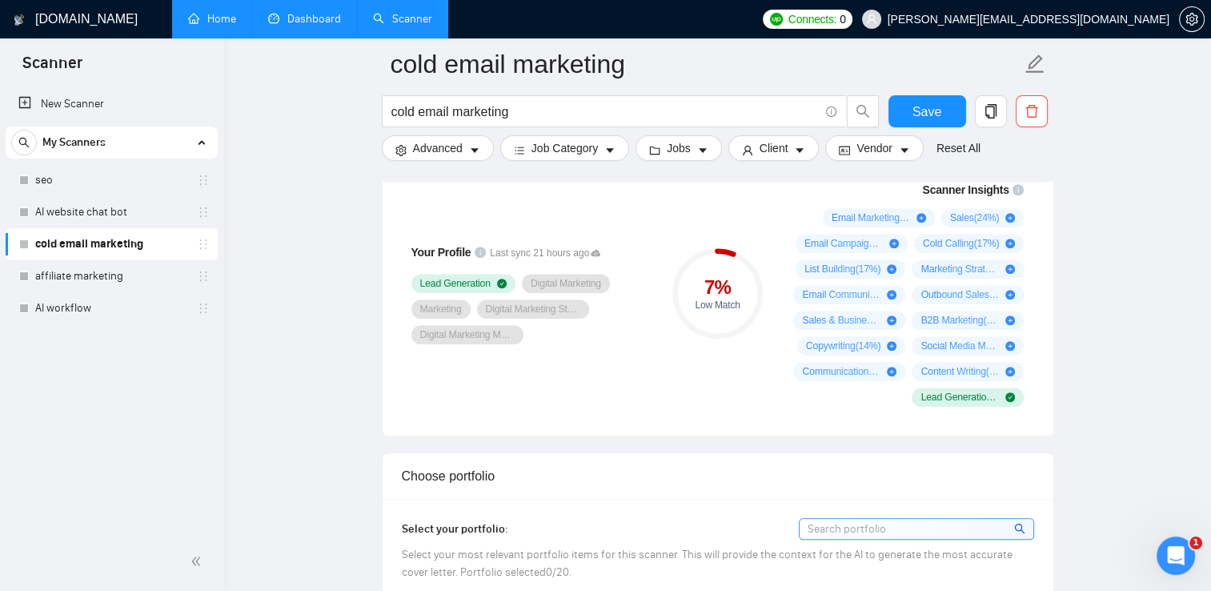
scroll to position [1084, 0]
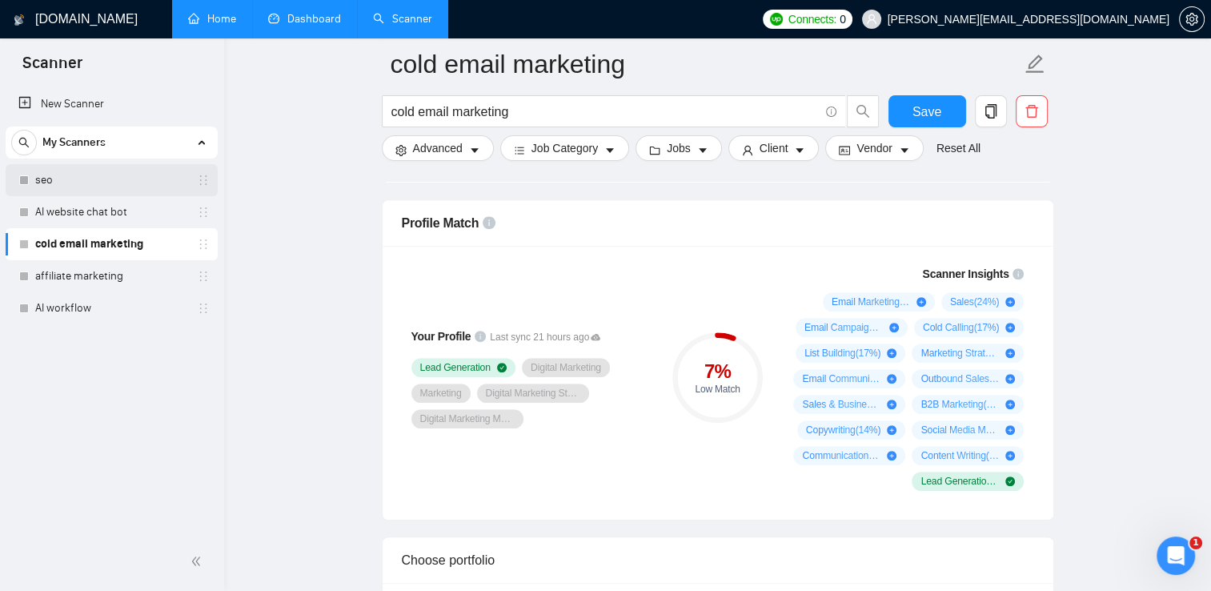
click at [102, 187] on link "seo" at bounding box center [111, 180] width 152 height 32
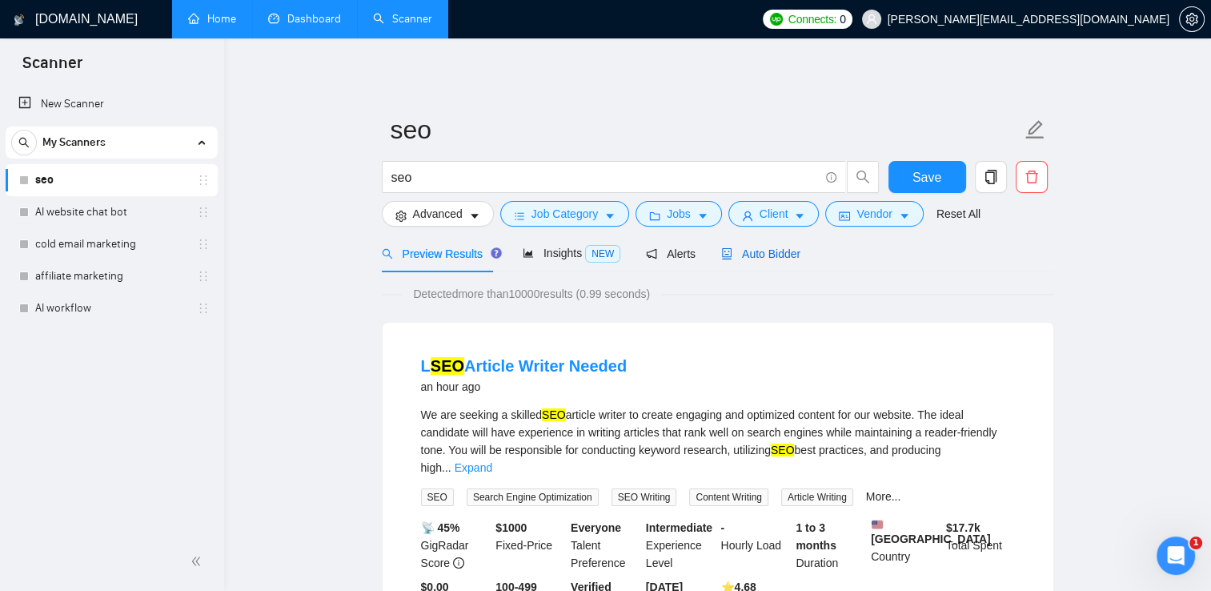
click at [783, 256] on span "Auto Bidder" at bounding box center [760, 253] width 79 height 13
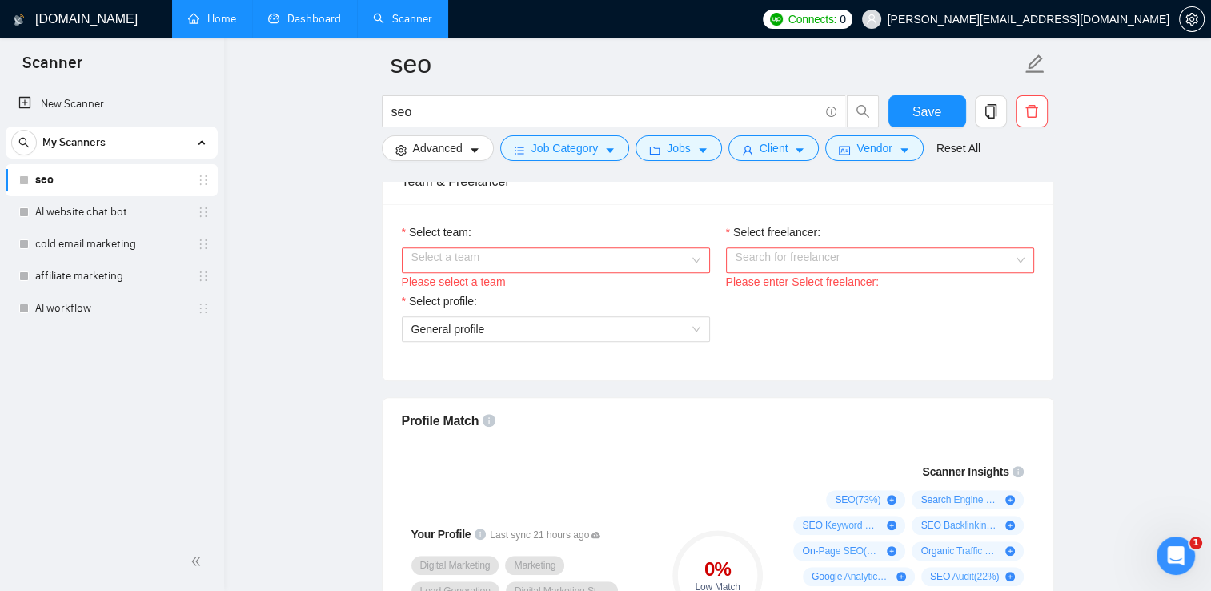
scroll to position [897, 0]
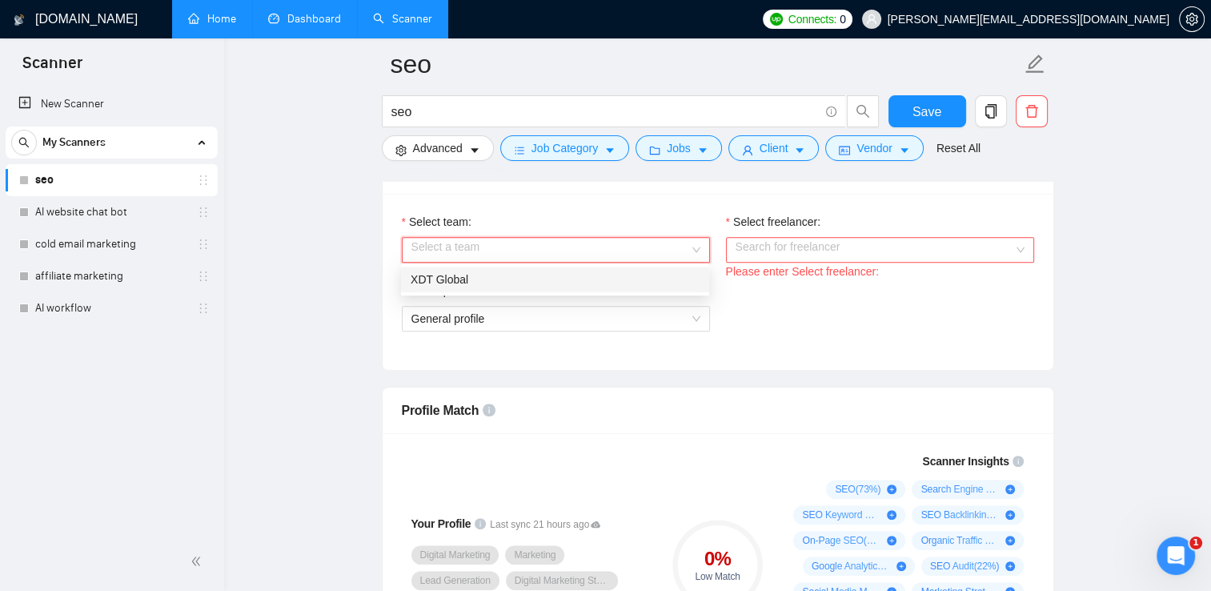
click at [648, 259] on input "Select team:" at bounding box center [550, 250] width 278 height 24
click at [591, 287] on div "XDT Global" at bounding box center [555, 280] width 289 height 18
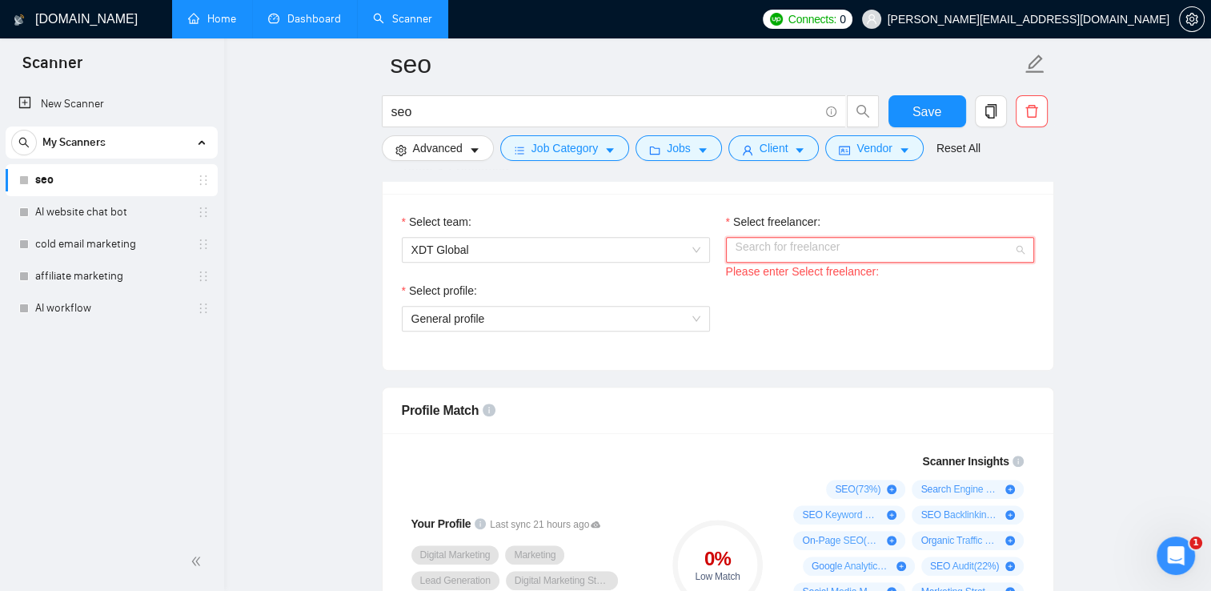
click at [846, 244] on input "Select freelancer:" at bounding box center [875, 250] width 278 height 24
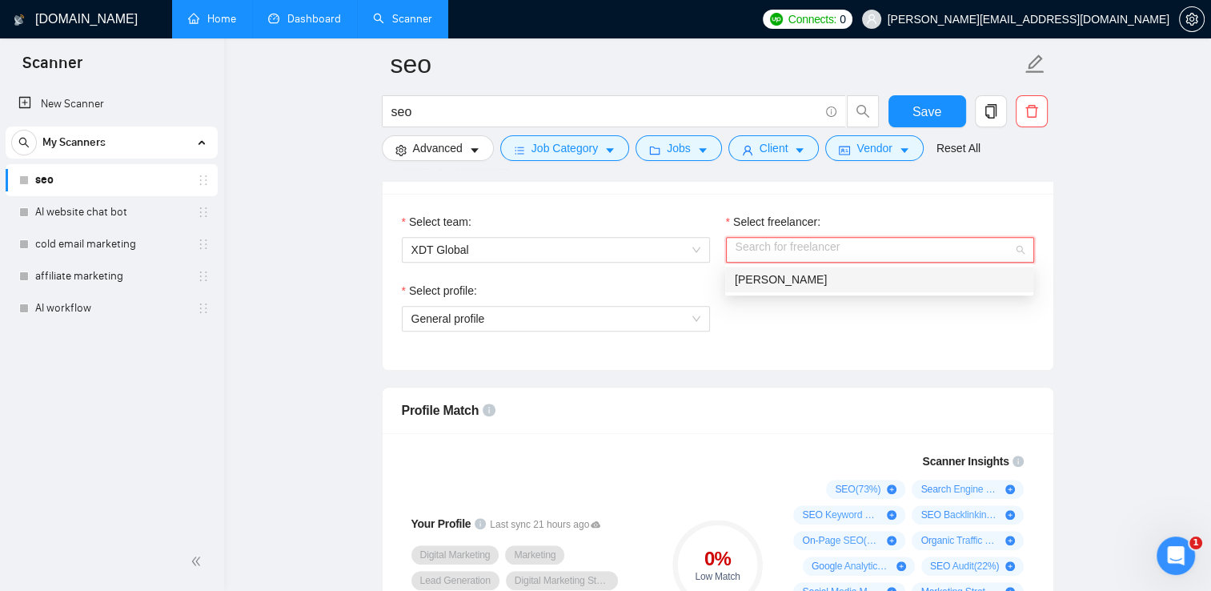
click at [790, 289] on div "[PERSON_NAME]" at bounding box center [879, 280] width 308 height 26
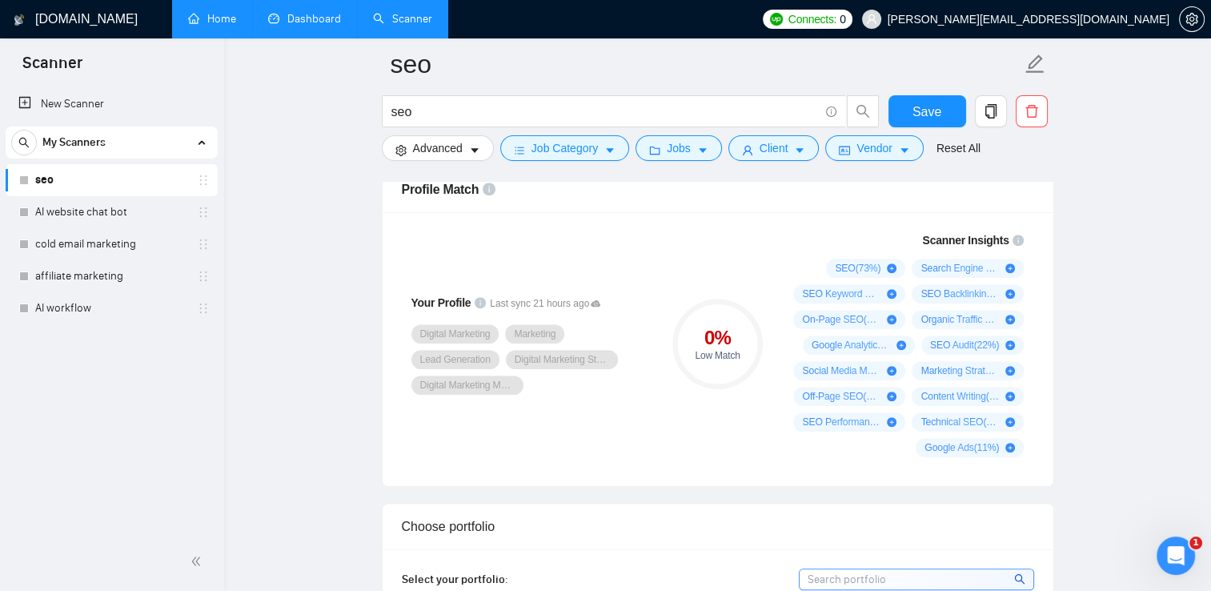
scroll to position [1154, 0]
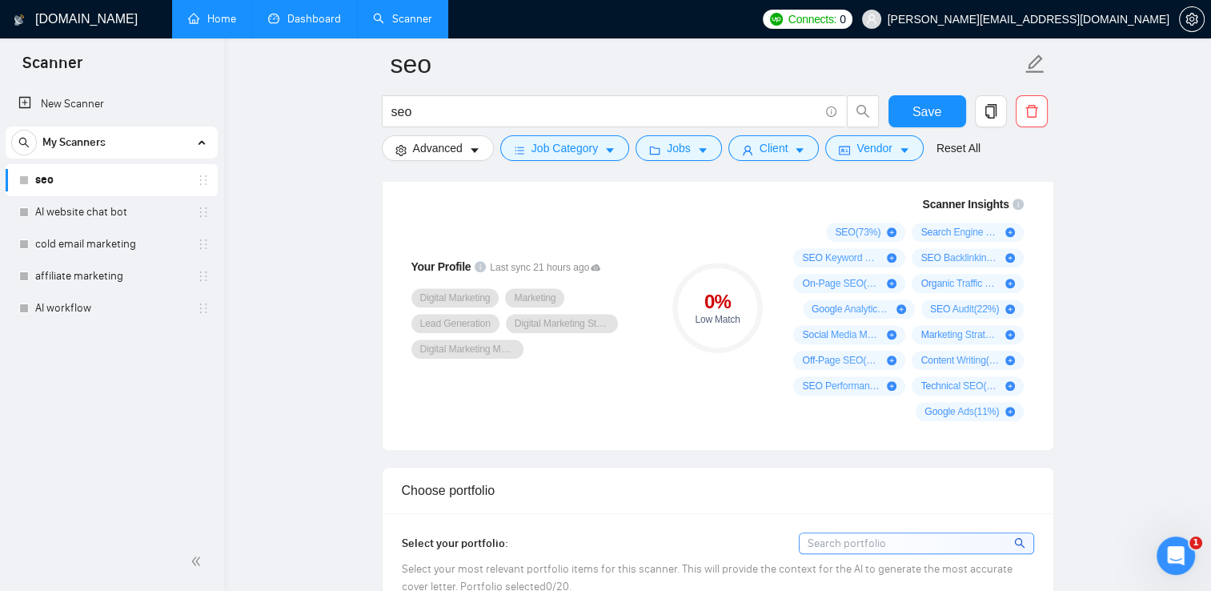
click at [519, 373] on div "Your Profile Last sync 21 hours ago Digital Marketing Marketing Lead Generation…" at bounding box center [529, 308] width 269 height 245
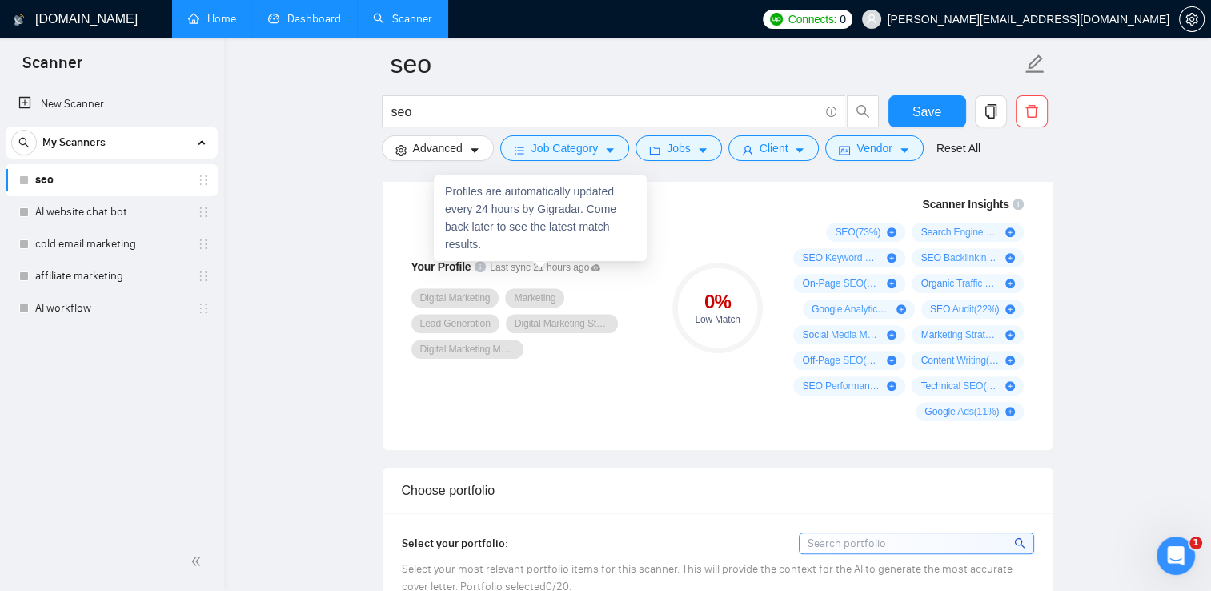
click at [591, 263] on icon at bounding box center [596, 268] width 10 height 10
